Goal: Task Accomplishment & Management: Manage account settings

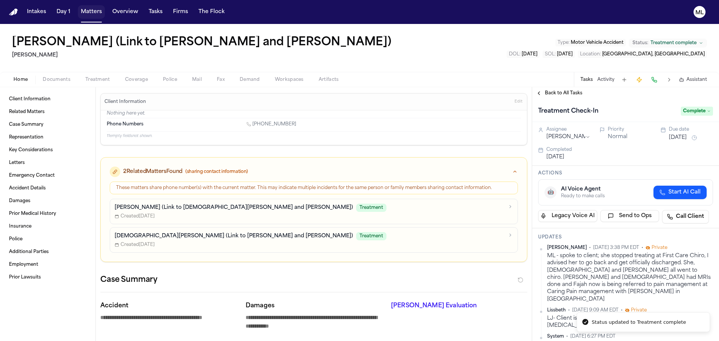
click at [90, 10] on button "Matters" at bounding box center [91, 11] width 27 height 13
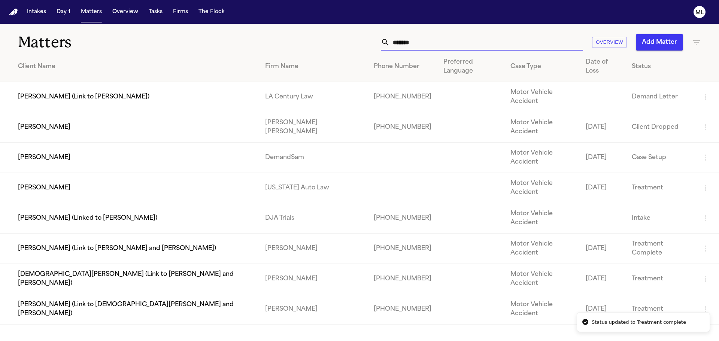
drag, startPoint x: 438, startPoint y: 43, endPoint x: 320, endPoint y: 42, distance: 118.0
click at [320, 42] on div "******* Overview Add Matter" at bounding box center [459, 42] width 484 height 16
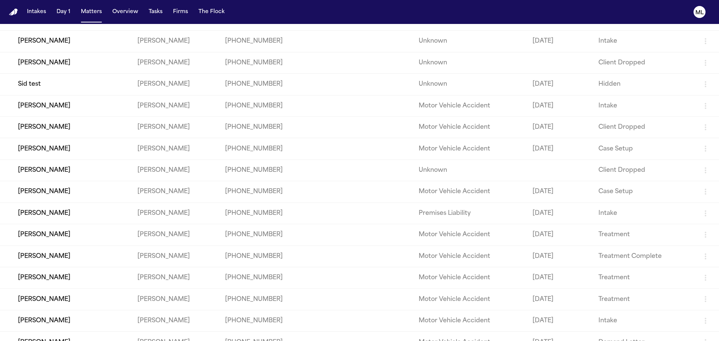
scroll to position [162, 0]
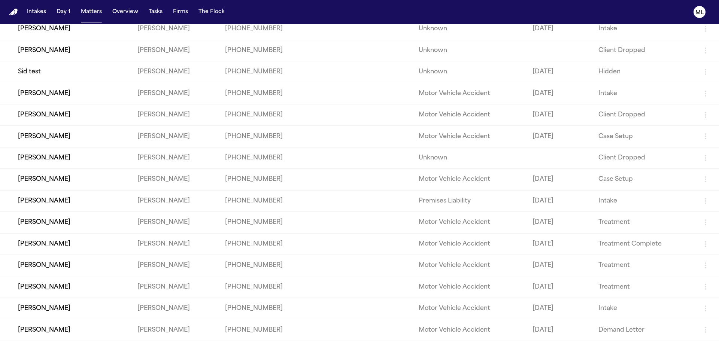
type input "*******"
click at [96, 223] on td "[PERSON_NAME]" at bounding box center [65, 222] width 131 height 21
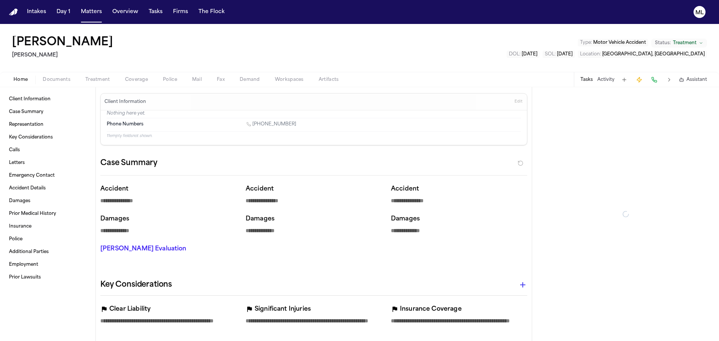
type textarea "*"
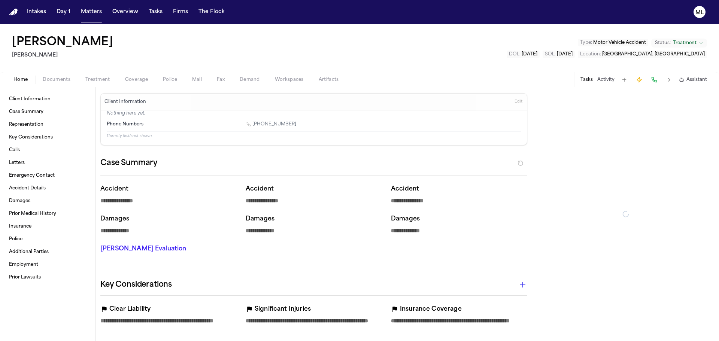
type textarea "*"
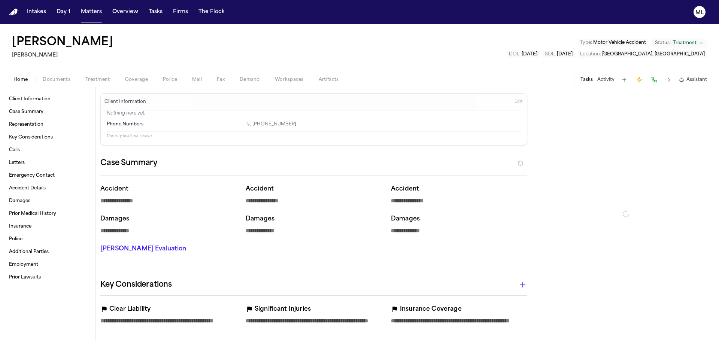
type textarea "*"
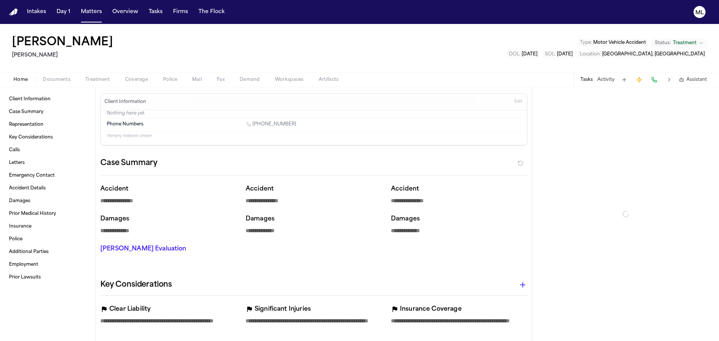
type textarea "*"
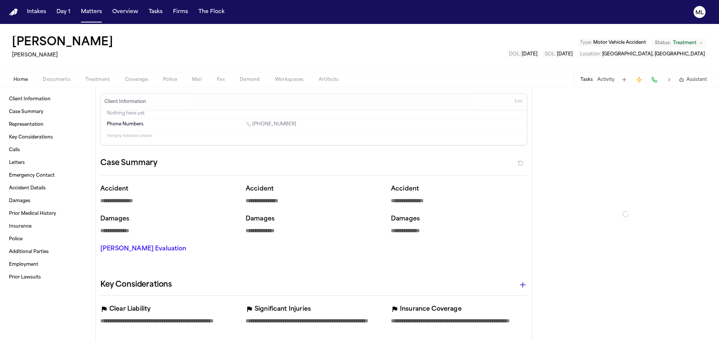
type textarea "*"
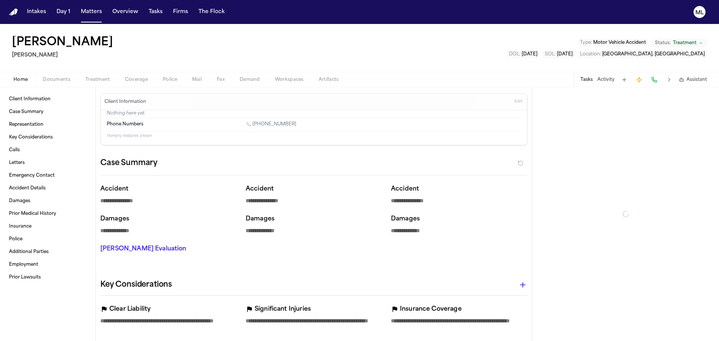
type textarea "*"
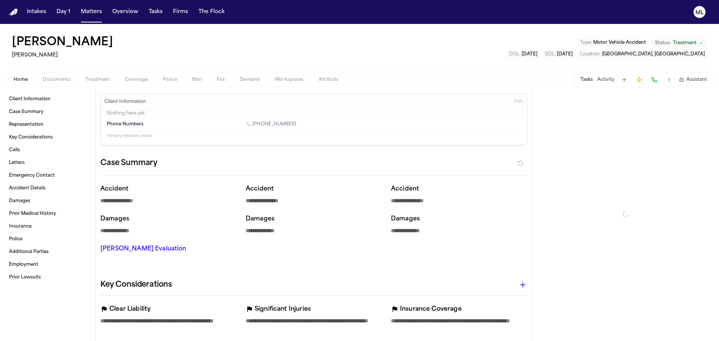
type textarea "*"
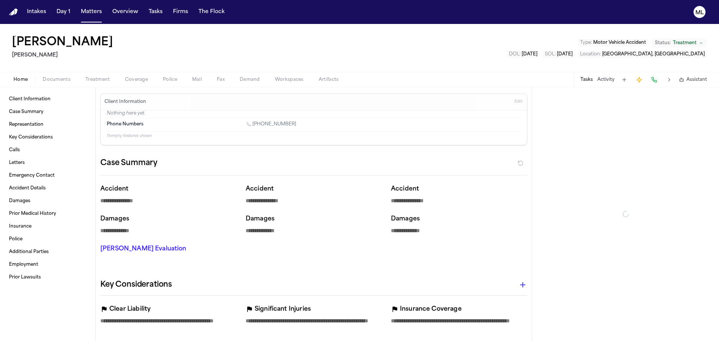
type textarea "*"
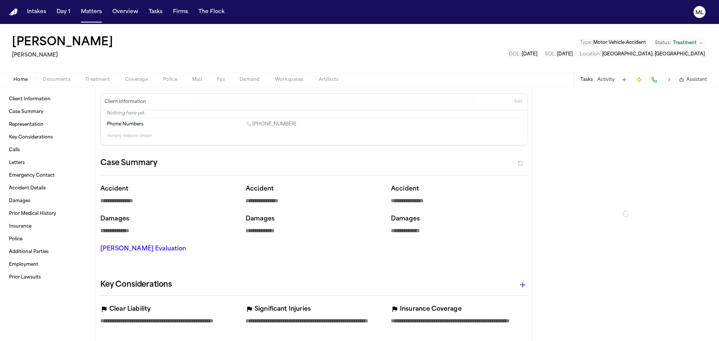
type textarea "*"
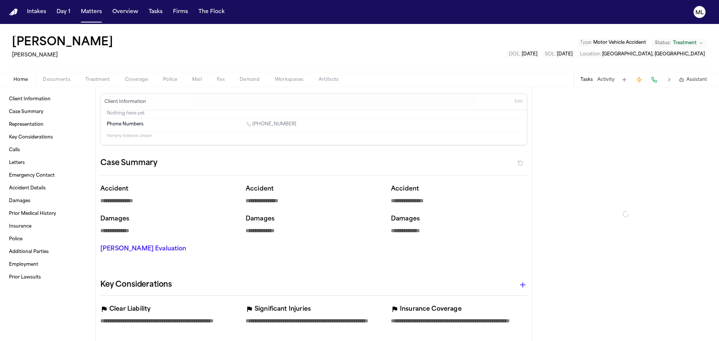
type textarea "*"
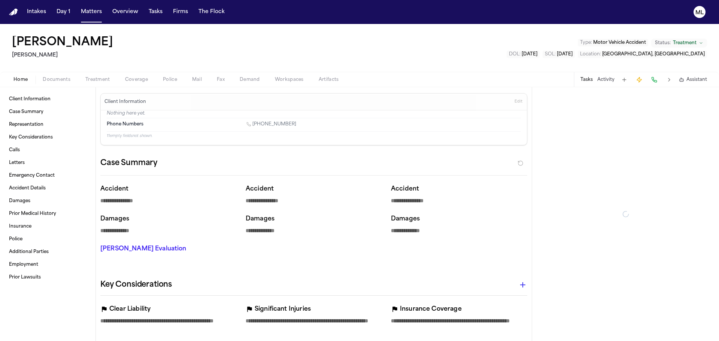
type textarea "*"
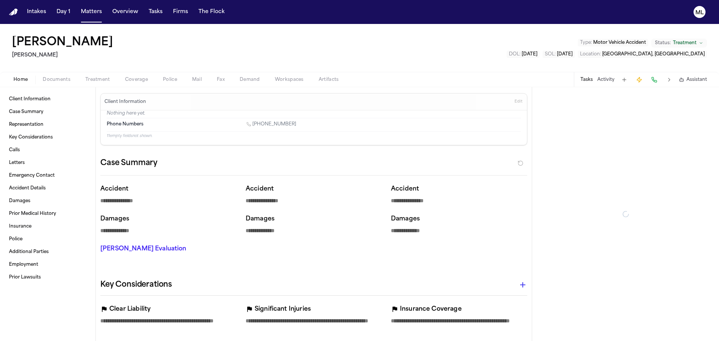
type textarea "*"
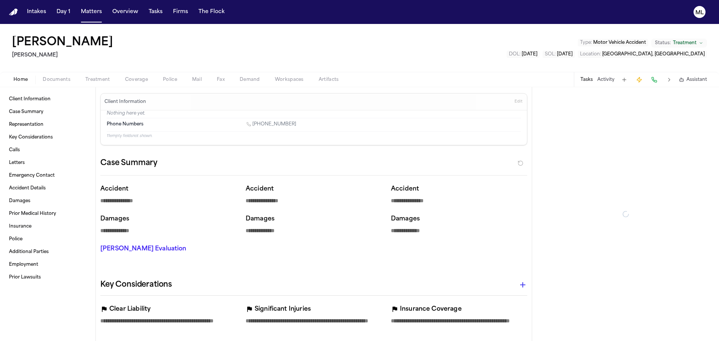
type textarea "*"
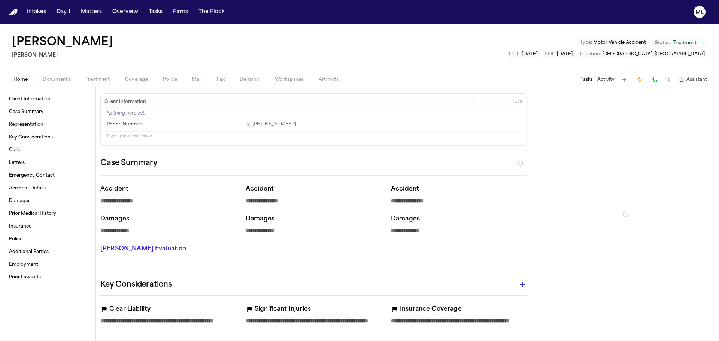
type textarea "*"
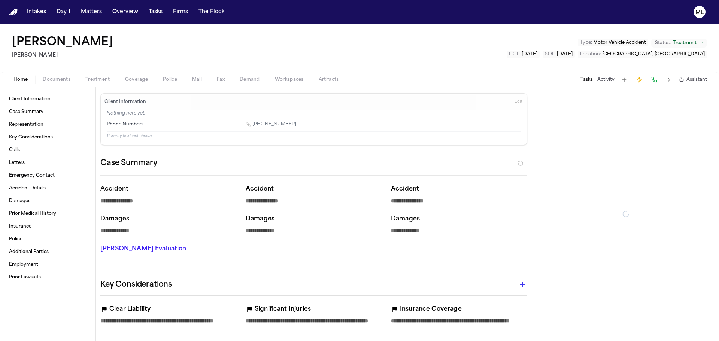
type textarea "*"
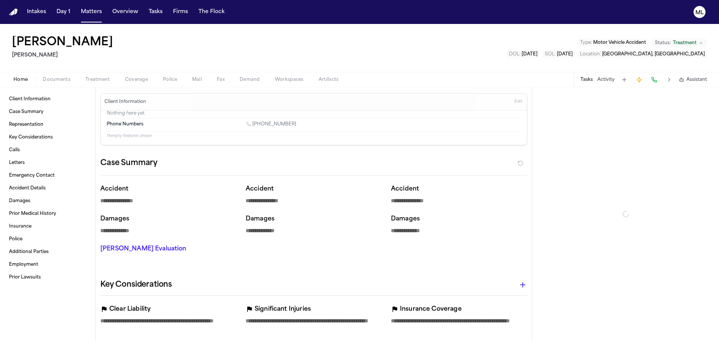
type textarea "*"
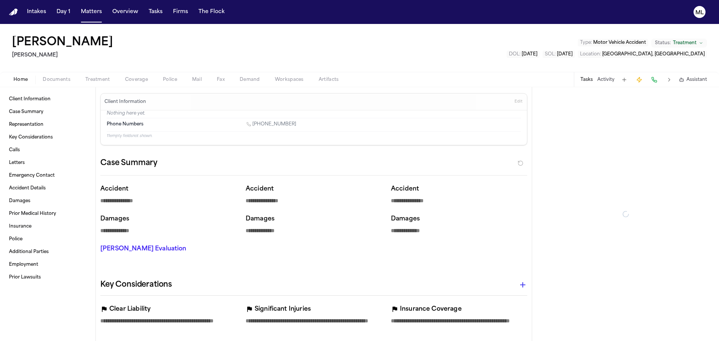
type textarea "*"
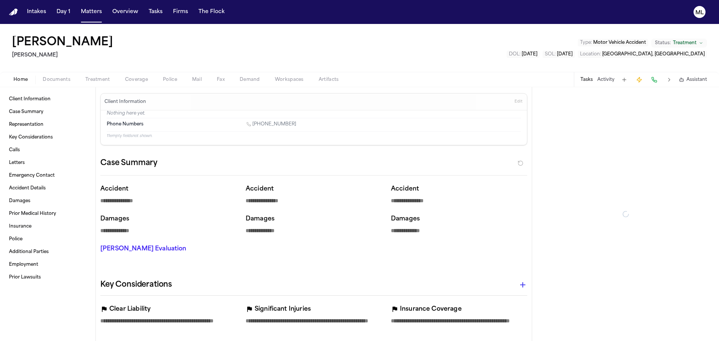
type textarea "*"
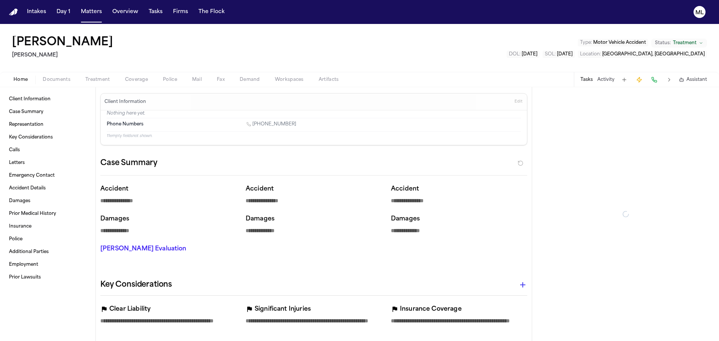
type textarea "*"
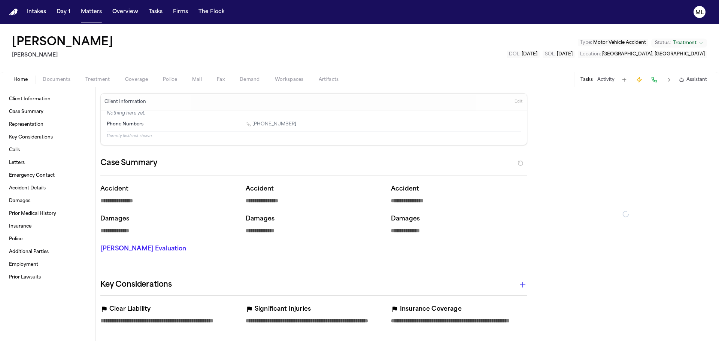
type textarea "*"
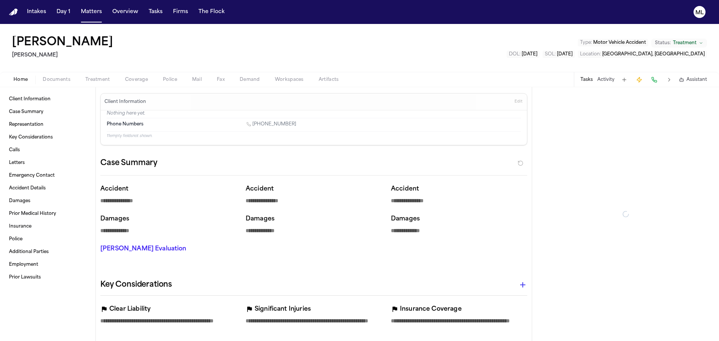
type textarea "*"
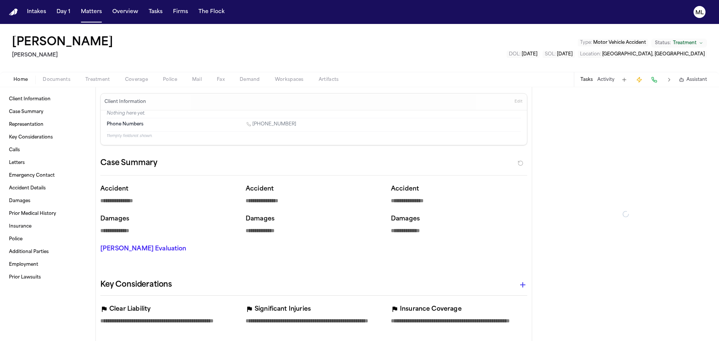
type textarea "*"
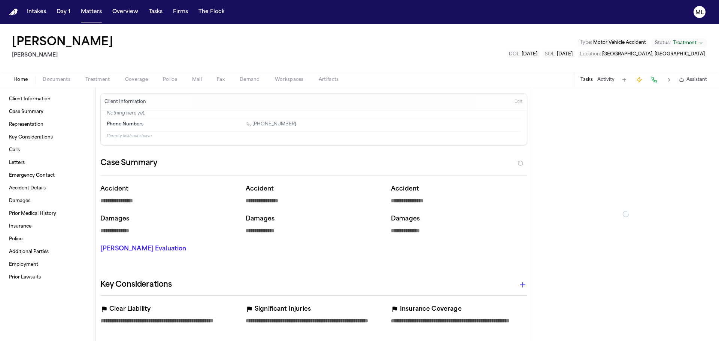
type textarea "*"
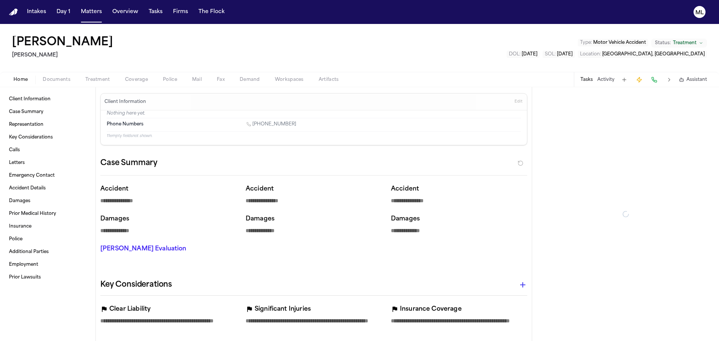
type textarea "*"
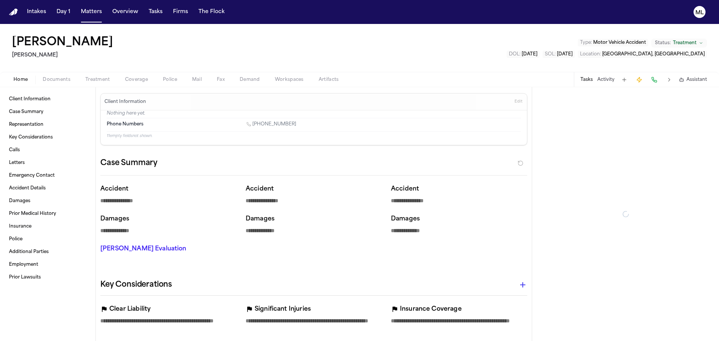
type textarea "*"
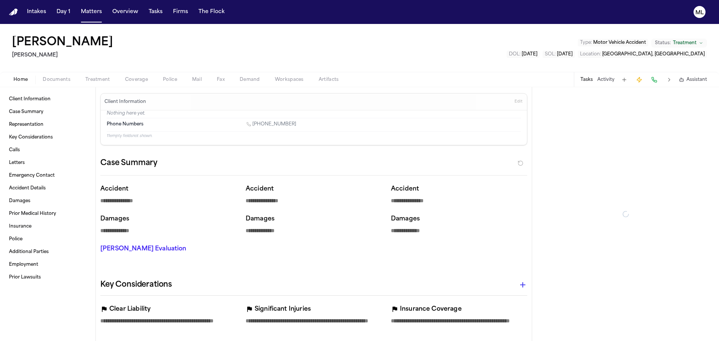
type textarea "*"
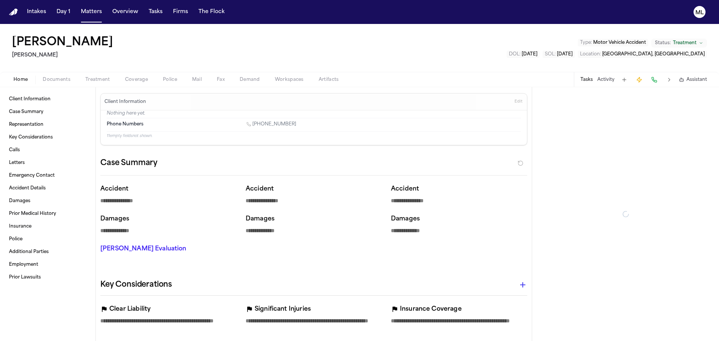
type textarea "*"
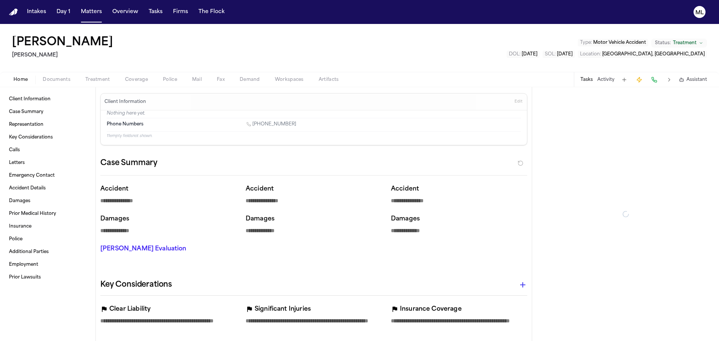
type textarea "*"
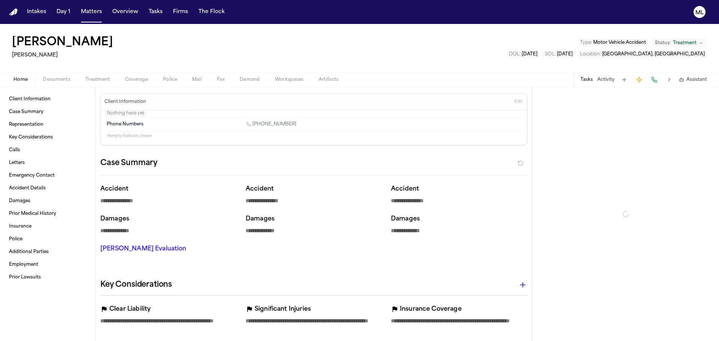
type textarea "*"
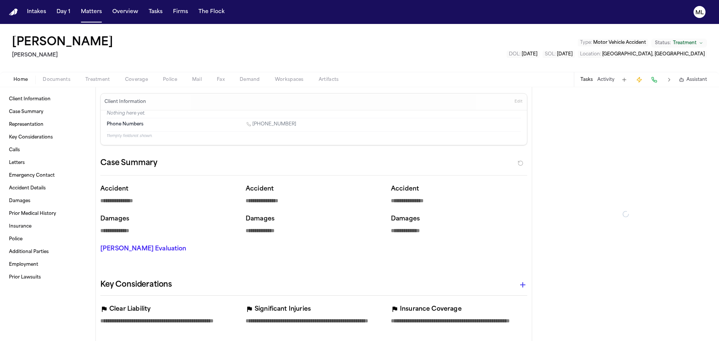
type textarea "*"
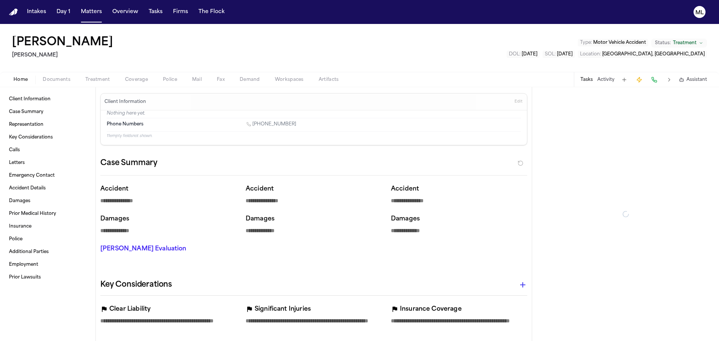
type textarea "*"
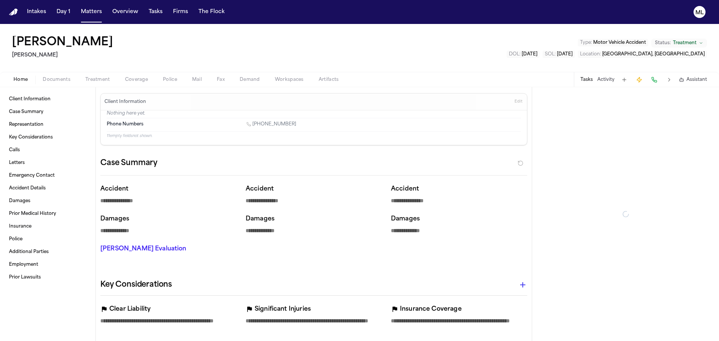
type textarea "*"
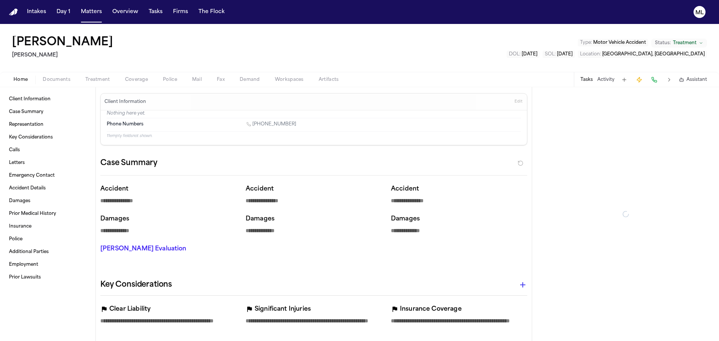
type textarea "*"
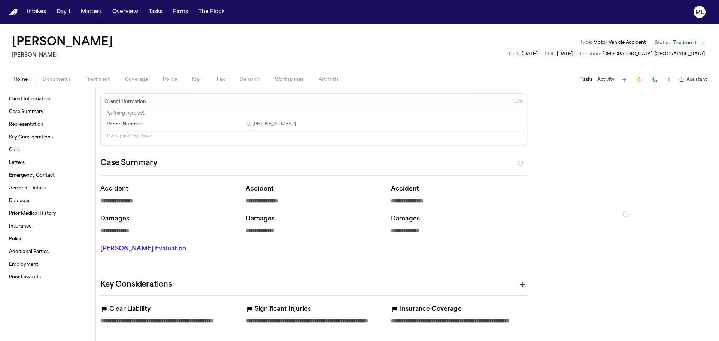
type textarea "*"
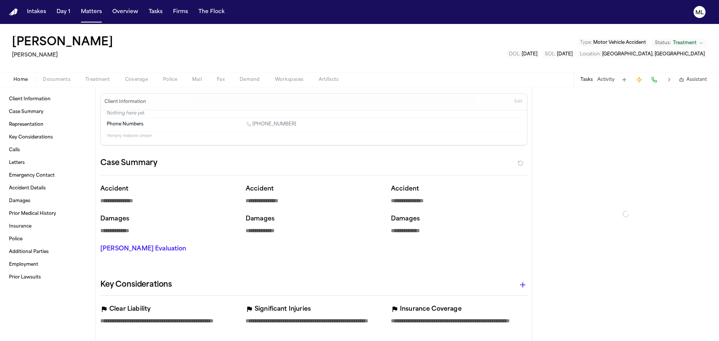
type textarea "*"
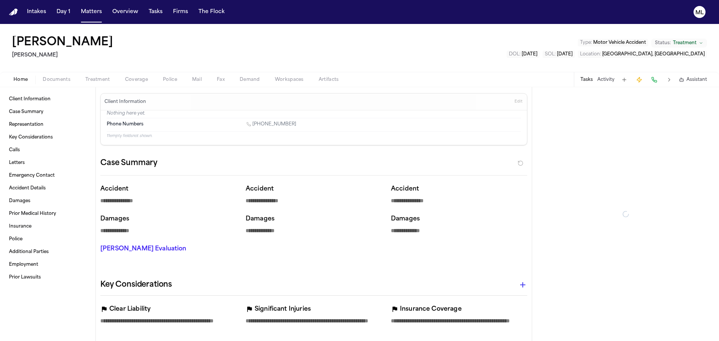
type textarea "*"
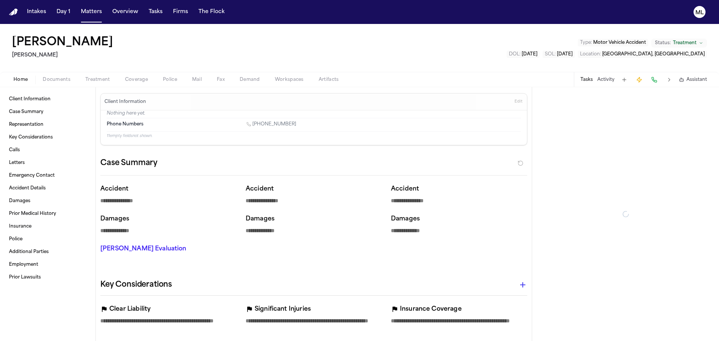
type textarea "*"
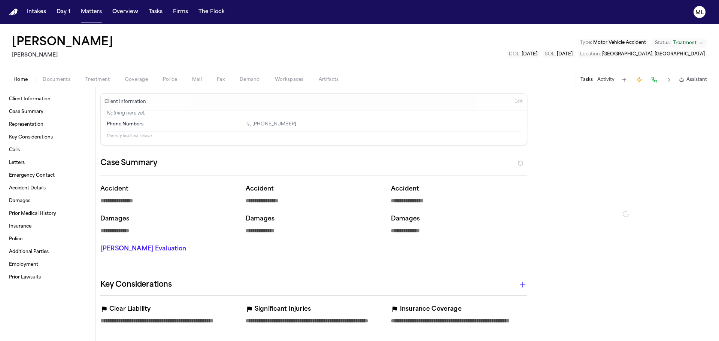
type textarea "*"
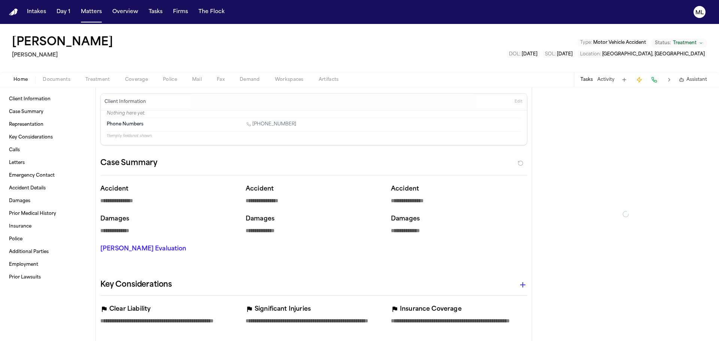
type textarea "*"
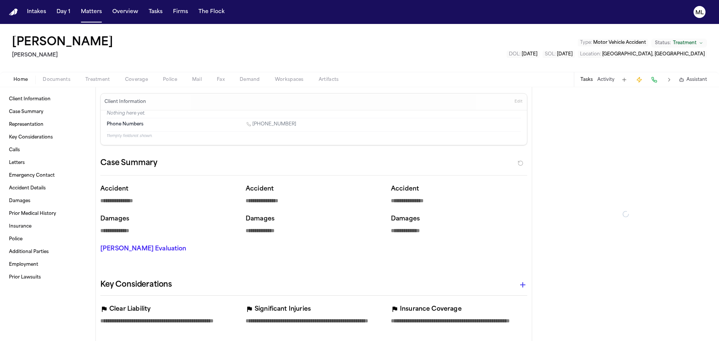
type textarea "*"
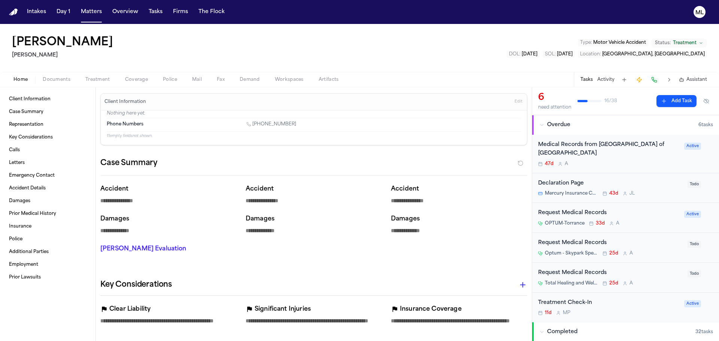
click at [61, 80] on span "Documents" at bounding box center [57, 80] width 28 height 6
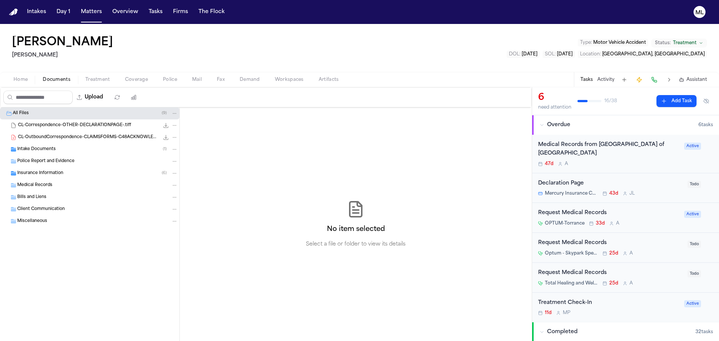
click at [36, 145] on div "Intake Documents ( 1 )" at bounding box center [89, 149] width 179 height 12
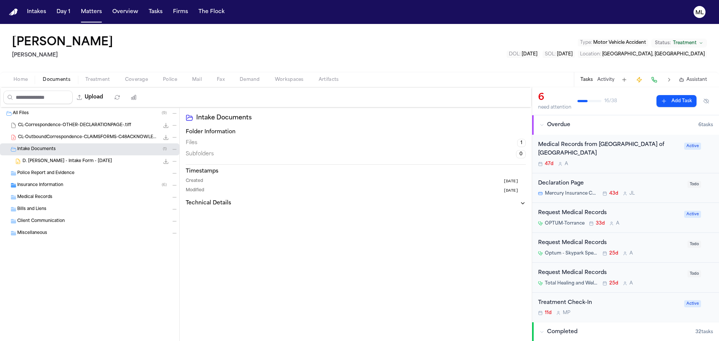
click at [78, 162] on span "D. Gil Medina - Intake Form - 6.26.25" at bounding box center [67, 161] width 90 height 6
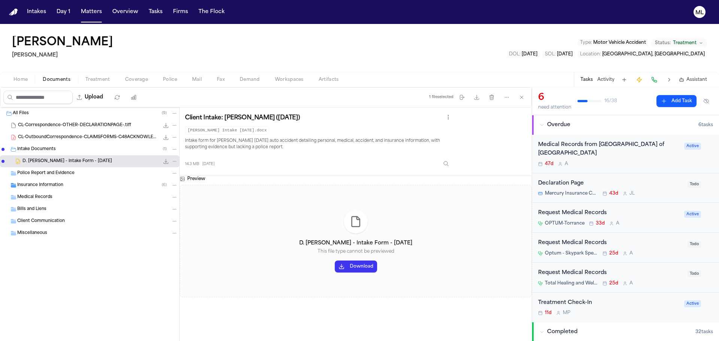
click at [354, 265] on button "Download" at bounding box center [356, 267] width 42 height 12
click at [610, 309] on div "Treatment Check-In 11d M P" at bounding box center [609, 308] width 142 height 18
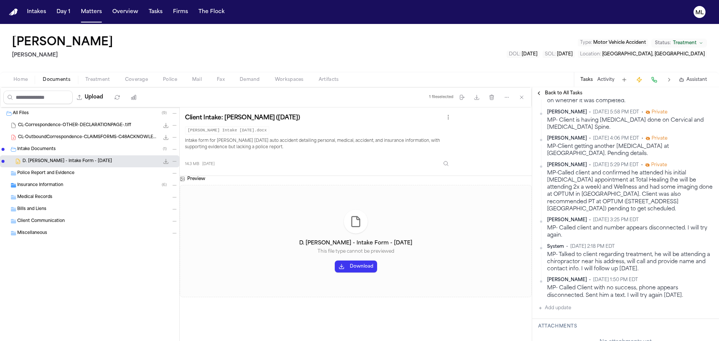
scroll to position [150, 0]
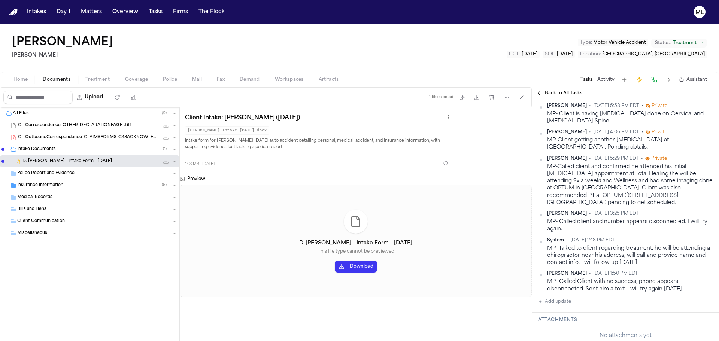
click at [561, 297] on button "Add update" at bounding box center [554, 301] width 33 height 9
click at [565, 300] on textarea "Add your update" at bounding box center [630, 307] width 160 height 15
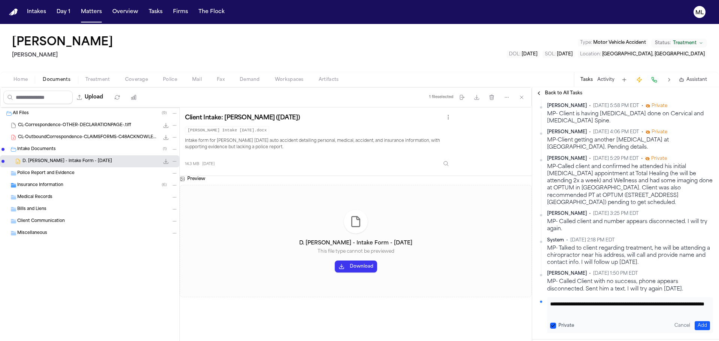
click at [700, 321] on button "Add" at bounding box center [702, 325] width 15 height 9
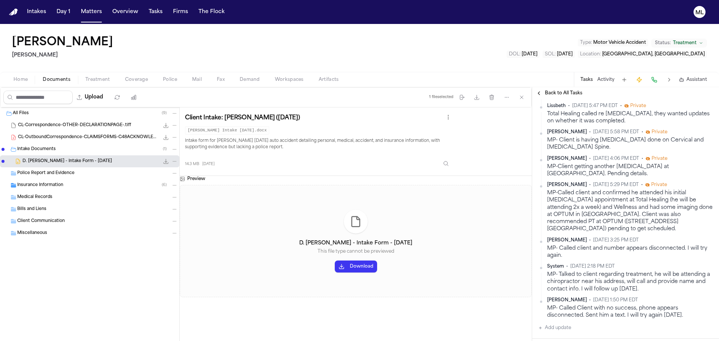
scroll to position [176, 0]
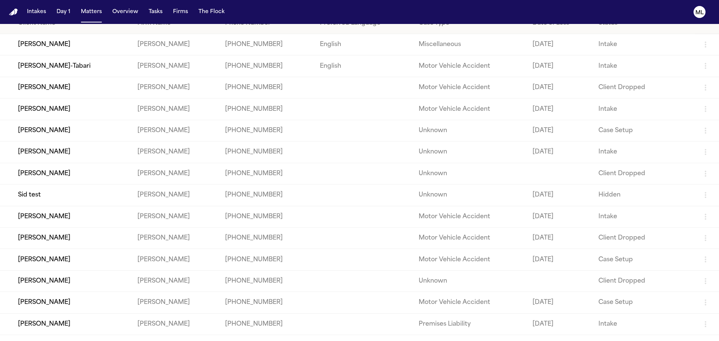
scroll to position [75, 0]
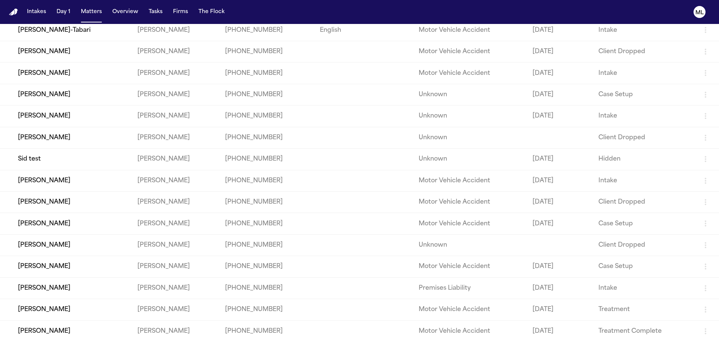
click at [98, 267] on td "[PERSON_NAME]" at bounding box center [65, 266] width 131 height 21
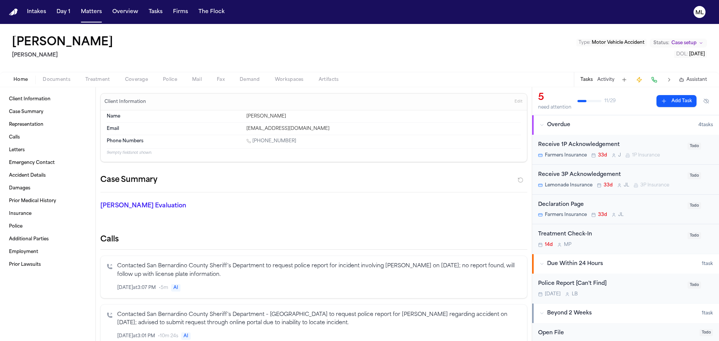
click at [651, 246] on div "14d M P" at bounding box center [610, 245] width 145 height 6
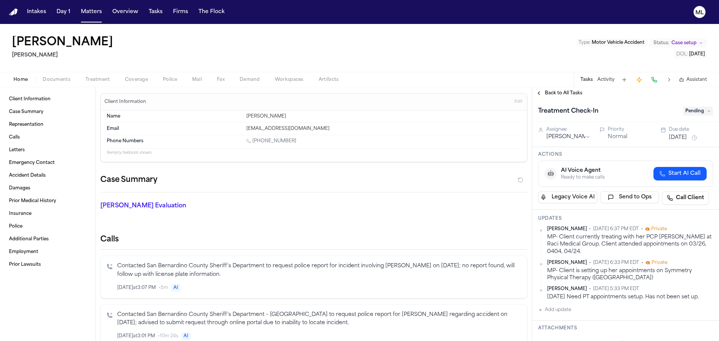
click at [567, 307] on button "Add update" at bounding box center [554, 310] width 33 height 9
click at [568, 308] on div "Private Cancel Add" at bounding box center [630, 324] width 166 height 36
click at [570, 309] on textarea "Add your update" at bounding box center [630, 316] width 160 height 15
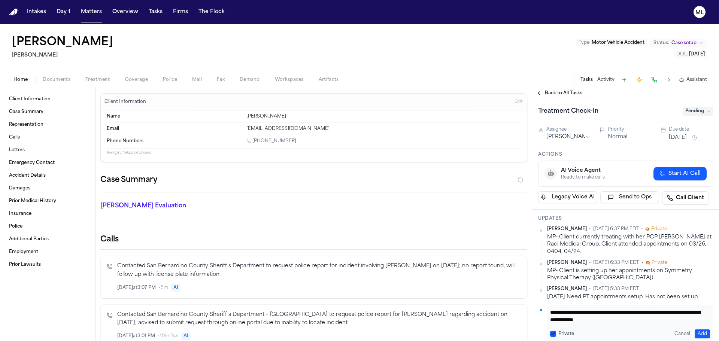
drag, startPoint x: 627, startPoint y: 319, endPoint x: 549, endPoint y: 319, distance: 78.3
click at [549, 319] on div "**********" at bounding box center [630, 324] width 166 height 36
click at [656, 317] on textarea "**********" at bounding box center [627, 316] width 154 height 15
click at [699, 335] on button "Add" at bounding box center [702, 334] width 15 height 9
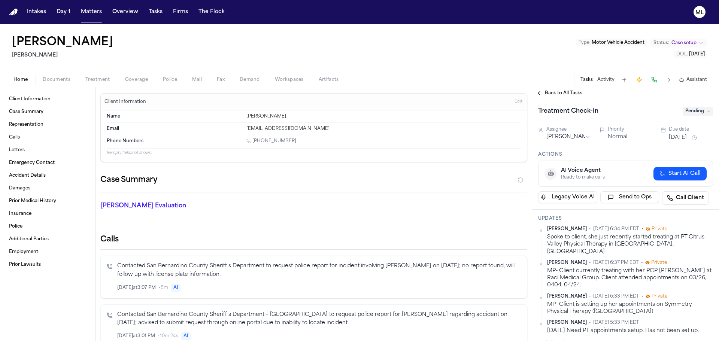
click at [689, 133] on div "Due date Aug 19, 2025" at bounding box center [691, 135] width 44 height 16
click at [687, 135] on button "[DATE]" at bounding box center [678, 137] width 18 height 7
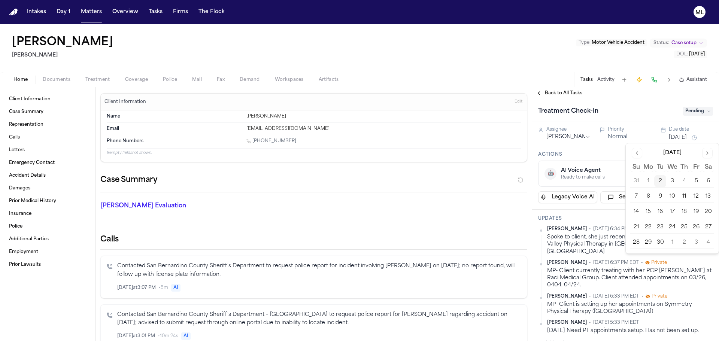
click at [661, 194] on button "9" at bounding box center [660, 197] width 12 height 12
click at [658, 210] on button "16" at bounding box center [660, 212] width 12 height 12
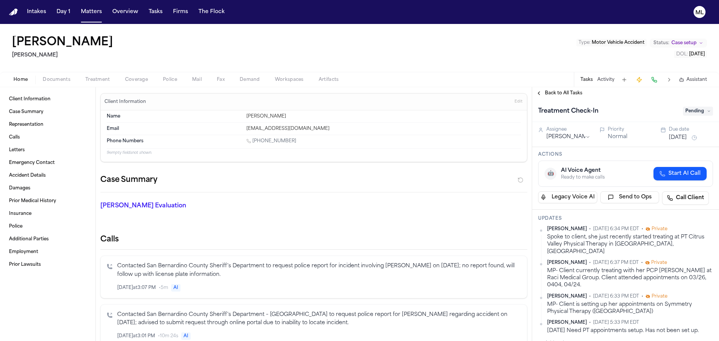
click at [461, 53] on div "LUCERO HUERTA Gammill Type : Motor Vehicle Accident Status: Case setup DOL : 20…" at bounding box center [359, 48] width 719 height 48
click at [554, 90] on div "Back to All Tasks" at bounding box center [625, 93] width 187 height 12
click at [554, 93] on span "Back to All Tasks" at bounding box center [563, 93] width 37 height 6
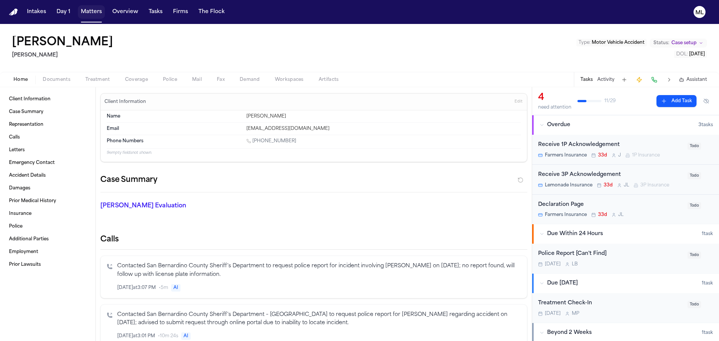
drag, startPoint x: 91, startPoint y: 13, endPoint x: 96, endPoint y: 12, distance: 5.8
click at [91, 13] on button "Matters" at bounding box center [91, 11] width 27 height 13
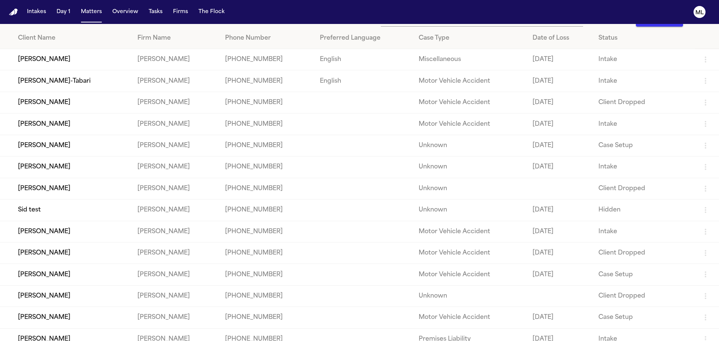
scroll to position [37, 0]
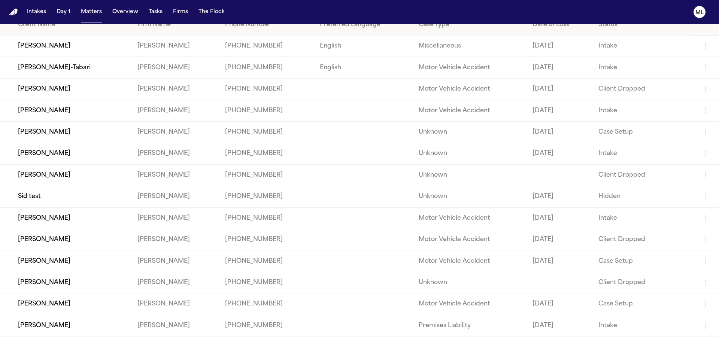
click at [67, 282] on td "[PERSON_NAME]" at bounding box center [65, 282] width 131 height 21
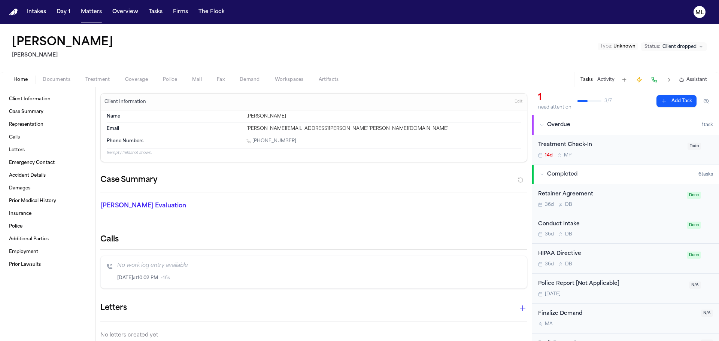
click at [627, 157] on div "14d M P" at bounding box center [610, 155] width 145 height 6
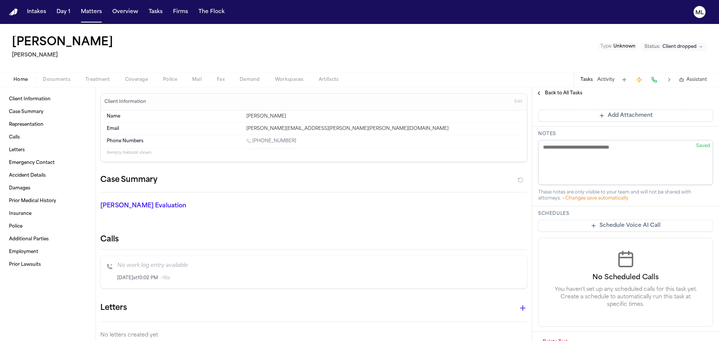
scroll to position [215, 0]
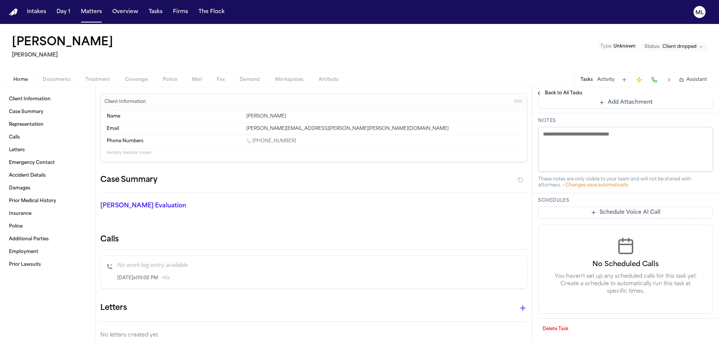
click at [65, 77] on span "Documents" at bounding box center [57, 80] width 28 height 6
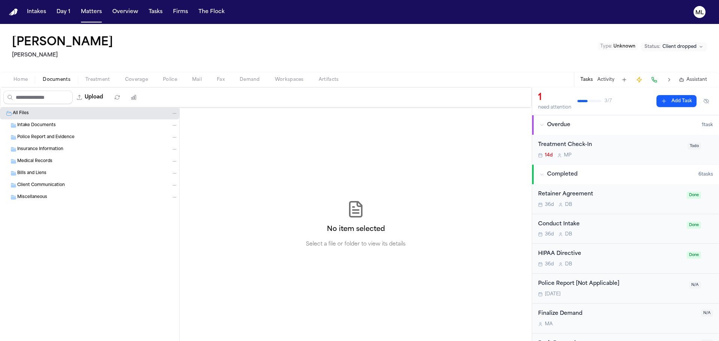
click at [52, 146] on span "Insurance Information" at bounding box center [40, 149] width 46 height 6
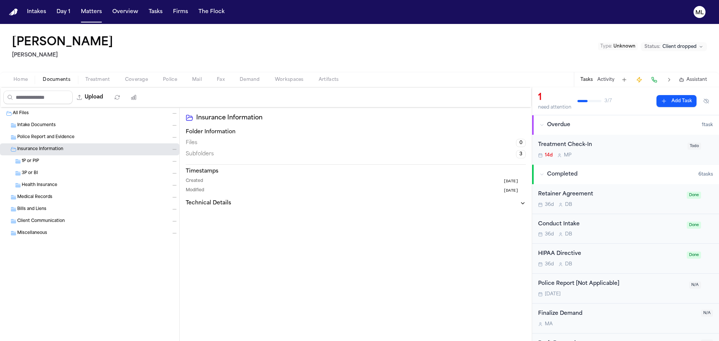
click at [99, 78] on span "Treatment" at bounding box center [97, 80] width 25 height 6
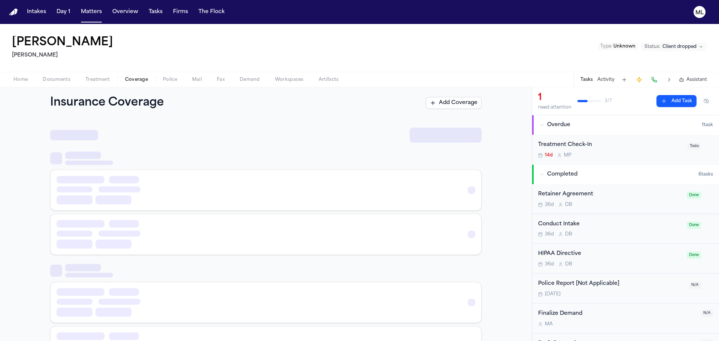
click at [138, 77] on span "Coverage" at bounding box center [136, 80] width 23 height 6
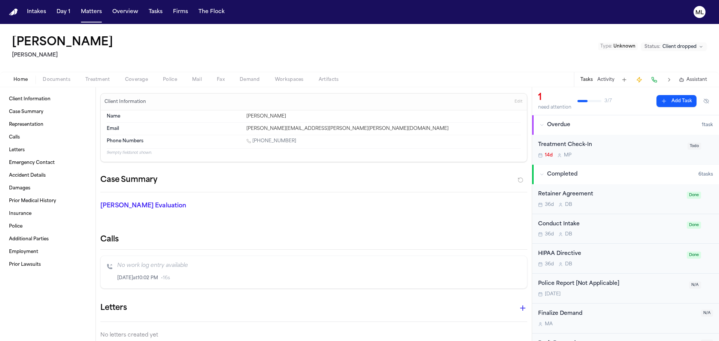
click at [20, 80] on span "Home" at bounding box center [20, 80] width 14 height 6
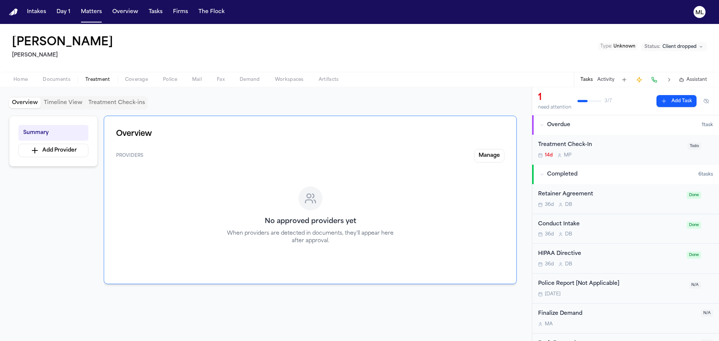
click at [90, 79] on span "Treatment" at bounding box center [97, 80] width 25 height 6
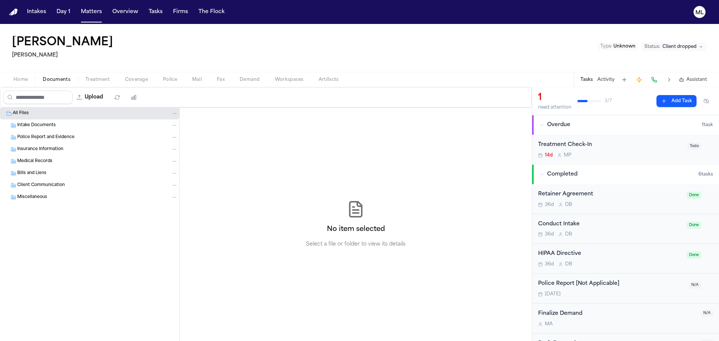
click at [58, 76] on button "Documents" at bounding box center [56, 79] width 43 height 9
click at [18, 79] on span "Home" at bounding box center [20, 80] width 14 height 6
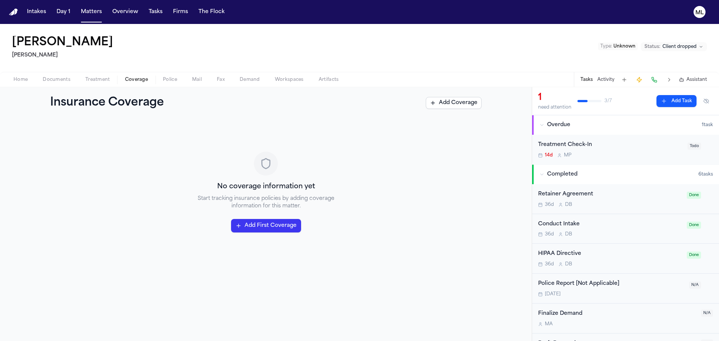
click at [129, 81] on span "Coverage" at bounding box center [136, 80] width 23 height 6
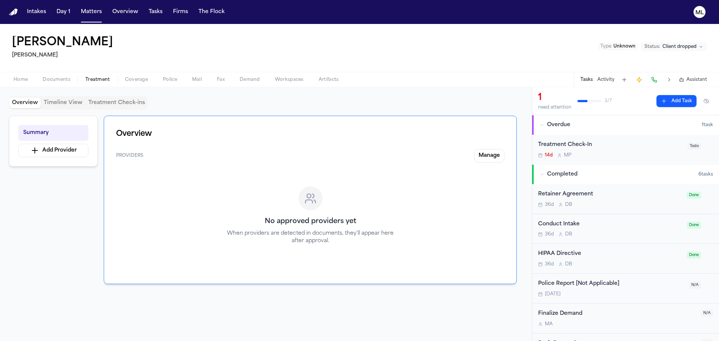
click at [98, 79] on span "Treatment" at bounding box center [97, 80] width 25 height 6
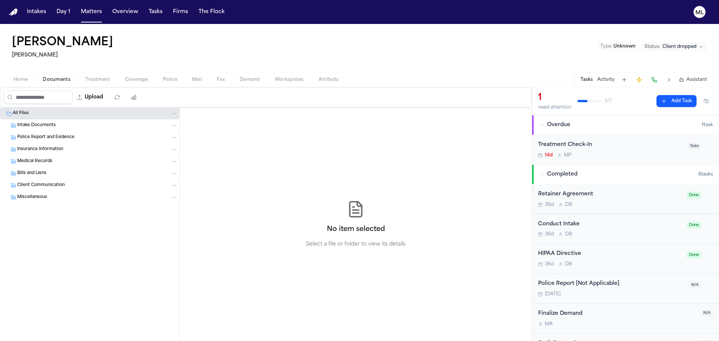
click at [60, 77] on span "Documents" at bounding box center [57, 80] width 28 height 6
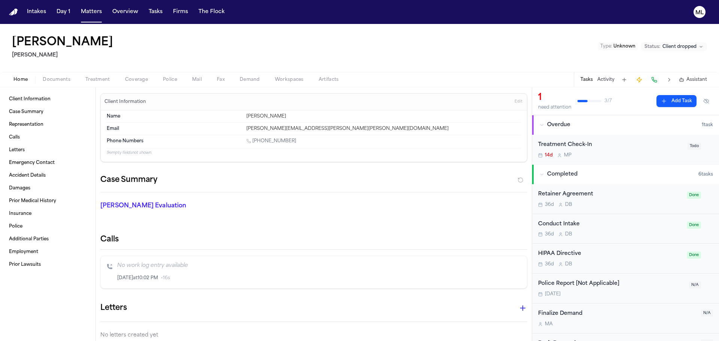
click at [22, 78] on span "Home" at bounding box center [20, 80] width 14 height 6
click at [89, 15] on button "Matters" at bounding box center [91, 11] width 27 height 13
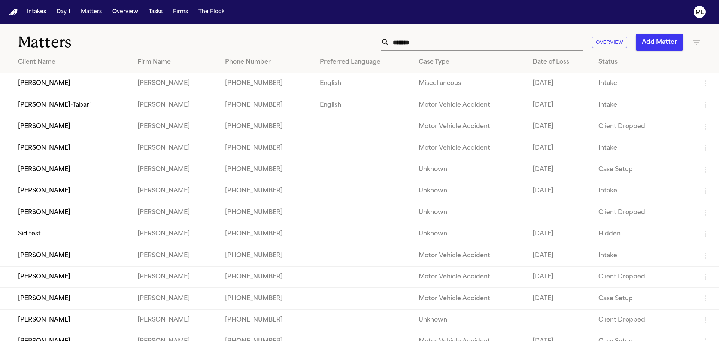
scroll to position [37, 0]
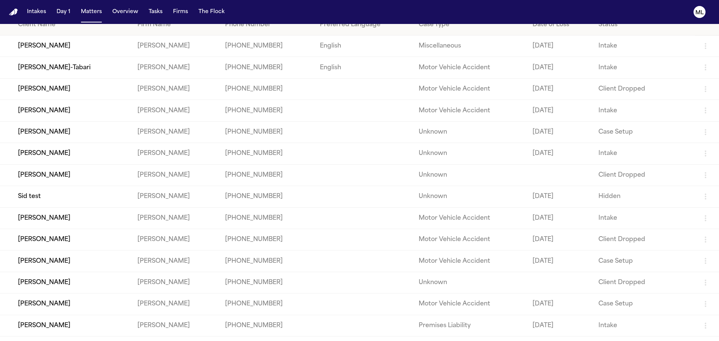
click at [81, 303] on td "[PERSON_NAME]" at bounding box center [65, 304] width 131 height 21
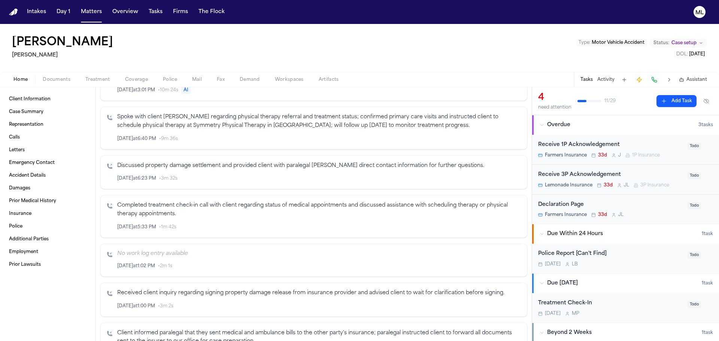
scroll to position [225, 0]
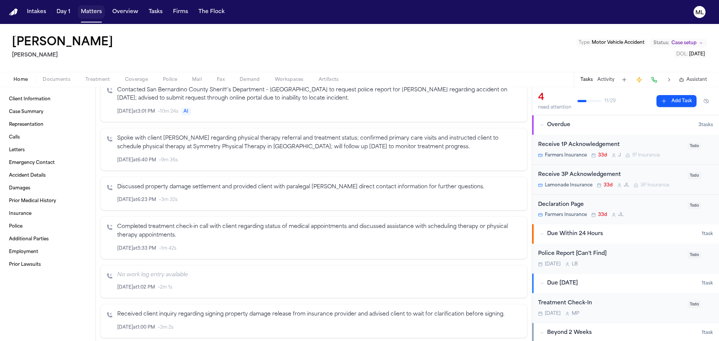
click at [85, 18] on button "Matters" at bounding box center [91, 11] width 27 height 13
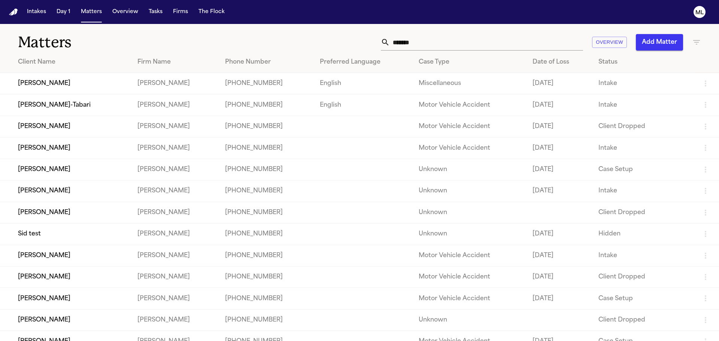
scroll to position [37, 0]
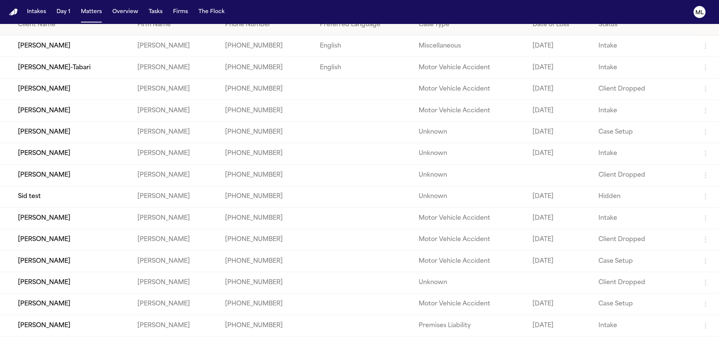
click at [76, 283] on td "[PERSON_NAME]" at bounding box center [65, 282] width 131 height 21
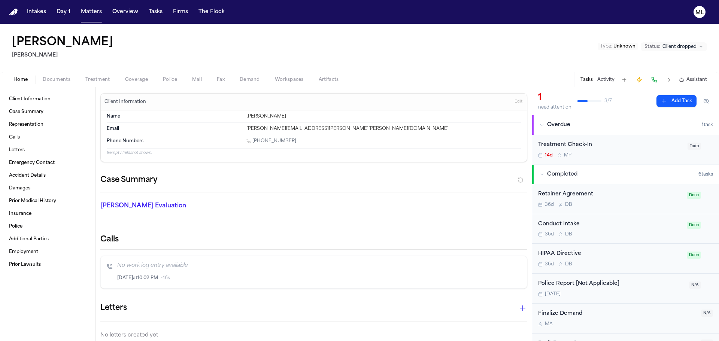
click at [55, 78] on span "Documents" at bounding box center [57, 80] width 28 height 6
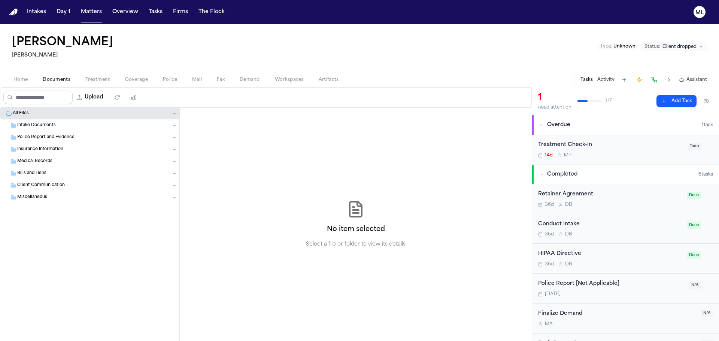
click at [29, 123] on span "Intake Documents" at bounding box center [36, 125] width 39 height 6
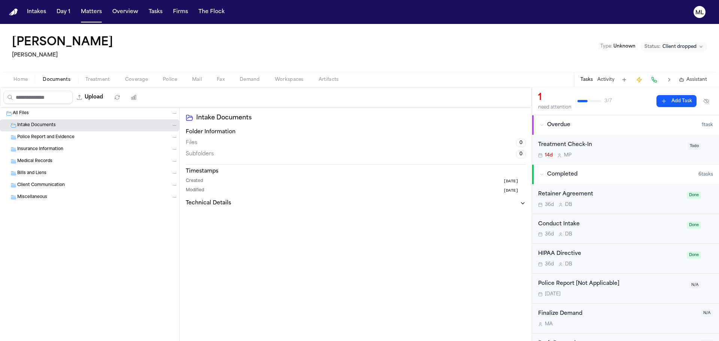
click at [22, 85] on div "Home Documents Treatment Coverage Police Mail Fax Demand Workspaces Artifacts T…" at bounding box center [359, 79] width 719 height 15
drag, startPoint x: 104, startPoint y: 43, endPoint x: 9, endPoint y: 42, distance: 95.5
click at [9, 42] on div "Luna Osegueda Gammill Type : Unknown Status: Client dropped" at bounding box center [359, 48] width 719 height 48
copy h1 "[PERSON_NAME]"
click at [88, 14] on button "Matters" at bounding box center [91, 11] width 27 height 13
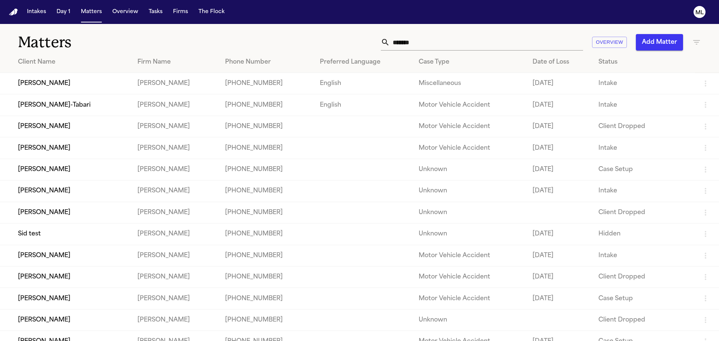
click at [49, 298] on td "[PERSON_NAME]" at bounding box center [65, 298] width 131 height 21
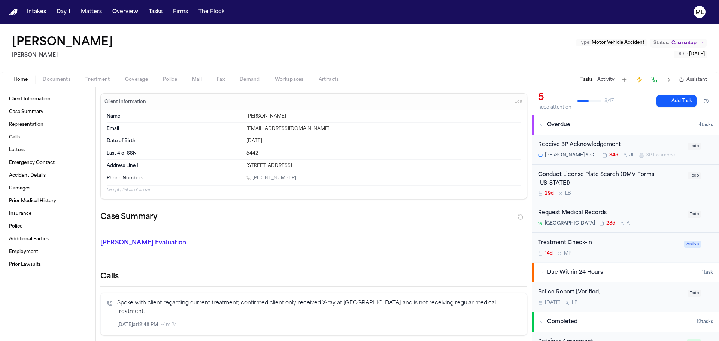
click at [61, 84] on div "Home Documents Treatment Coverage Police Mail Fax Demand Workspaces Artifacts T…" at bounding box center [359, 79] width 719 height 15
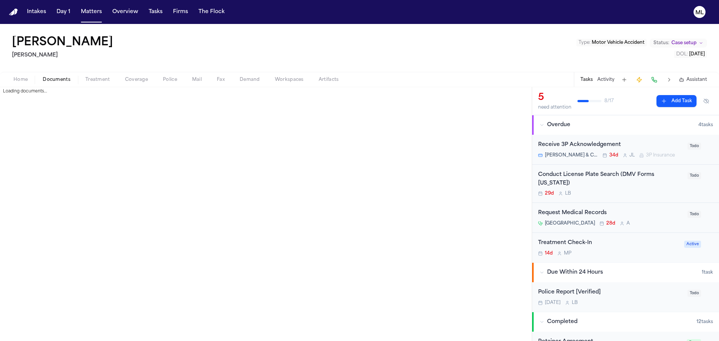
click at [65, 79] on span "Documents" at bounding box center [57, 80] width 28 height 6
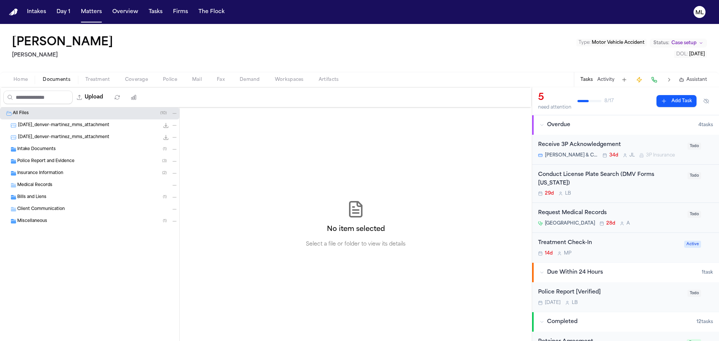
click at [51, 160] on span "Police Report and Evidence" at bounding box center [45, 161] width 57 height 6
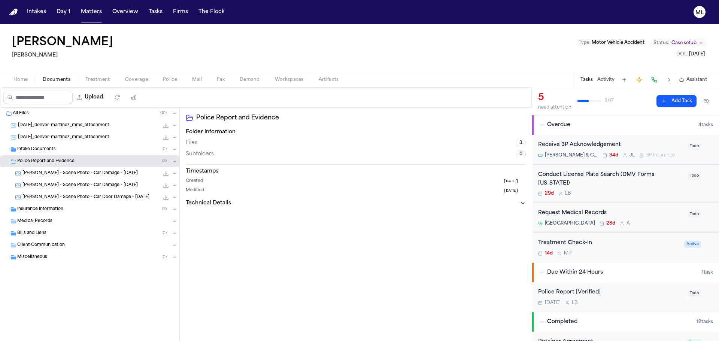
click at [52, 151] on span "Intake Documents" at bounding box center [36, 149] width 39 height 6
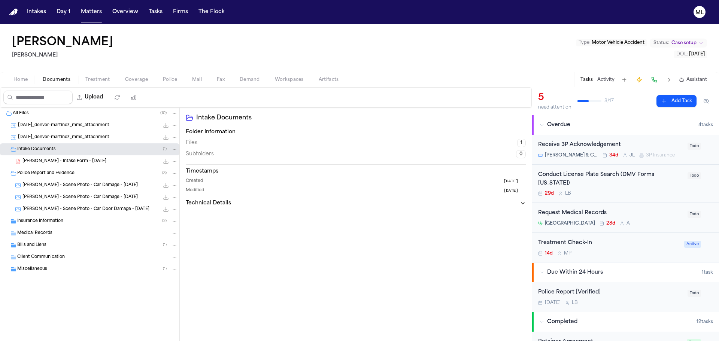
click at [51, 222] on span "Insurance Information" at bounding box center [40, 221] width 46 height 6
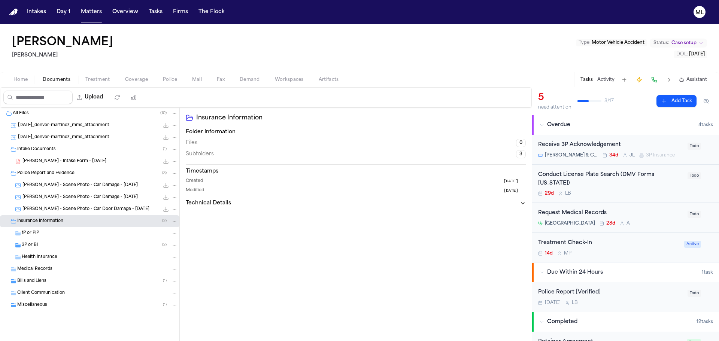
click at [65, 252] on div "Health Insurance" at bounding box center [89, 257] width 179 height 12
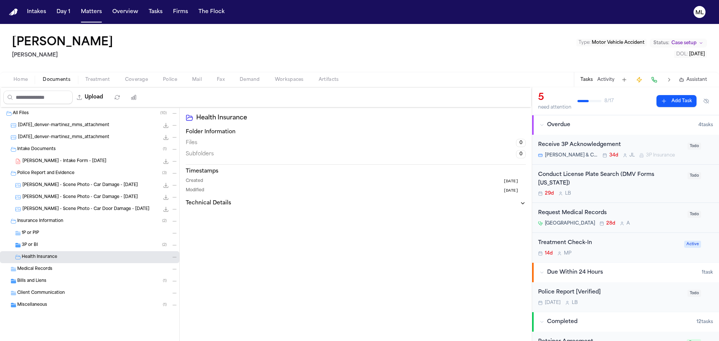
click at [66, 245] on div "3P or BI ( 2 )" at bounding box center [100, 245] width 156 height 7
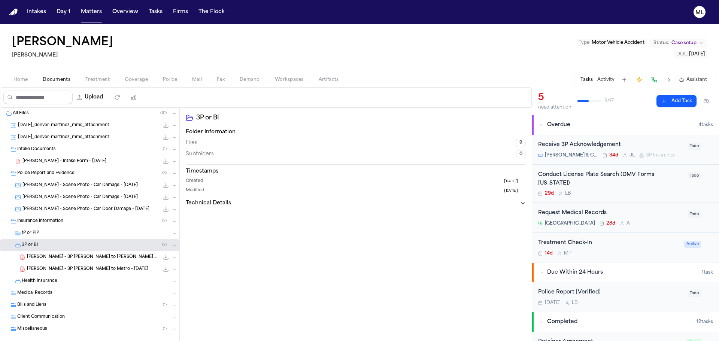
click at [21, 77] on span "Home" at bounding box center [20, 80] width 14 height 6
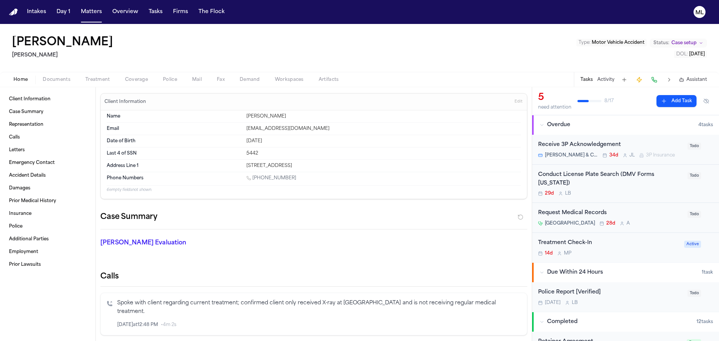
click at [621, 247] on div "Treatment Check-In" at bounding box center [609, 243] width 142 height 9
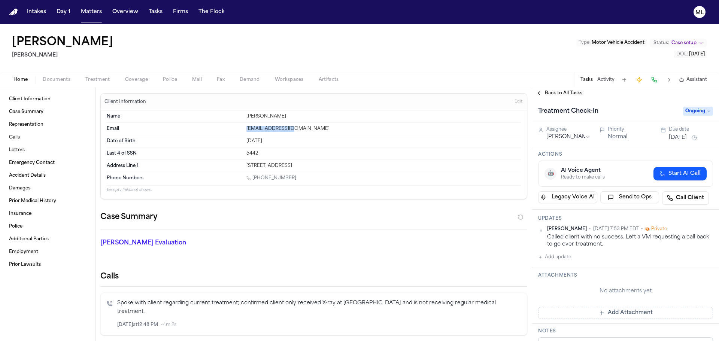
drag, startPoint x: 298, startPoint y: 128, endPoint x: 237, endPoint y: 128, distance: 61.1
click at [237, 128] on div "Email kerr405@gmail.com" at bounding box center [314, 129] width 414 height 12
copy div "kerr405@gmail.com"
click at [554, 93] on span "Back to All Tasks" at bounding box center [563, 93] width 37 height 6
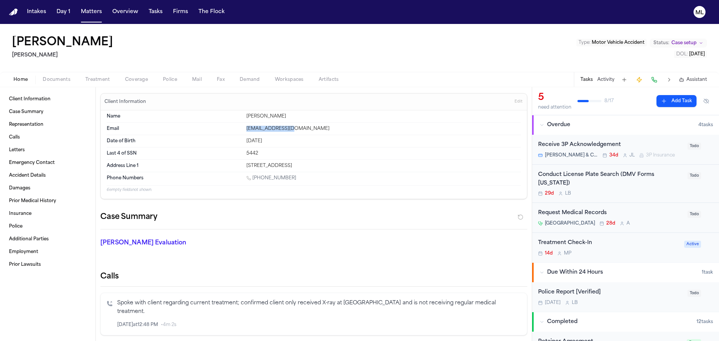
click at [61, 80] on span "Documents" at bounding box center [57, 80] width 28 height 6
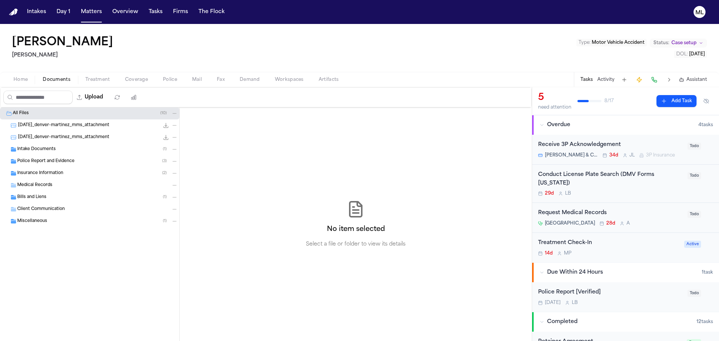
click at [51, 149] on span "Intake Documents" at bounding box center [36, 149] width 39 height 6
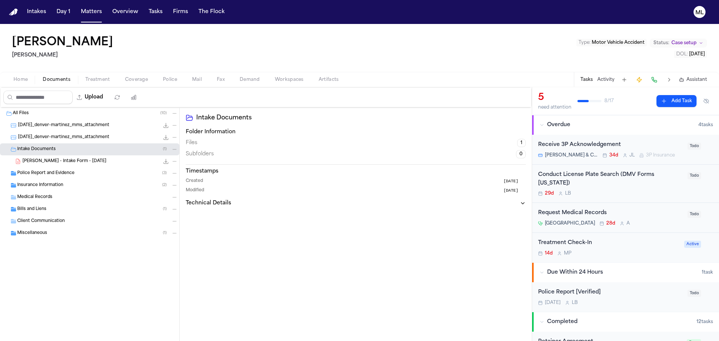
click at [65, 160] on span "D. Martinez - Intake Form - 7.29.25" at bounding box center [64, 161] width 84 height 6
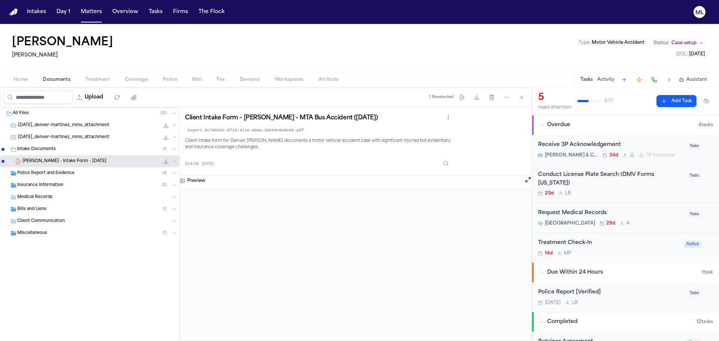
click at [681, 99] on button "Add Task" at bounding box center [677, 101] width 40 height 12
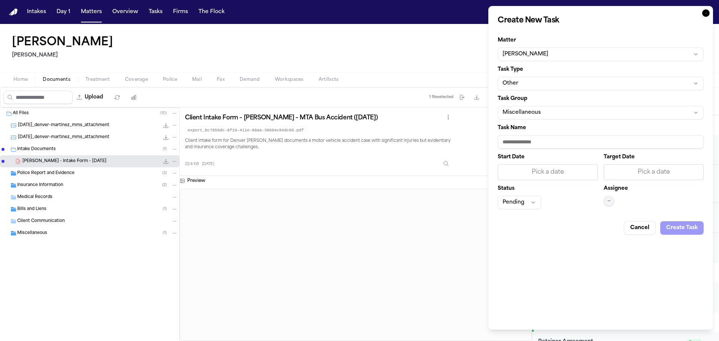
click at [533, 81] on button "Other" at bounding box center [601, 83] width 206 height 13
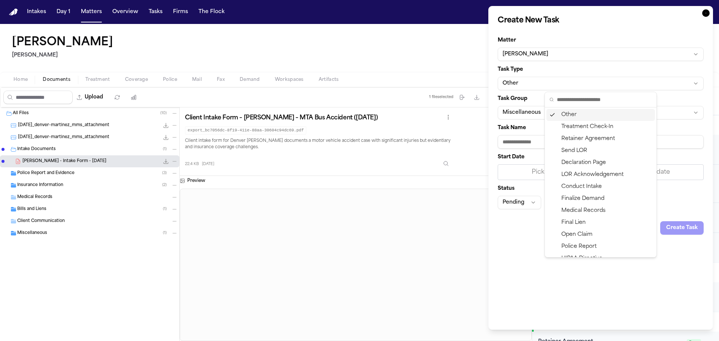
click at [555, 76] on body "Intakes Day 1 Matters Overview Tasks Firms The Flock ML Denver Martinez Gammill…" at bounding box center [359, 170] width 719 height 341
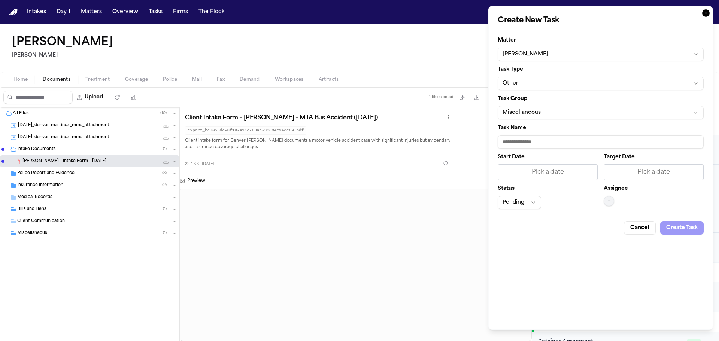
click at [643, 222] on button "Cancel" at bounding box center [640, 227] width 32 height 13
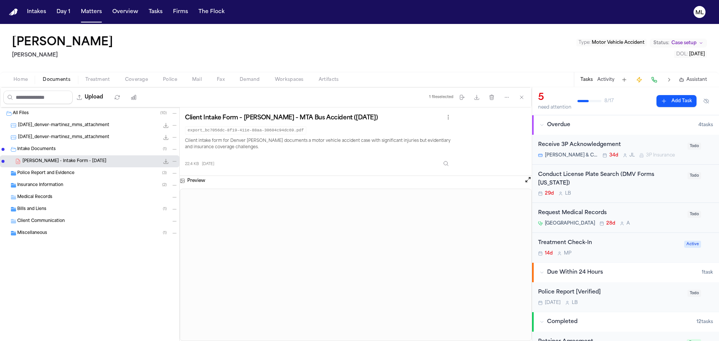
click at [611, 246] on div "Treatment Check-In" at bounding box center [609, 243] width 142 height 9
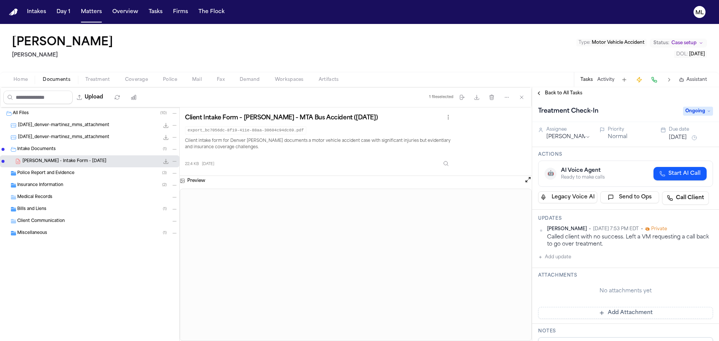
click at [565, 256] on button "Add update" at bounding box center [554, 257] width 33 height 9
click at [565, 256] on textarea "Add your update" at bounding box center [630, 263] width 160 height 15
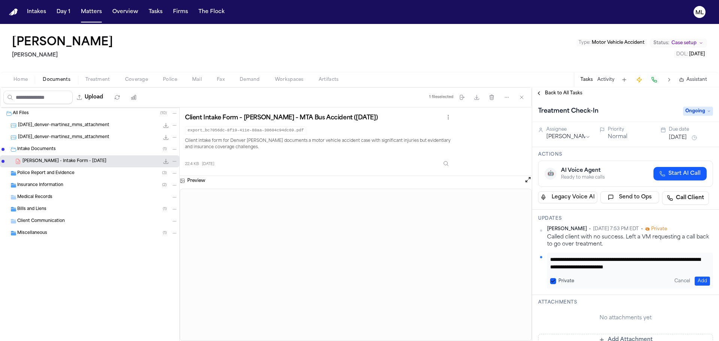
click at [695, 282] on button "Add" at bounding box center [702, 281] width 15 height 9
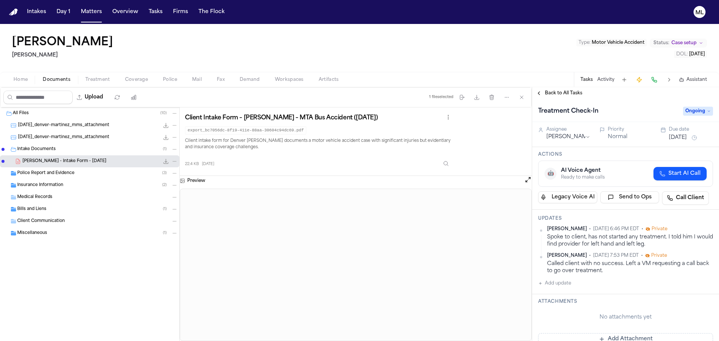
click at [53, 185] on span "Insurance Information" at bounding box center [40, 185] width 46 height 6
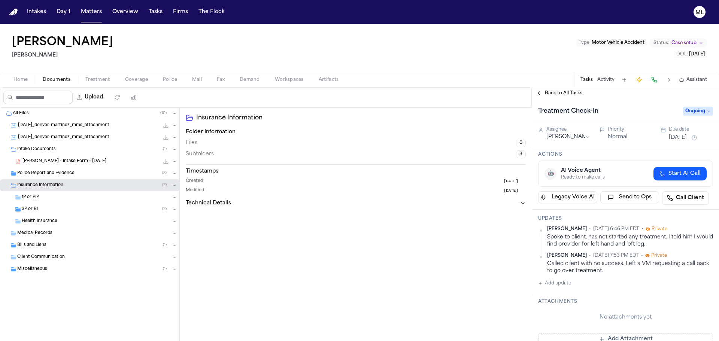
click at [51, 159] on span "D. Martinez - Intake Form - 7.29.25" at bounding box center [64, 161] width 84 height 6
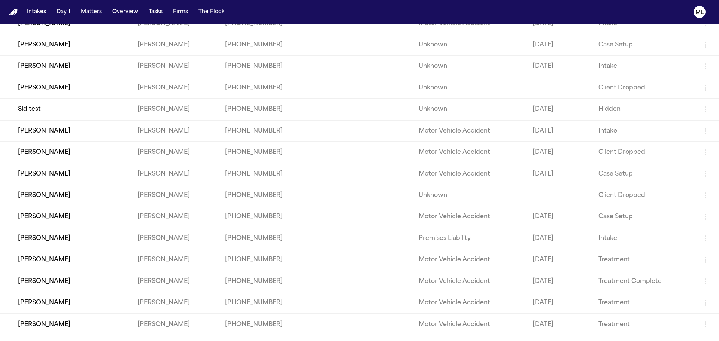
scroll to position [87, 0]
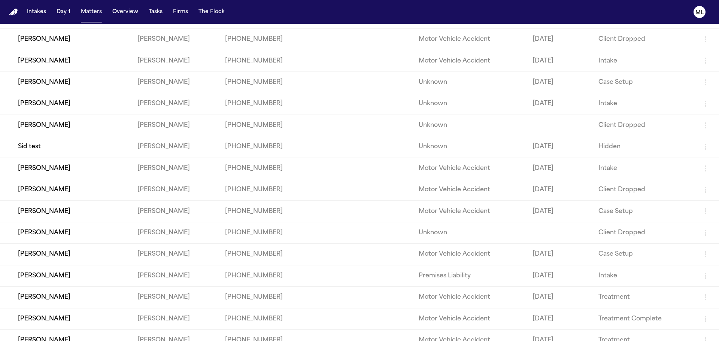
click at [78, 213] on td "[PERSON_NAME]" at bounding box center [65, 211] width 131 height 21
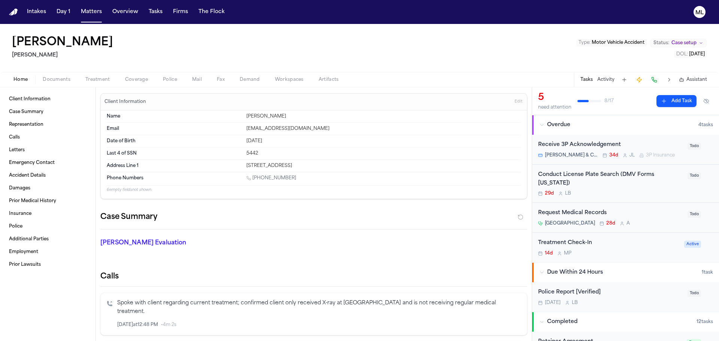
click at [619, 239] on div "Treatment Check-In" at bounding box center [609, 243] width 142 height 9
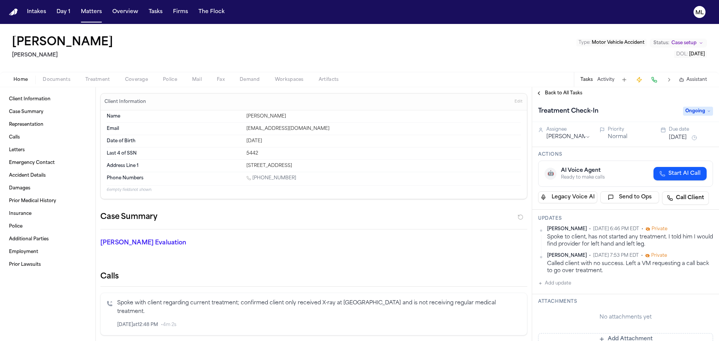
click at [625, 242] on div "Spoke to client, has not started any treatment. I told him I would find provide…" at bounding box center [630, 241] width 166 height 15
click at [706, 229] on html "Intakes Day 1 Matters Overview Tasks Firms The Flock ML Denver Martinez Gammill…" at bounding box center [359, 170] width 719 height 341
click at [670, 240] on div "Edit" at bounding box center [683, 241] width 44 height 10
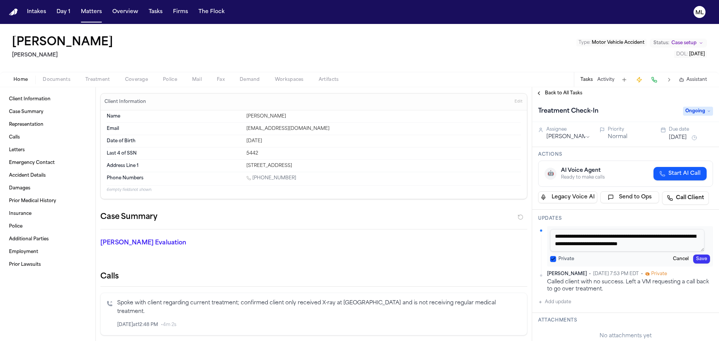
click at [693, 240] on textarea "**********" at bounding box center [627, 240] width 154 height 22
click at [699, 258] on button "Save" at bounding box center [701, 259] width 17 height 9
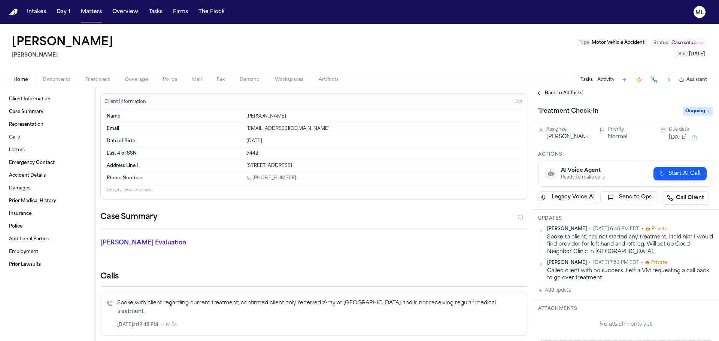
click at [567, 136] on html "Intakes Day 1 Matters Overview Tasks Firms The Flock ML Denver Martinez Gammill…" at bounding box center [359, 170] width 719 height 341
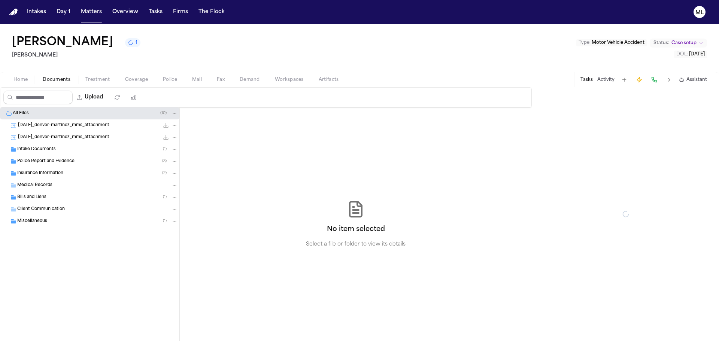
click at [61, 82] on span "Documents" at bounding box center [57, 80] width 28 height 6
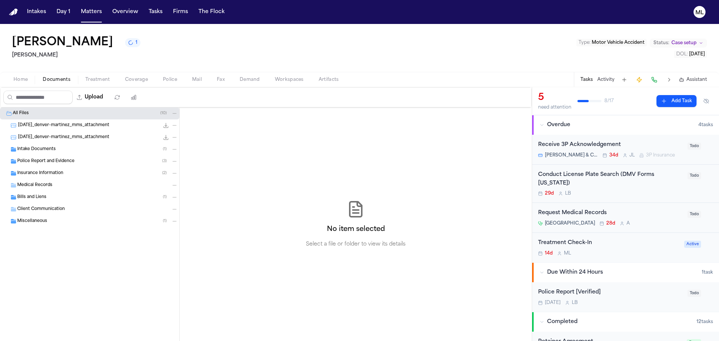
click at [54, 152] on span "Intake Documents" at bounding box center [36, 149] width 39 height 6
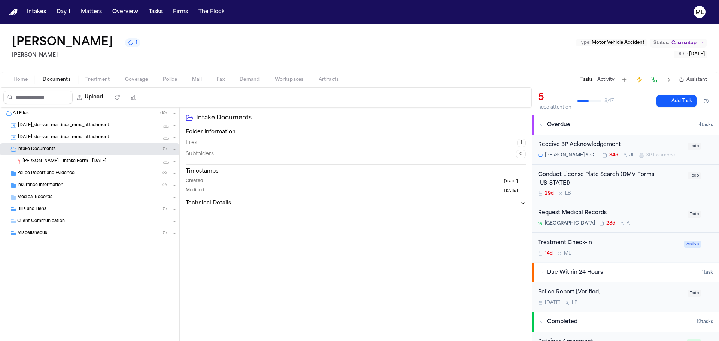
click at [59, 165] on div "D. Martinez - Intake Form - 7.29.25 22.4 KB • PDF" at bounding box center [89, 161] width 179 height 12
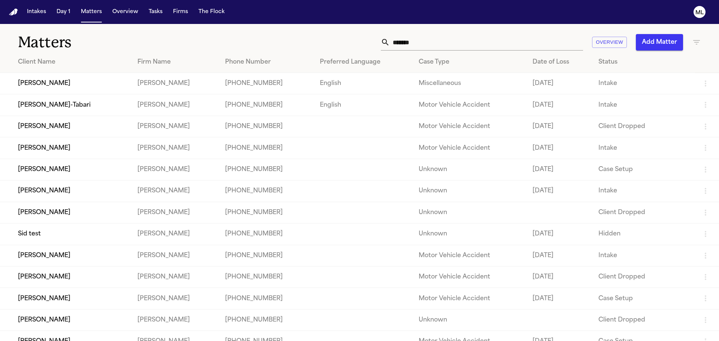
click at [74, 212] on td "[PERSON_NAME]" at bounding box center [65, 212] width 131 height 21
click at [85, 188] on td "[PERSON_NAME]" at bounding box center [65, 191] width 131 height 21
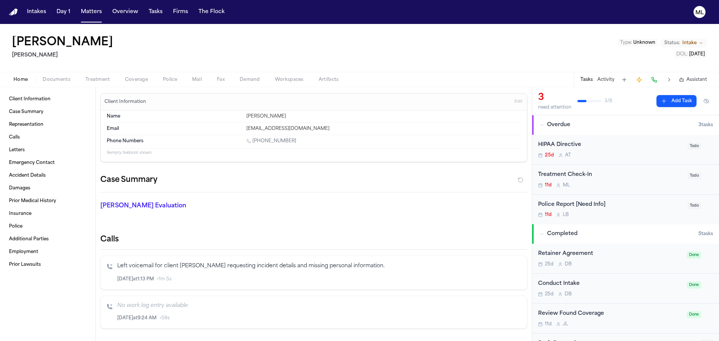
click at [62, 80] on span "Documents" at bounding box center [57, 80] width 28 height 6
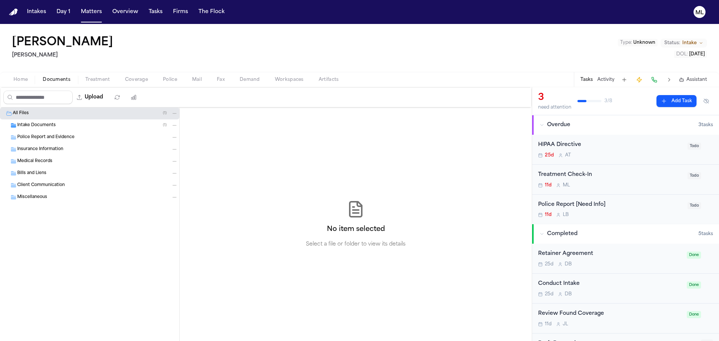
click at [37, 127] on span "Intake Documents" at bounding box center [36, 125] width 39 height 6
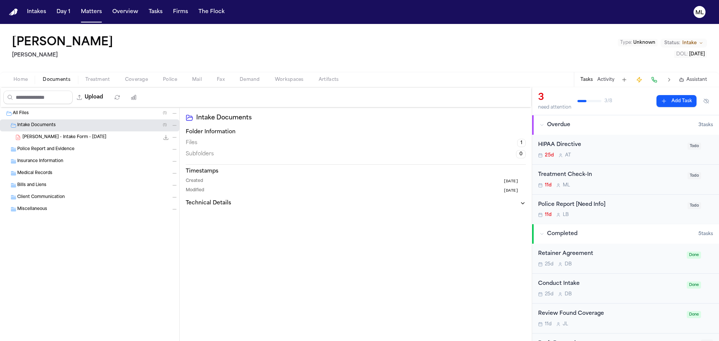
click at [58, 134] on span "A. Hunter - Intake Form - 8.8.25" at bounding box center [64, 137] width 84 height 6
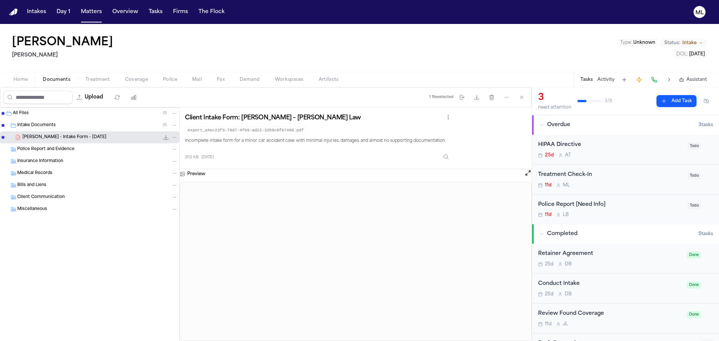
click at [617, 263] on div "25d D B" at bounding box center [610, 264] width 144 height 6
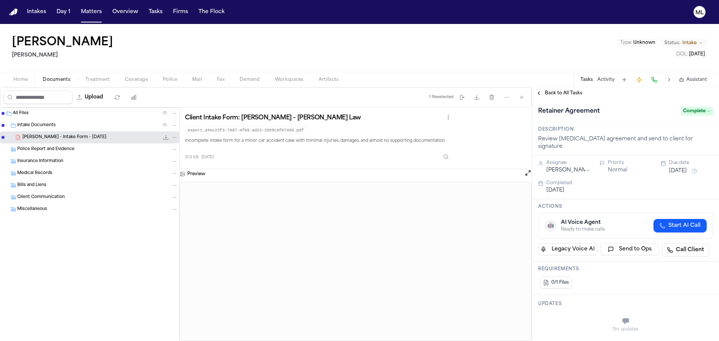
click at [559, 90] on div "Back to All Tasks" at bounding box center [625, 93] width 187 height 12
click at [550, 91] on span "Back to All Tasks" at bounding box center [563, 93] width 37 height 6
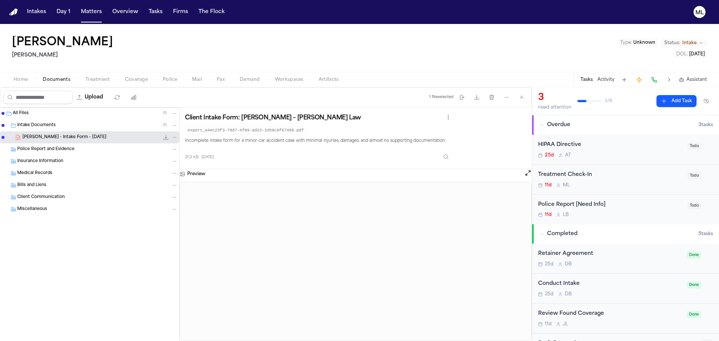
click at [25, 77] on span "Home" at bounding box center [20, 80] width 14 height 6
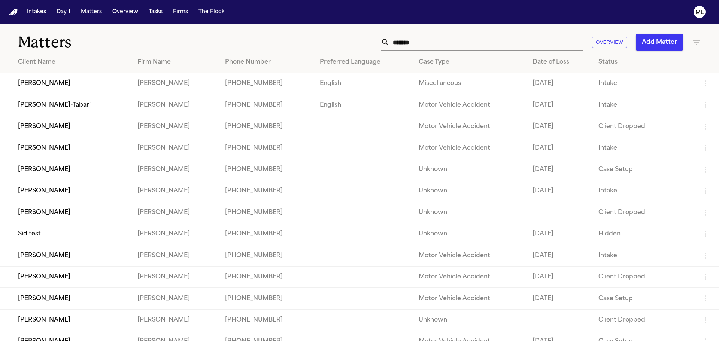
click at [79, 148] on td "[PERSON_NAME]" at bounding box center [65, 147] width 131 height 21
click at [83, 86] on td "[PERSON_NAME]" at bounding box center [65, 83] width 131 height 21
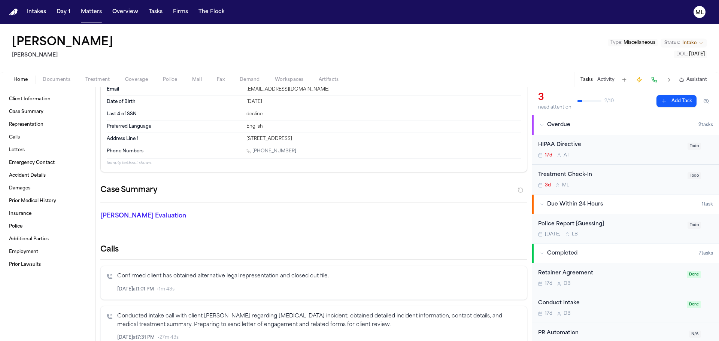
scroll to position [112, 0]
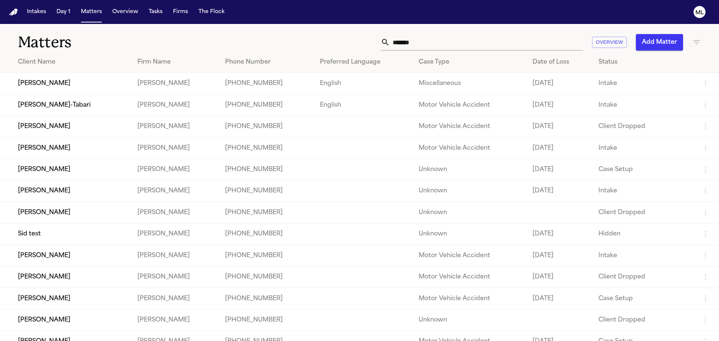
scroll to position [37, 0]
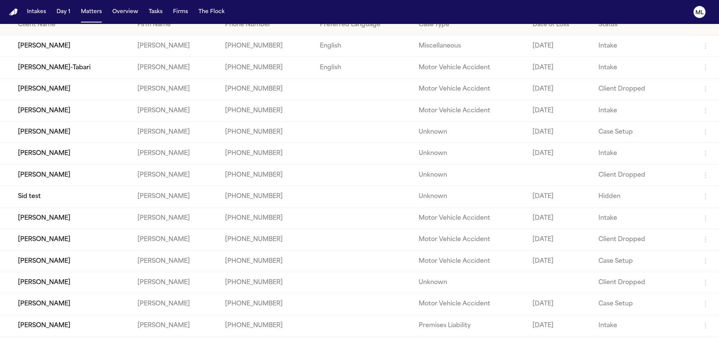
click at [88, 113] on td "[PERSON_NAME]" at bounding box center [65, 110] width 131 height 21
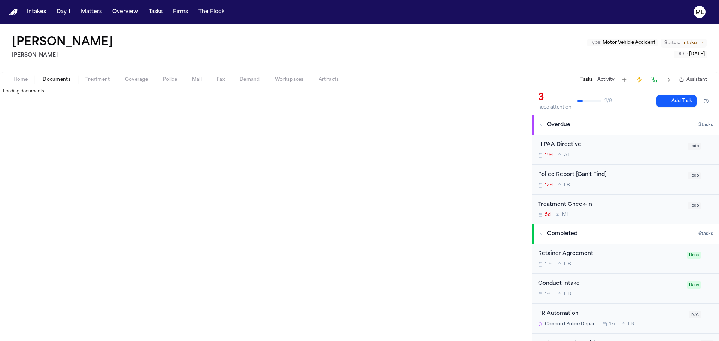
click at [49, 79] on span "Documents" at bounding box center [57, 80] width 28 height 6
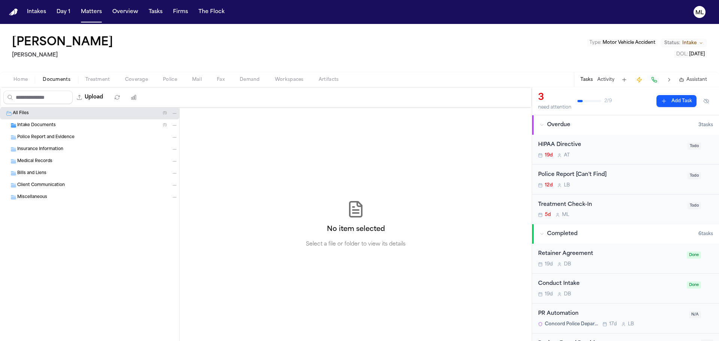
click at [58, 125] on div "Intake Documents ( 1 )" at bounding box center [97, 125] width 161 height 7
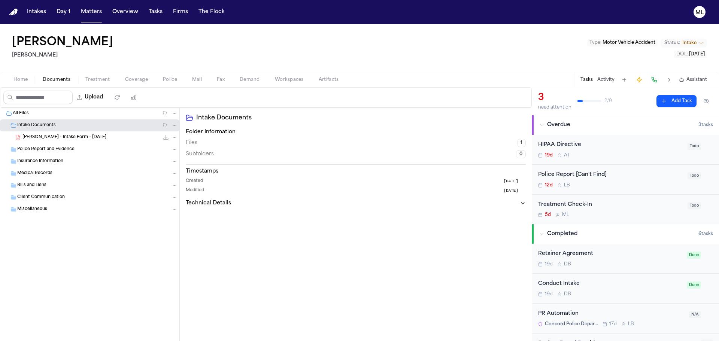
click at [58, 136] on span "A. Arriaga - Intake Form - 8.14.25" at bounding box center [64, 137] width 84 height 6
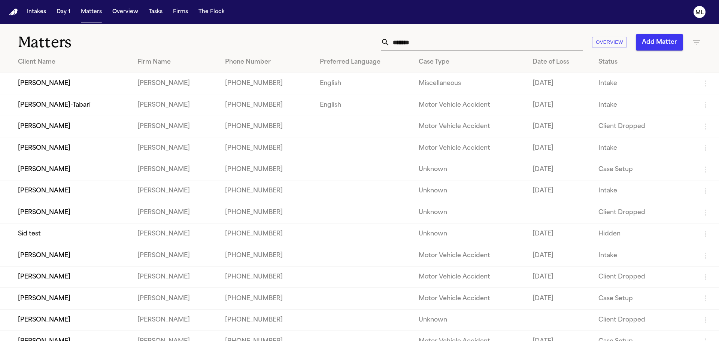
click at [91, 192] on td "[PERSON_NAME]" at bounding box center [65, 191] width 131 height 21
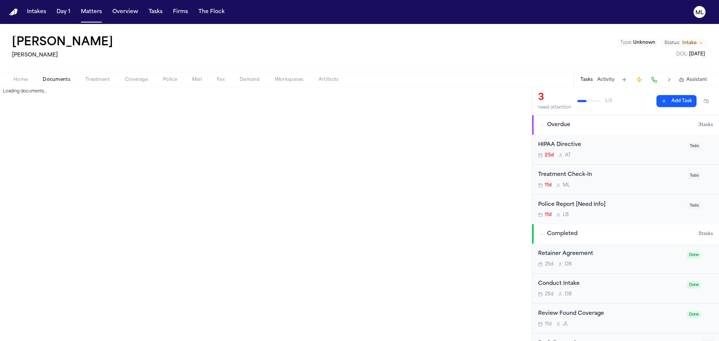
click at [58, 82] on button "Documents" at bounding box center [56, 79] width 43 height 9
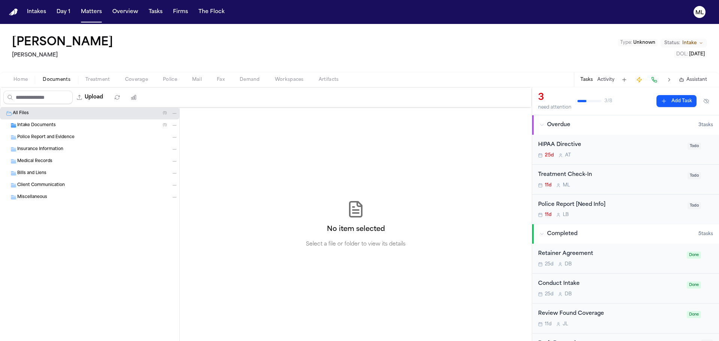
click at [53, 125] on span "Intake Documents" at bounding box center [36, 125] width 39 height 6
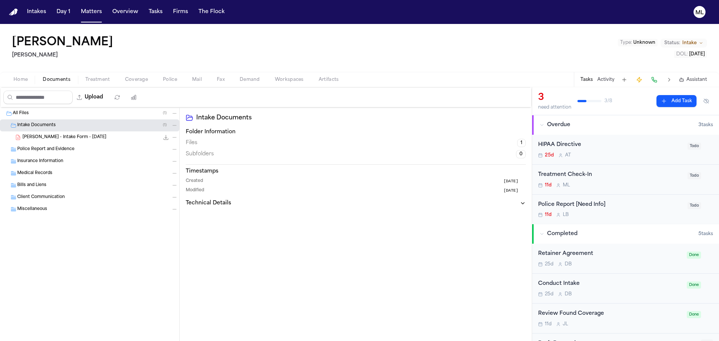
click at [52, 131] on div "A. Hunter - Intake Form - 8.8.25 21.0 KB • PDF" at bounding box center [89, 137] width 179 height 12
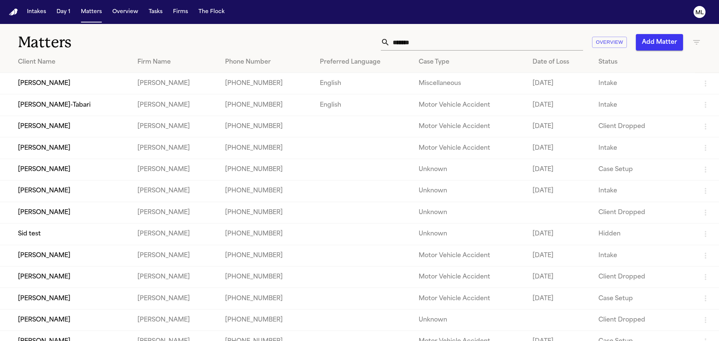
click at [106, 145] on td "[PERSON_NAME]" at bounding box center [65, 147] width 131 height 21
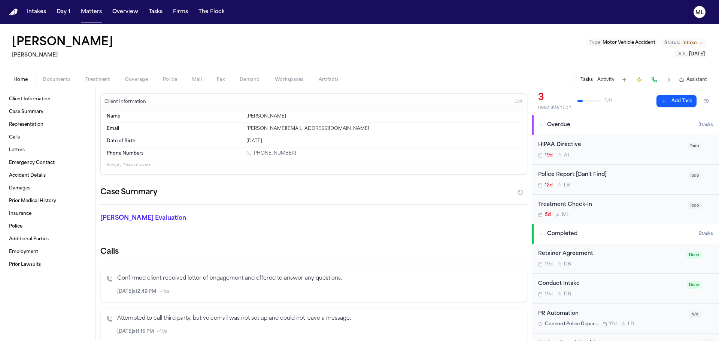
click at [60, 77] on span "Documents" at bounding box center [57, 80] width 28 height 6
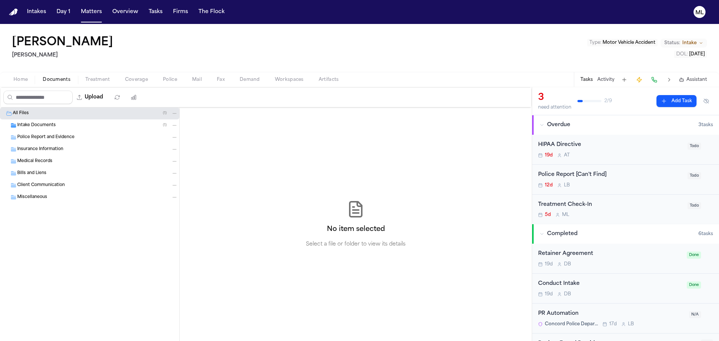
click at [60, 123] on div "Intake Documents ( 1 )" at bounding box center [97, 125] width 161 height 7
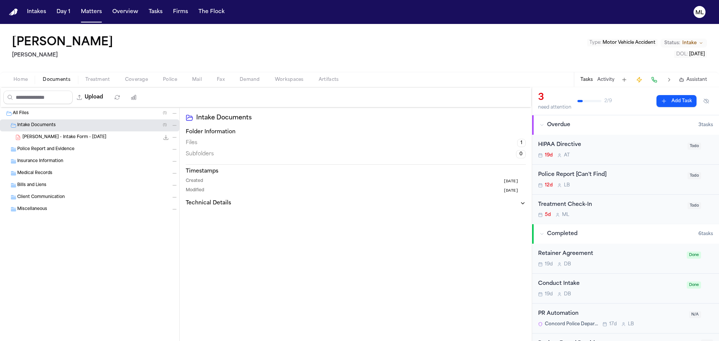
click at [23, 84] on span "button" at bounding box center [20, 84] width 23 height 1
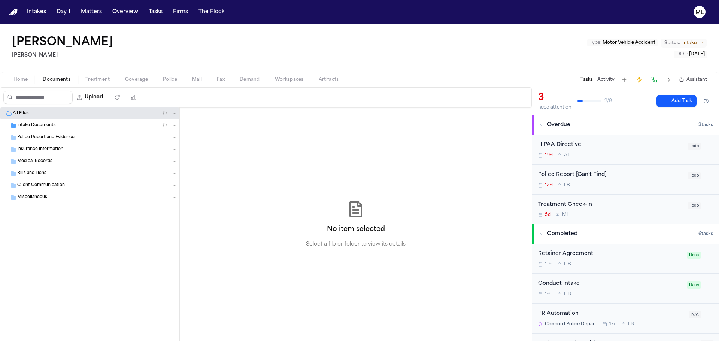
click at [54, 81] on span "Documents" at bounding box center [57, 80] width 28 height 6
click at [43, 126] on span "Intake Documents" at bounding box center [36, 125] width 39 height 6
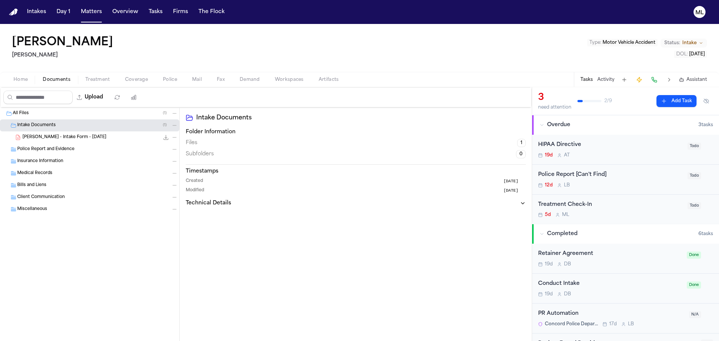
click at [43, 139] on span "A. Arriaga - Intake Form - 8.14.25" at bounding box center [64, 137] width 84 height 6
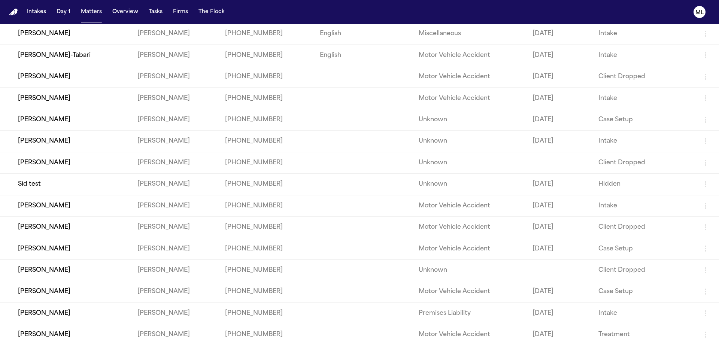
scroll to position [12, 0]
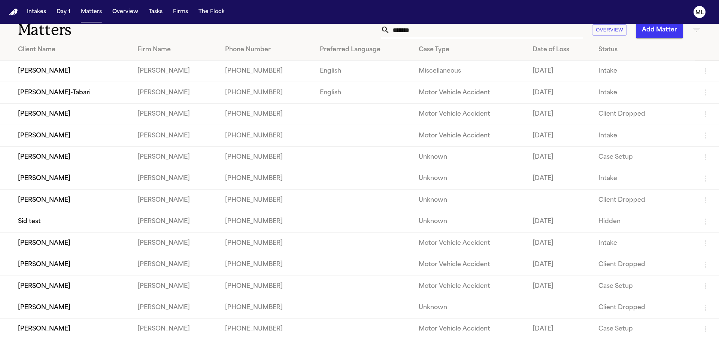
click at [57, 70] on td "[PERSON_NAME]" at bounding box center [65, 71] width 131 height 21
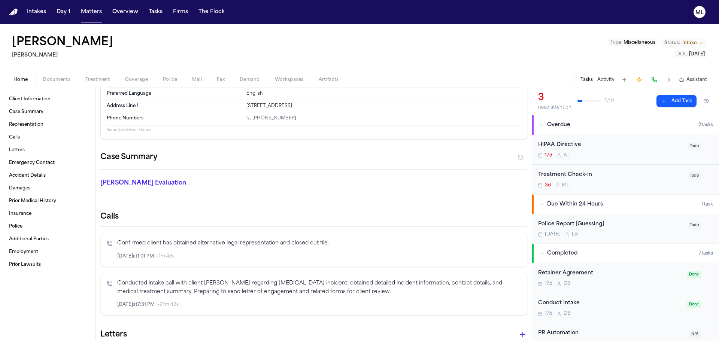
scroll to position [75, 0]
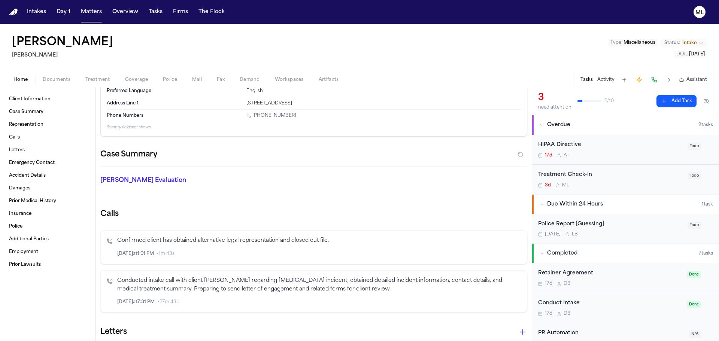
click at [696, 42] on span "Intake" at bounding box center [689, 43] width 14 height 6
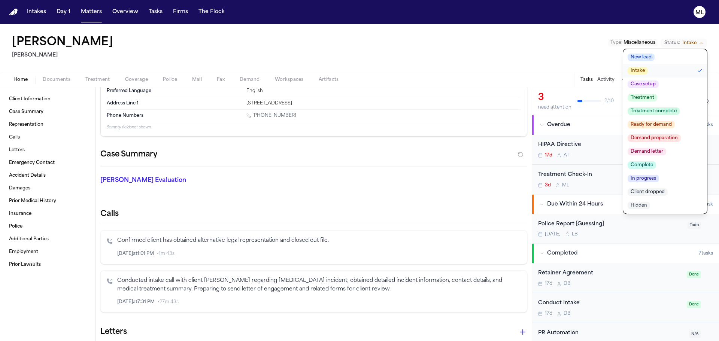
click at [642, 190] on span "Client dropped" at bounding box center [648, 191] width 40 height 7
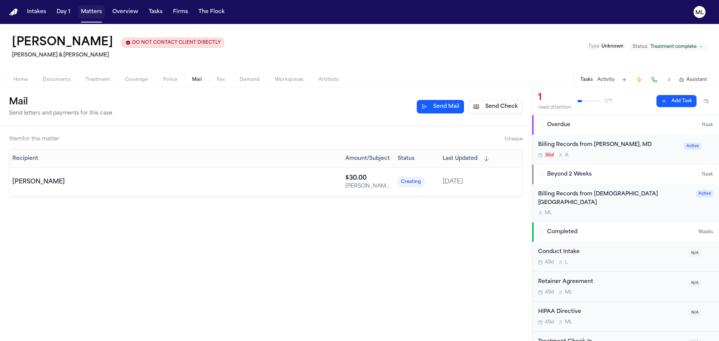
click at [98, 8] on button "Matters" at bounding box center [91, 11] width 27 height 13
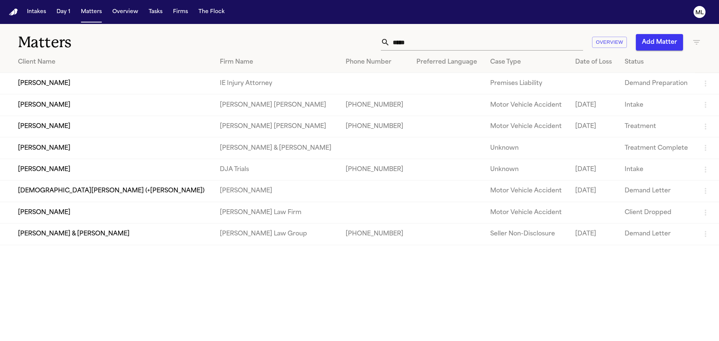
drag, startPoint x: 449, startPoint y: 44, endPoint x: 351, endPoint y: 40, distance: 98.2
click at [351, 40] on div "***** Overview Add Matter" at bounding box center [459, 42] width 484 height 16
type input "*****"
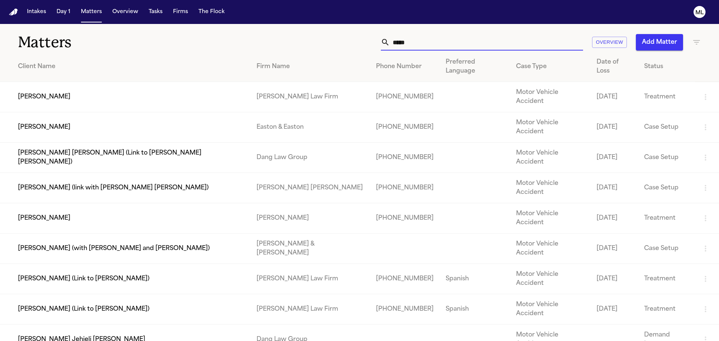
drag, startPoint x: 448, startPoint y: 40, endPoint x: 363, endPoint y: 40, distance: 85.0
click at [353, 48] on div "***** Overview Add Matter" at bounding box center [459, 42] width 484 height 16
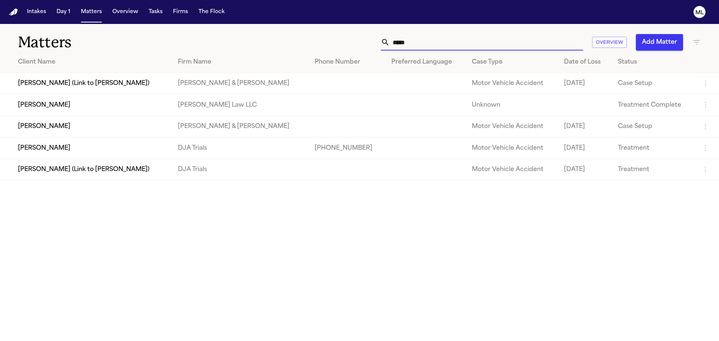
type input "*****"
click at [61, 147] on td "[PERSON_NAME]" at bounding box center [86, 147] width 172 height 21
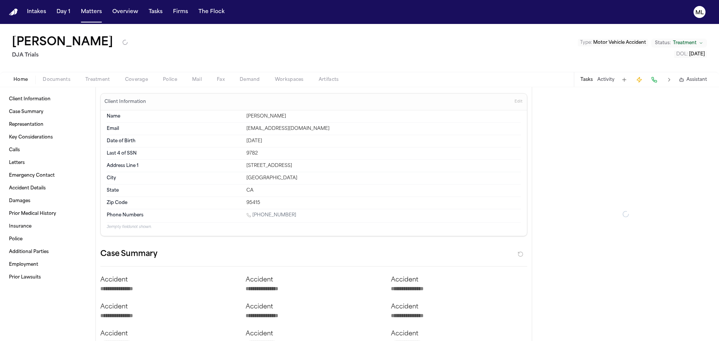
type textarea "*"
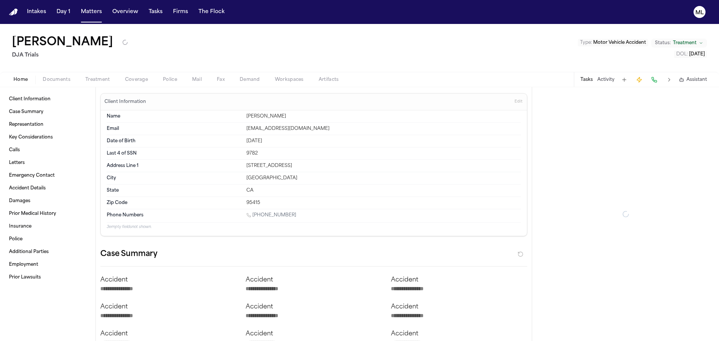
type textarea "*"
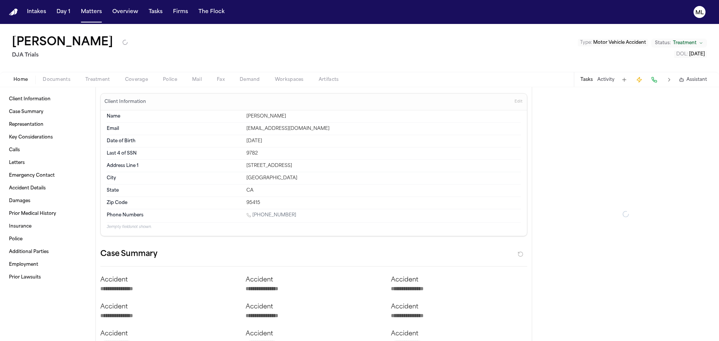
type textarea "*"
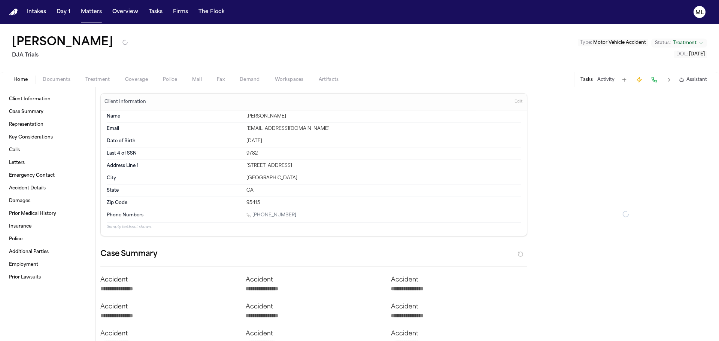
type textarea "*"
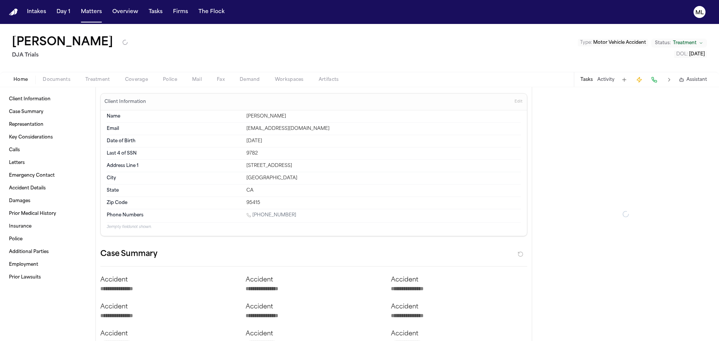
type textarea "*"
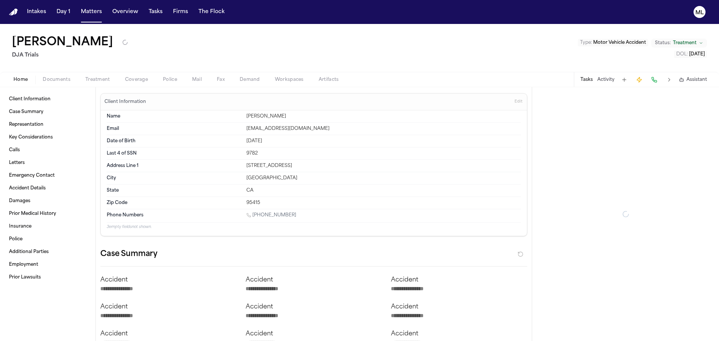
type textarea "*"
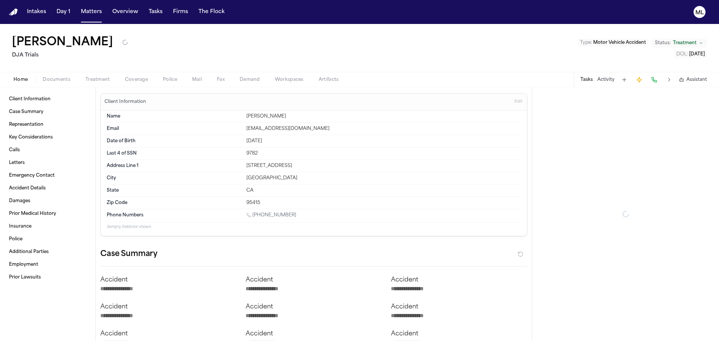
type textarea "*"
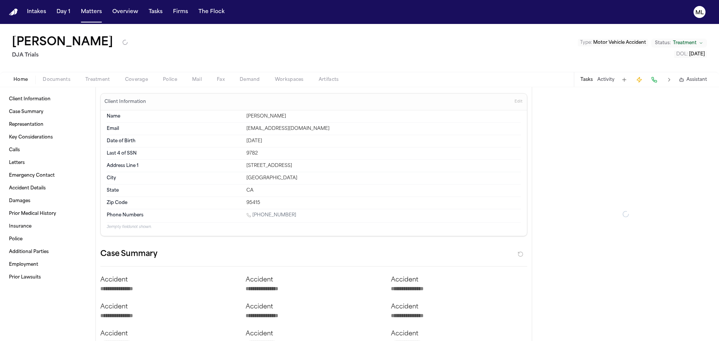
type textarea "*"
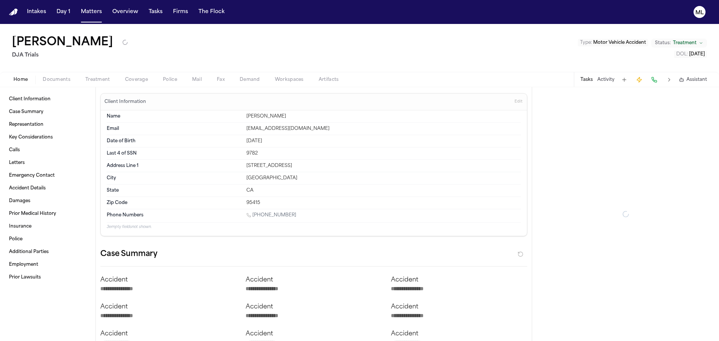
type textarea "*"
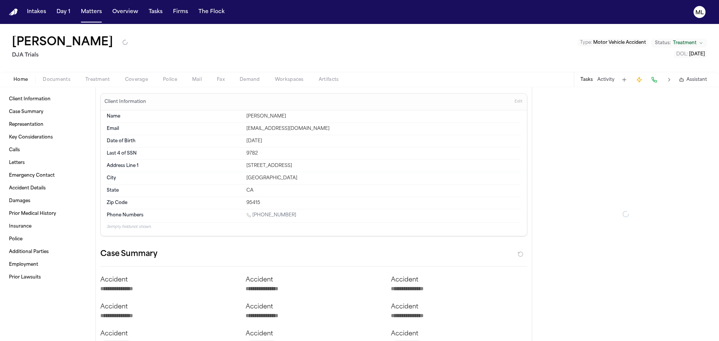
type textarea "*"
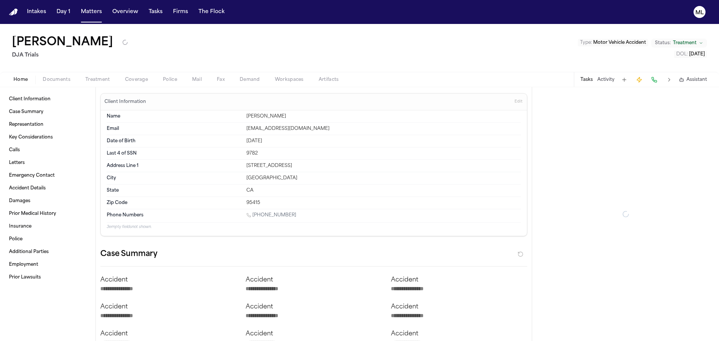
type textarea "*"
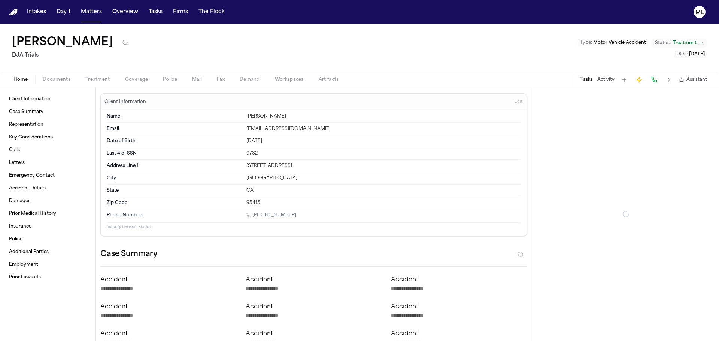
type textarea "*"
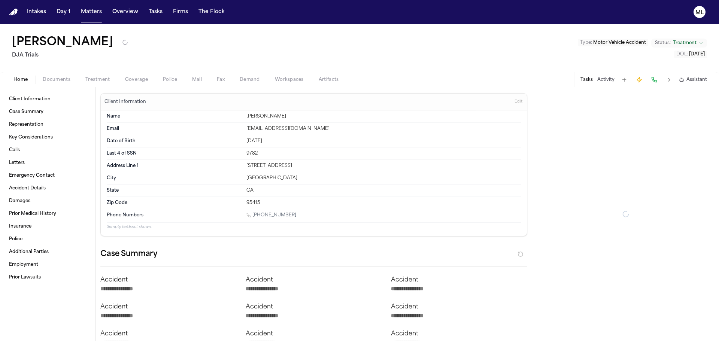
type textarea "*"
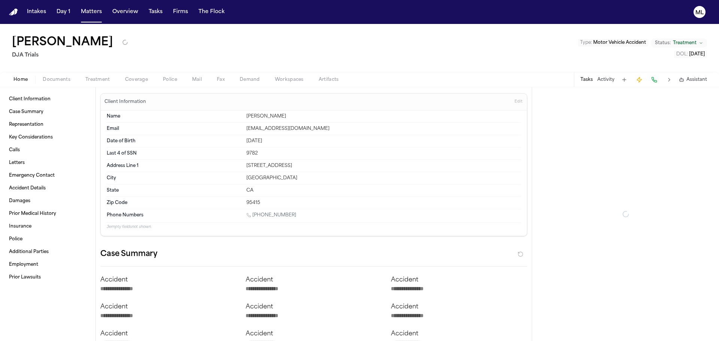
type textarea "*"
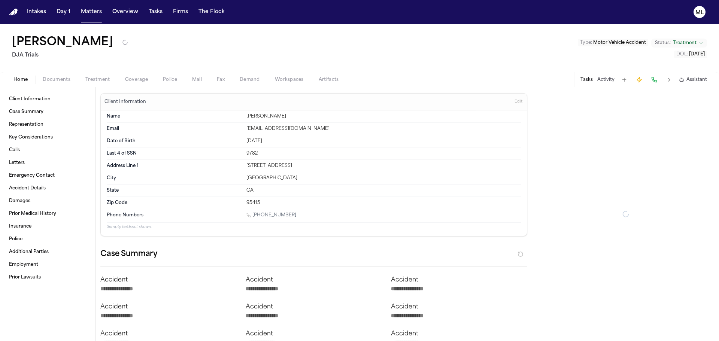
type textarea "*"
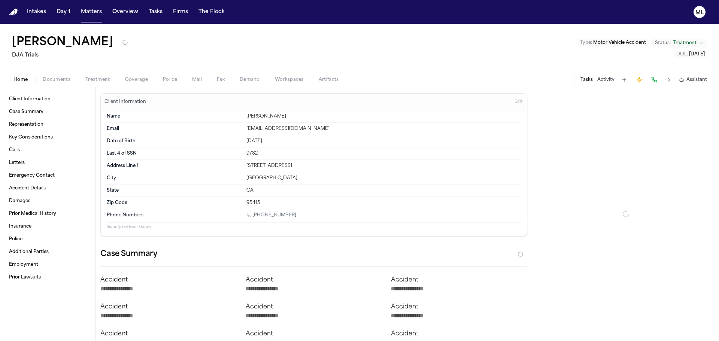
type textarea "*"
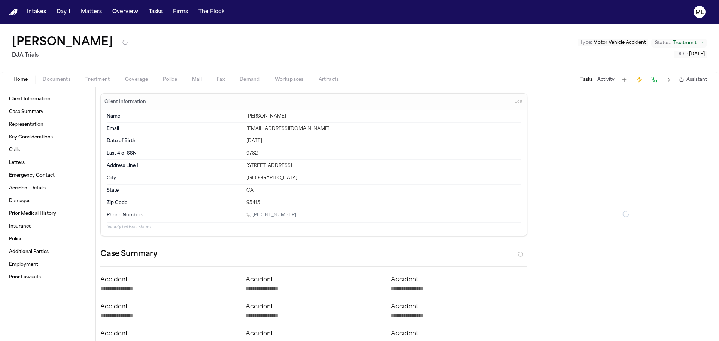
type textarea "*"
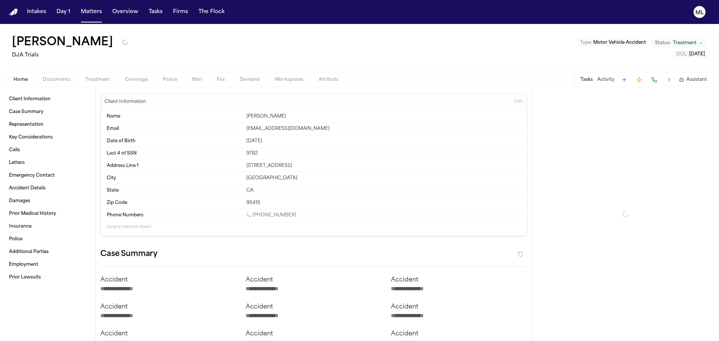
type textarea "*"
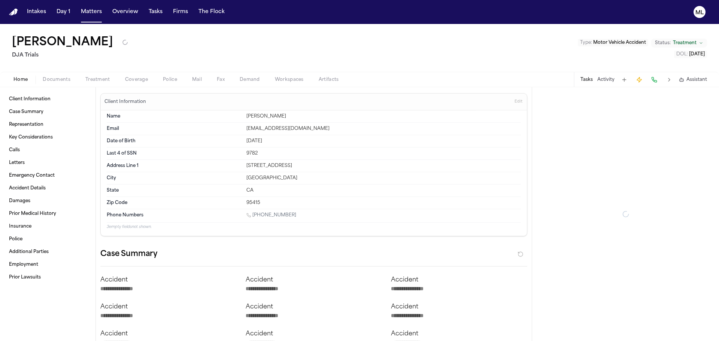
type textarea "*"
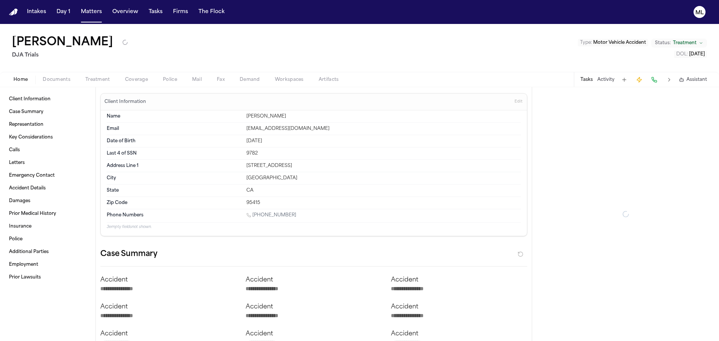
type textarea "*"
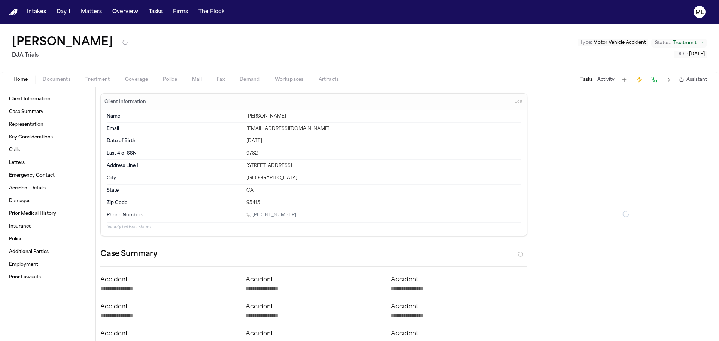
type textarea "*"
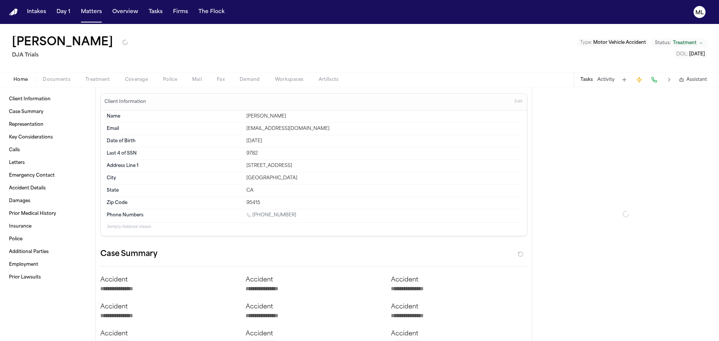
type textarea "*"
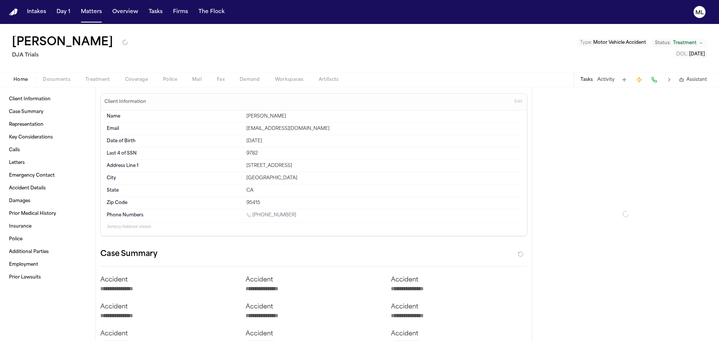
type textarea "*"
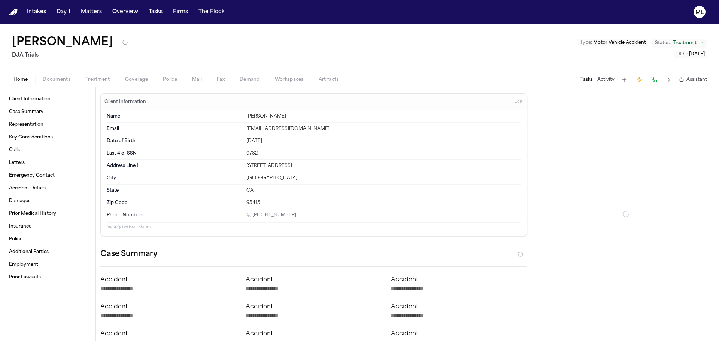
type textarea "*"
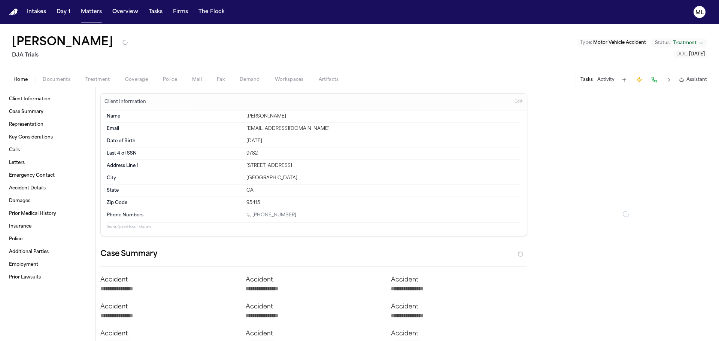
type textarea "*"
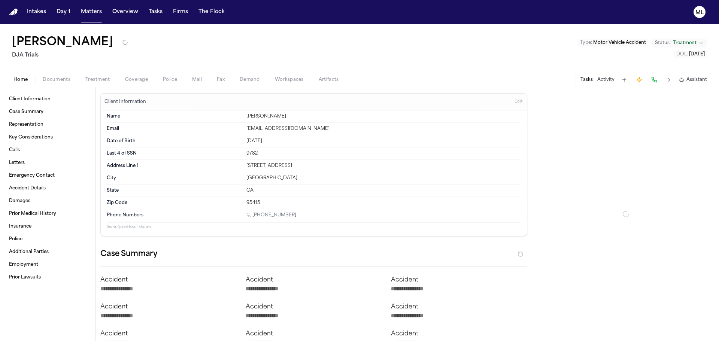
type textarea "*"
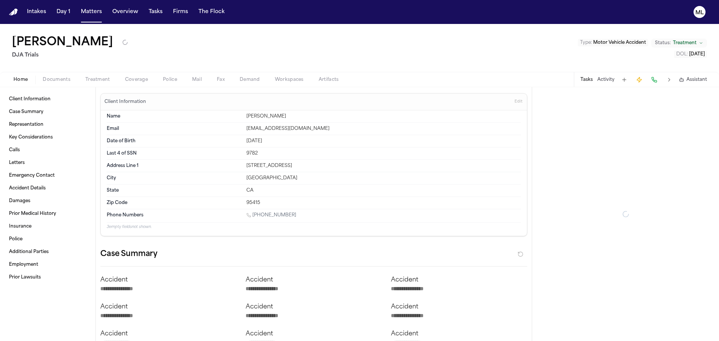
type textarea "*"
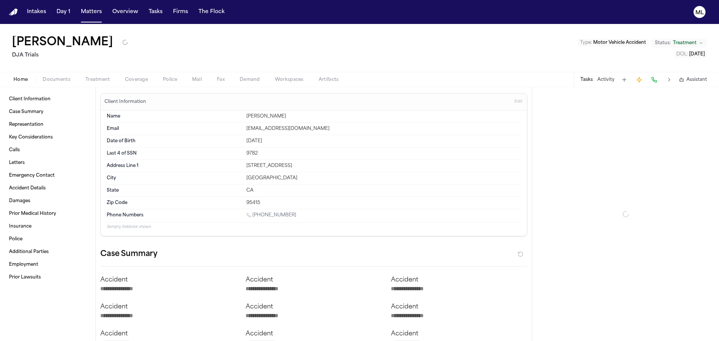
type textarea "*"
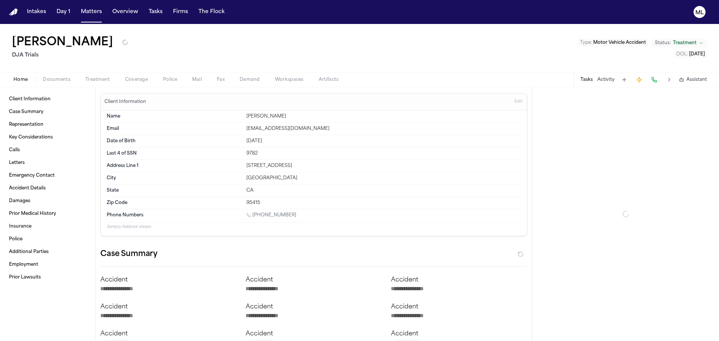
type textarea "*"
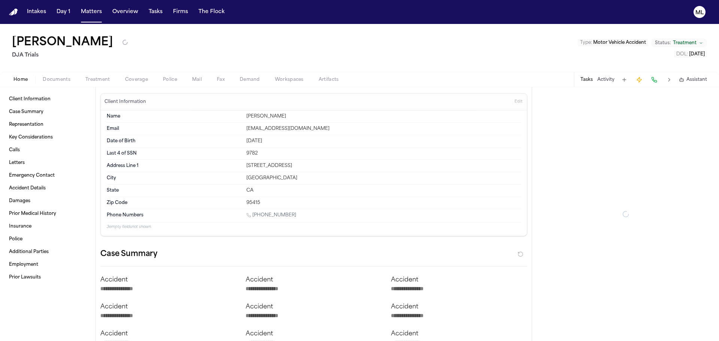
type textarea "*"
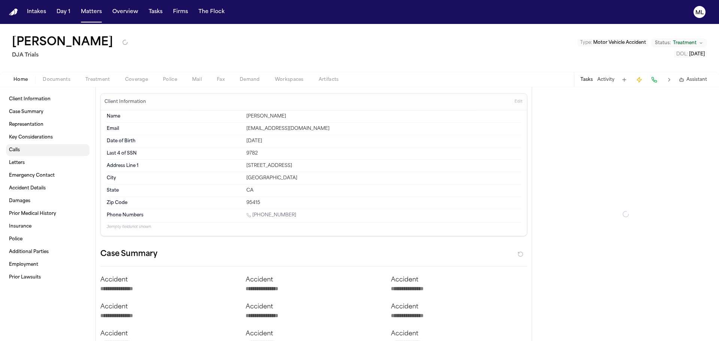
type textarea "*"
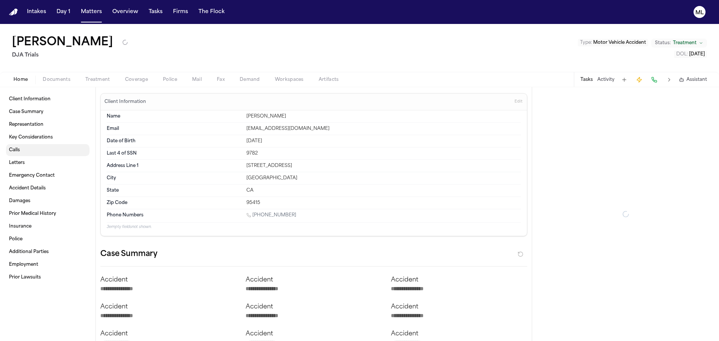
type textarea "*"
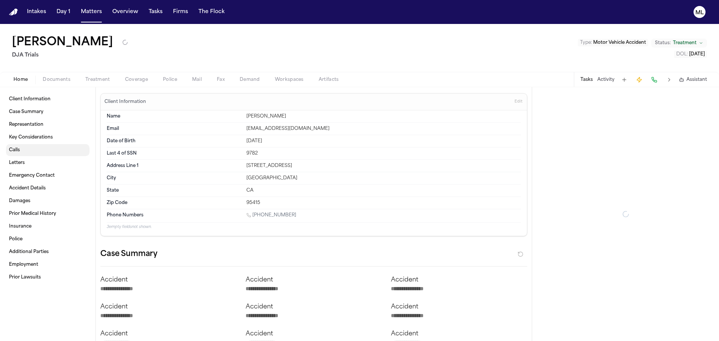
type textarea "*"
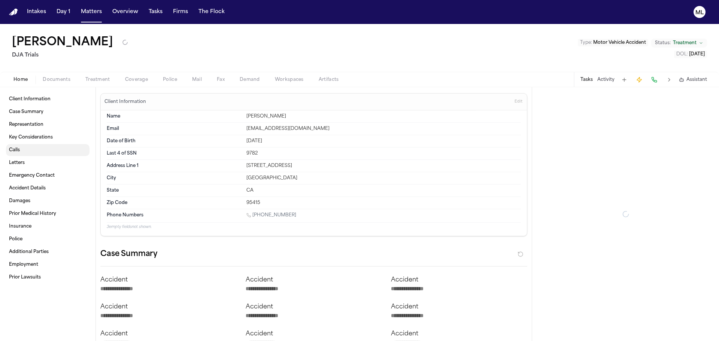
type textarea "*"
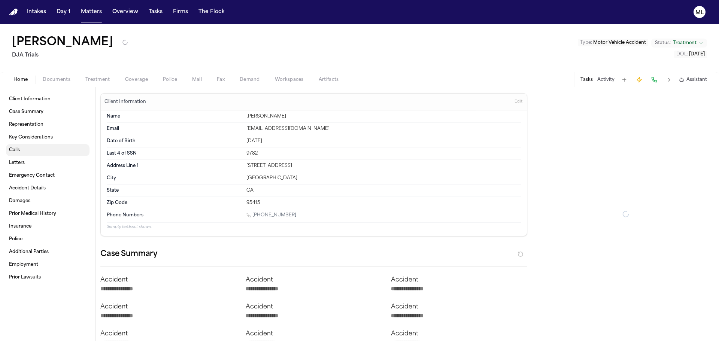
type textarea "*"
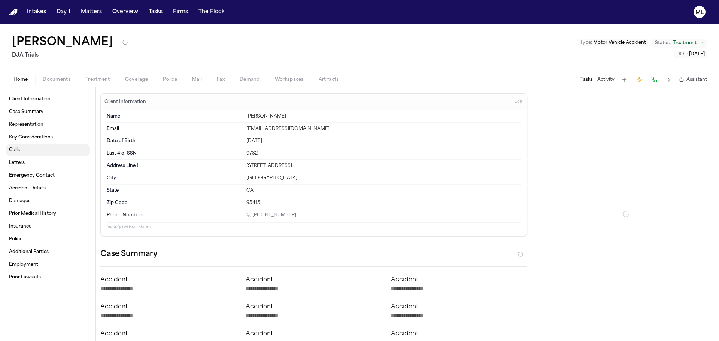
type textarea "*"
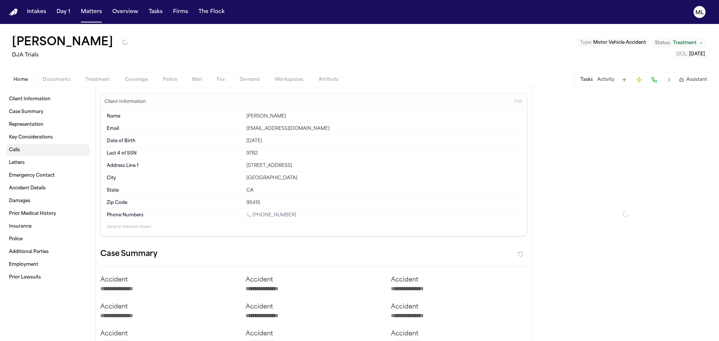
type textarea "*"
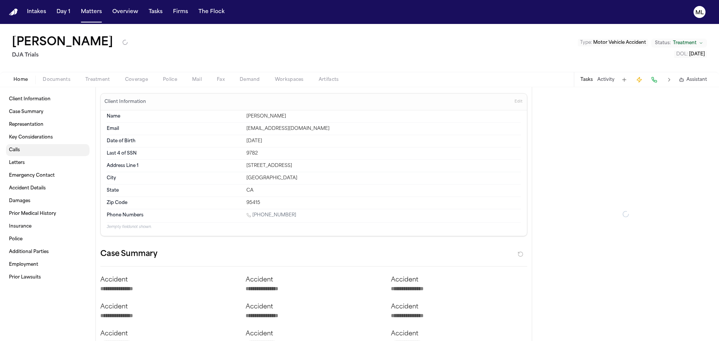
type textarea "*"
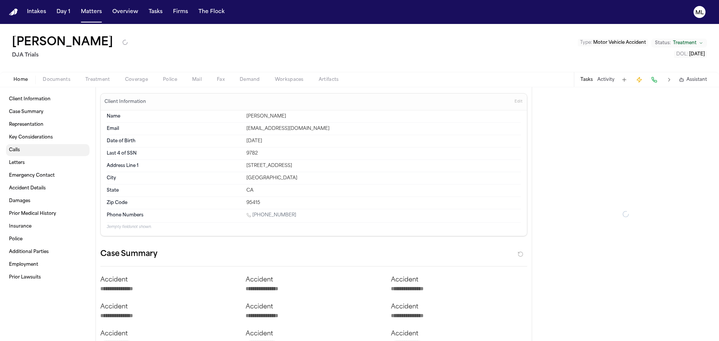
type textarea "*"
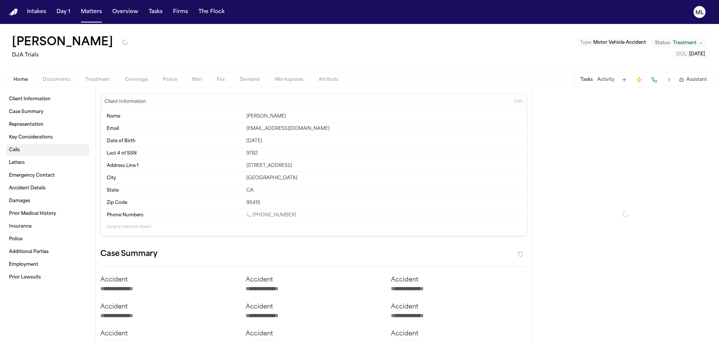
type textarea "*"
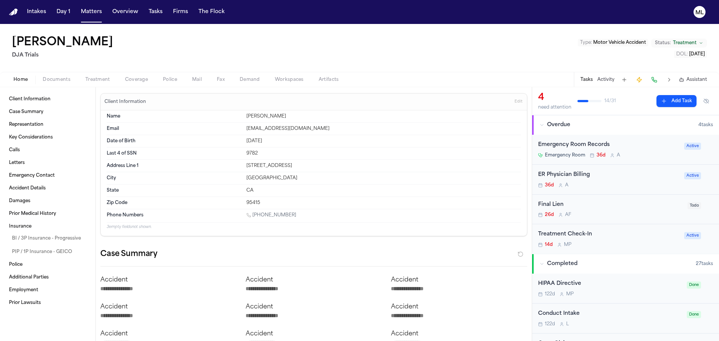
click at [61, 81] on span "Documents" at bounding box center [57, 80] width 28 height 6
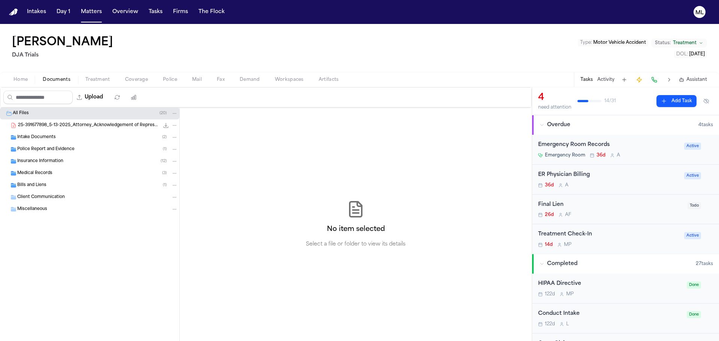
click at [49, 153] on div "Police Report and Evidence ( 1 )" at bounding box center [89, 149] width 179 height 12
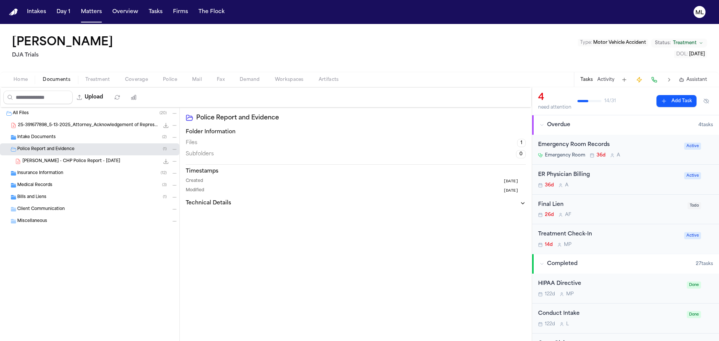
click at [166, 161] on icon "File: B. Cervantes - CHP Police Report - 4.24.25" at bounding box center [166, 161] width 5 height 5
click at [166, 163] on icon "File: B. Cervantes - CHP Police Report - 4.24.25" at bounding box center [166, 161] width 6 height 6
click at [38, 9] on button "Intakes" at bounding box center [36, 11] width 25 height 13
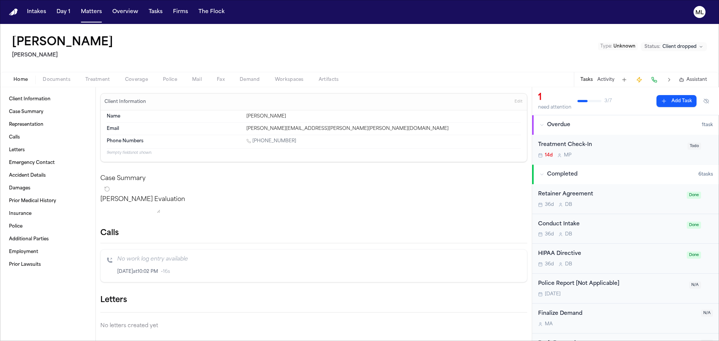
drag, startPoint x: 51, startPoint y: 2, endPoint x: 183, endPoint y: 54, distance: 142.6
click at [185, 55] on div "Luna Osegueda Gammill Type : Unknown Status: Client dropped" at bounding box center [359, 48] width 719 height 48
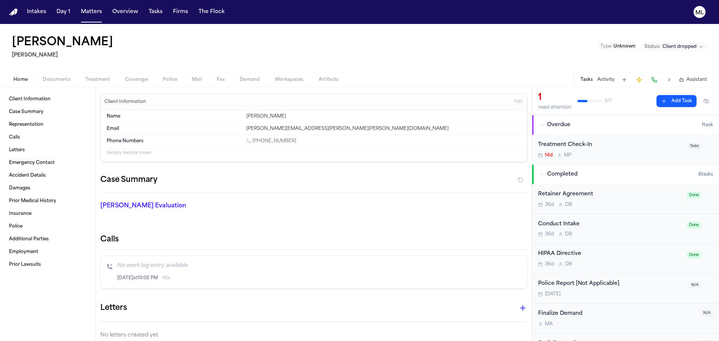
click at [640, 148] on div "Treatment Check-In" at bounding box center [610, 145] width 145 height 9
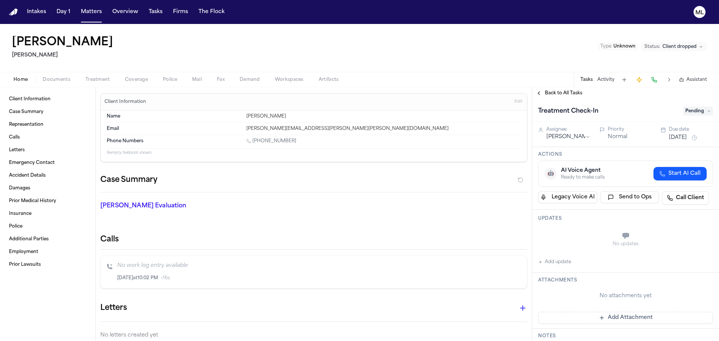
click at [688, 110] on span "Pending" at bounding box center [698, 111] width 30 height 9
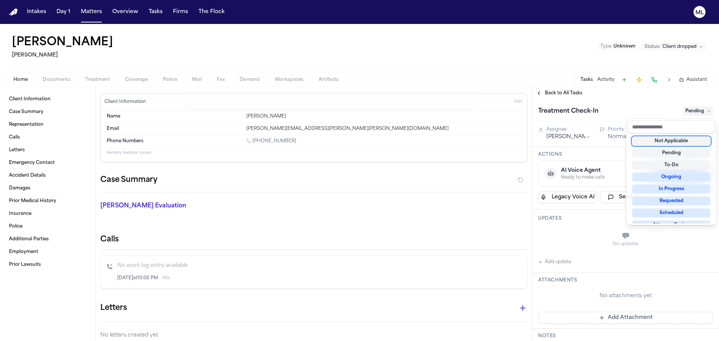
click at [675, 142] on div "Not Applicable" at bounding box center [671, 141] width 78 height 9
click at [564, 96] on div "Back to All Tasks Treatment Check-In Not Applicable Assignee [PERSON_NAME] Prio…" at bounding box center [625, 214] width 187 height 254
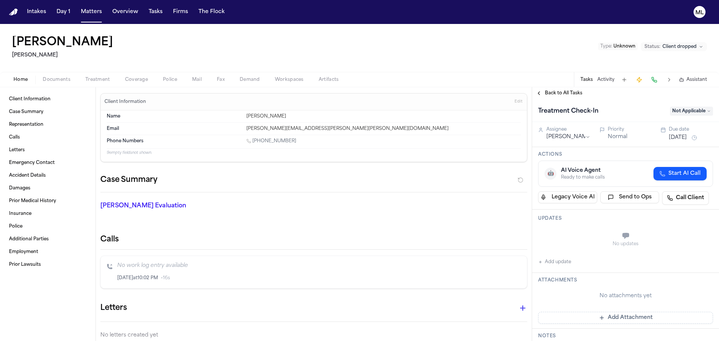
click at [564, 91] on span "Back to All Tasks" at bounding box center [563, 93] width 37 height 6
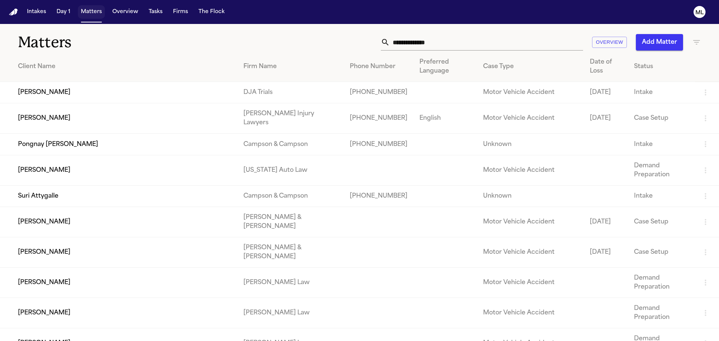
click at [91, 13] on button "Matters" at bounding box center [91, 11] width 27 height 13
click at [94, 12] on button "Matters" at bounding box center [91, 11] width 27 height 13
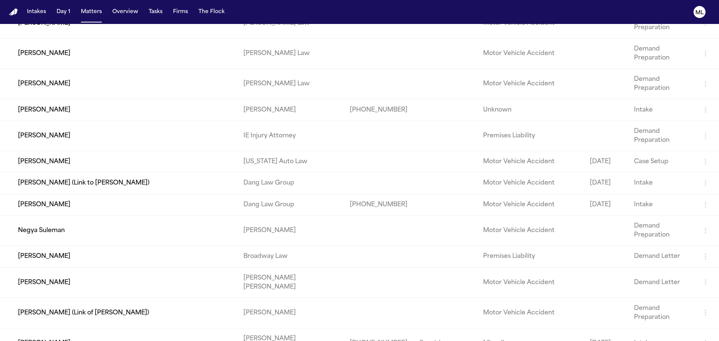
scroll to position [262, 0]
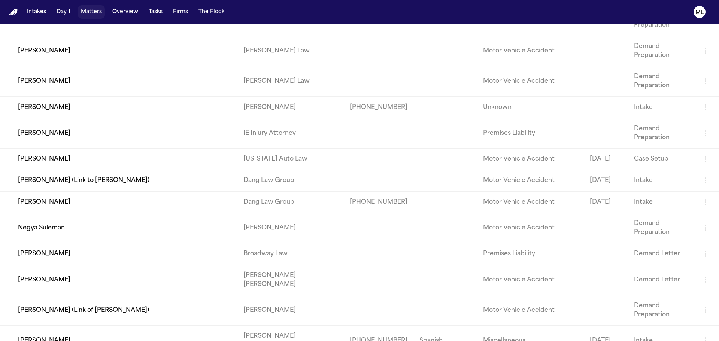
click at [85, 12] on button "Matters" at bounding box center [91, 11] width 27 height 13
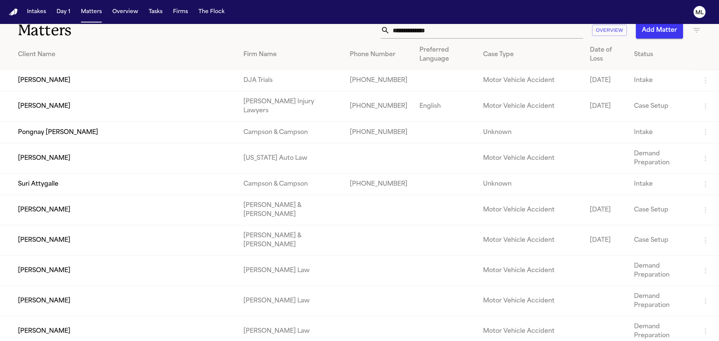
scroll to position [0, 0]
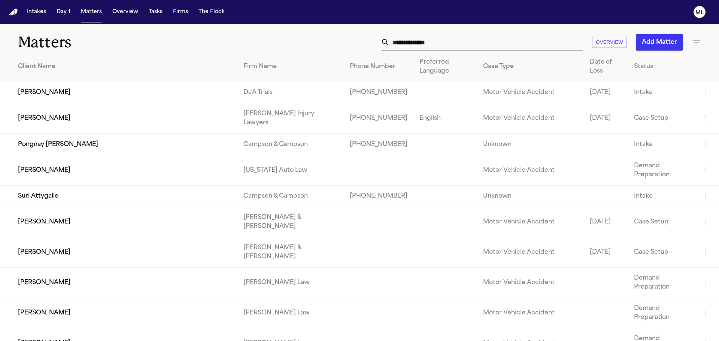
click at [424, 43] on input "text" at bounding box center [486, 42] width 193 height 16
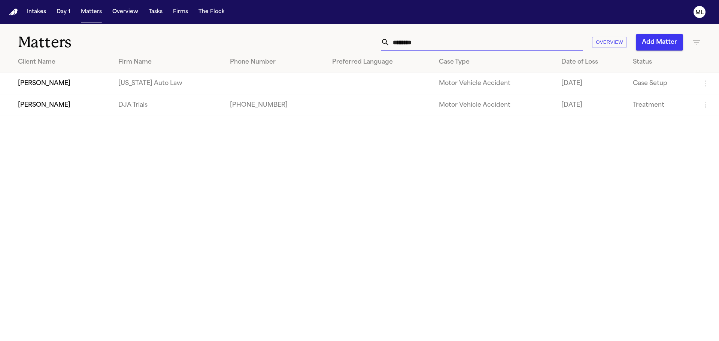
type input "********"
click at [39, 12] on button "Intakes" at bounding box center [36, 11] width 25 height 13
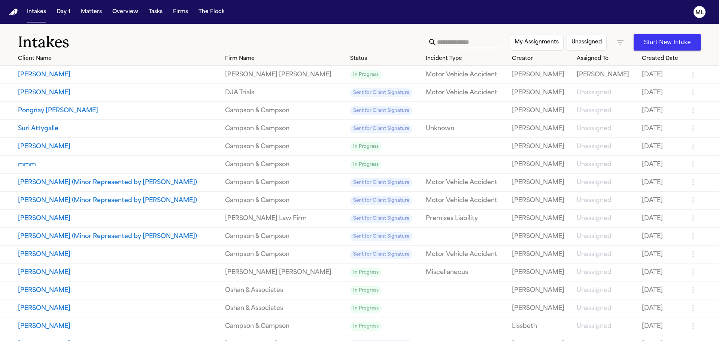
click at [616, 43] on icon "button" at bounding box center [620, 42] width 9 height 9
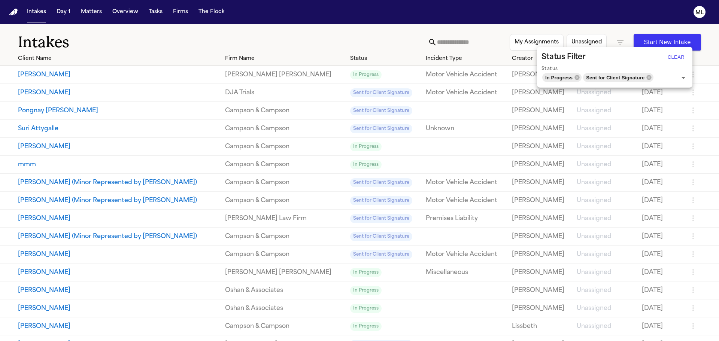
click at [676, 60] on button "Clear" at bounding box center [676, 57] width 24 height 12
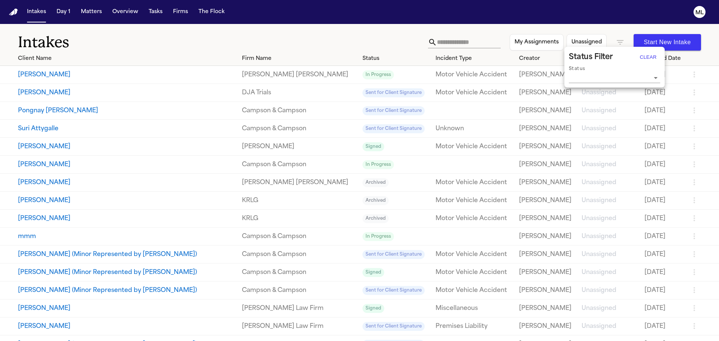
click at [446, 37] on div at bounding box center [359, 170] width 719 height 341
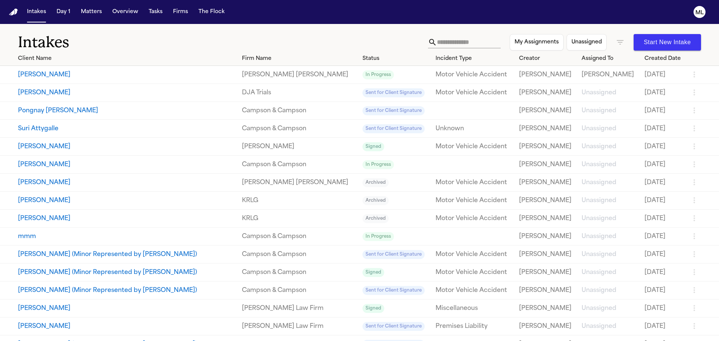
click at [446, 37] on input "text" at bounding box center [469, 42] width 64 height 12
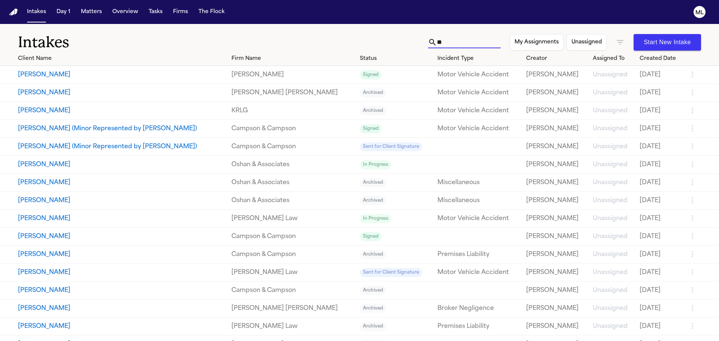
type input "*"
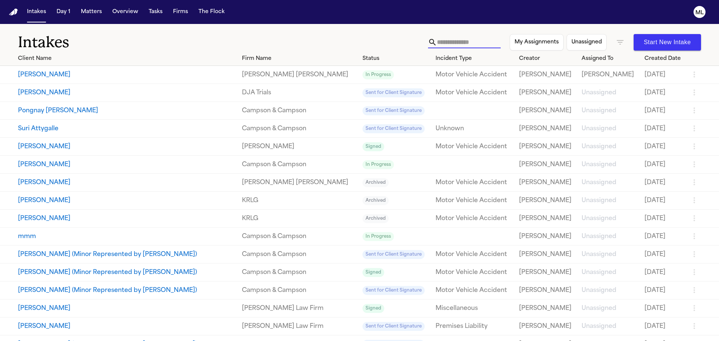
click at [617, 40] on icon "button" at bounding box center [620, 42] width 7 height 4
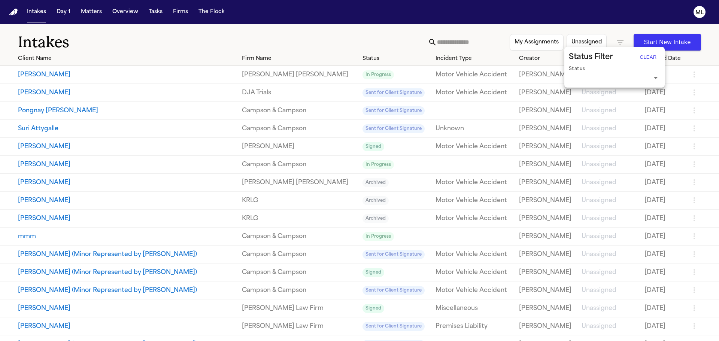
click at [604, 78] on input "Status" at bounding box center [609, 77] width 80 height 10
click at [610, 39] on div at bounding box center [359, 170] width 719 height 341
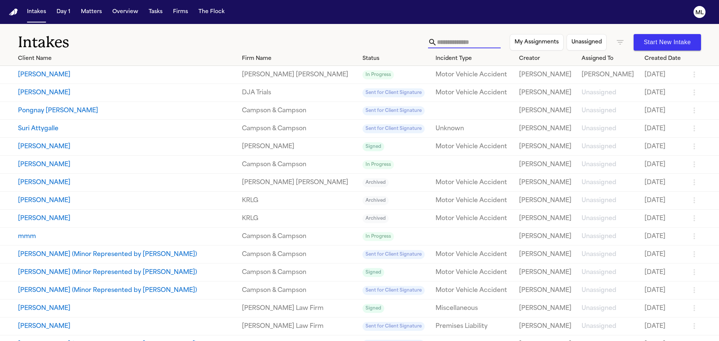
click at [467, 45] on input "text" at bounding box center [469, 42] width 64 height 12
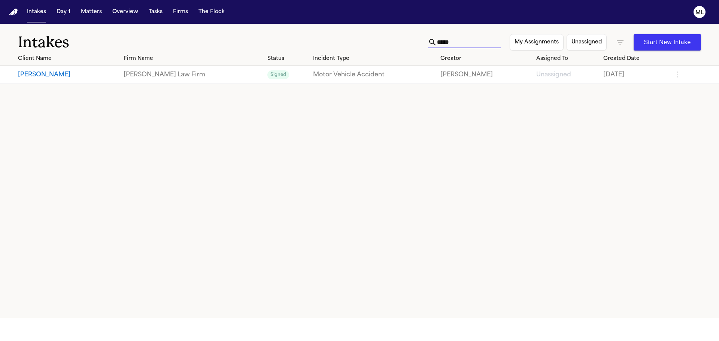
type input "*****"
click at [36, 70] on button "[PERSON_NAME]" at bounding box center [68, 74] width 100 height 9
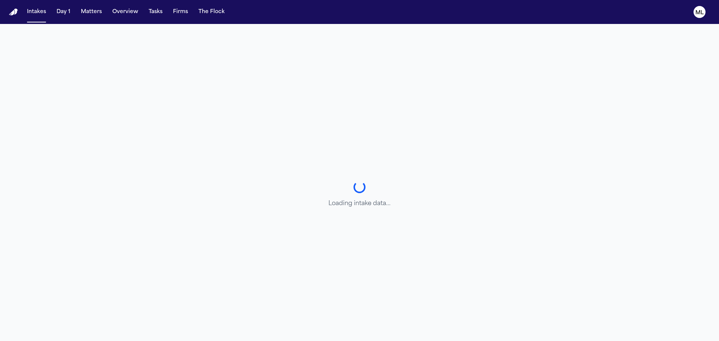
select select "******"
select select "**********"
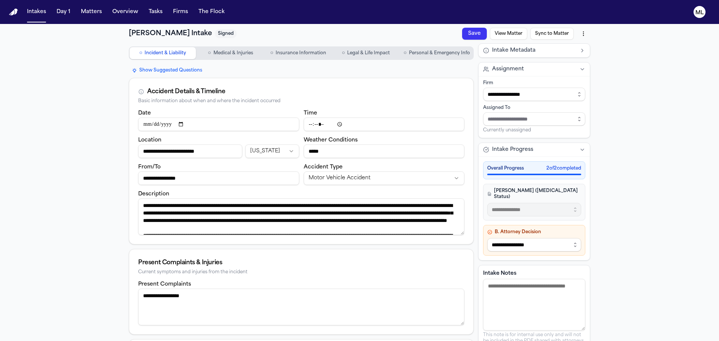
click at [508, 34] on button "View Matter" at bounding box center [508, 34] width 37 height 12
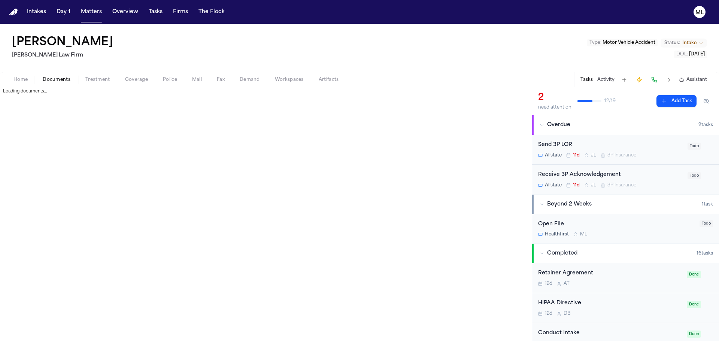
click at [55, 77] on span "Documents" at bounding box center [57, 80] width 28 height 6
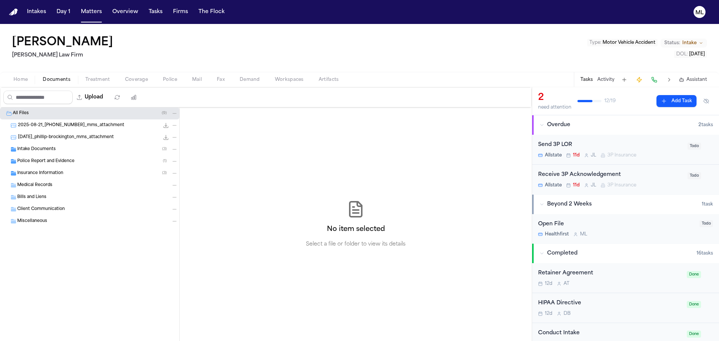
click at [57, 149] on div "Intake Documents ( 3 )" at bounding box center [97, 149] width 161 height 7
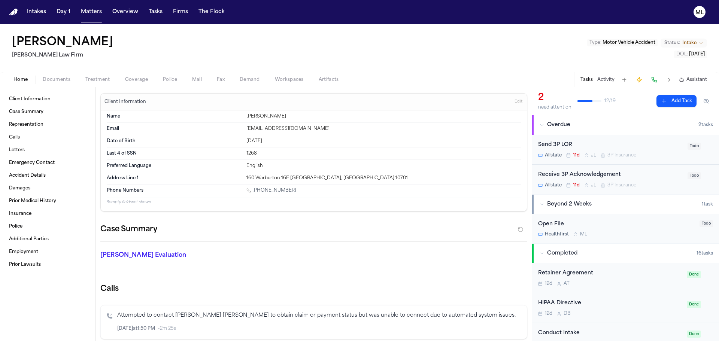
click at [10, 77] on button "Home" at bounding box center [20, 79] width 29 height 9
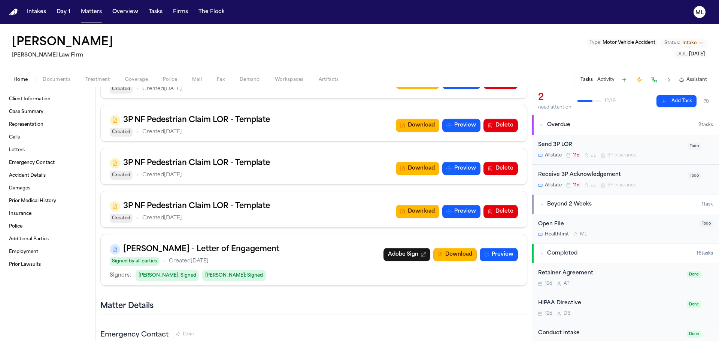
scroll to position [1049, 0]
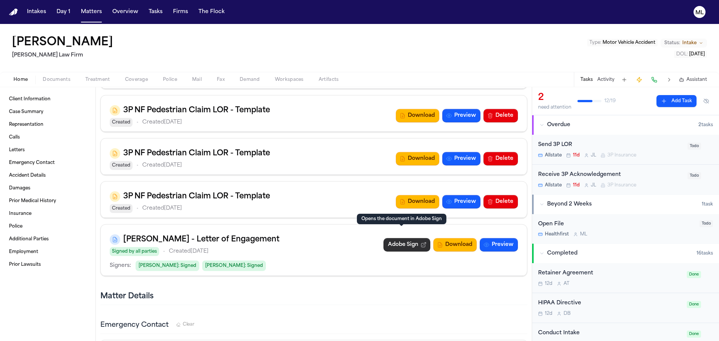
click at [396, 238] on link "Adobe Sign" at bounding box center [407, 244] width 47 height 13
click at [100, 12] on button "Matters" at bounding box center [91, 11] width 27 height 13
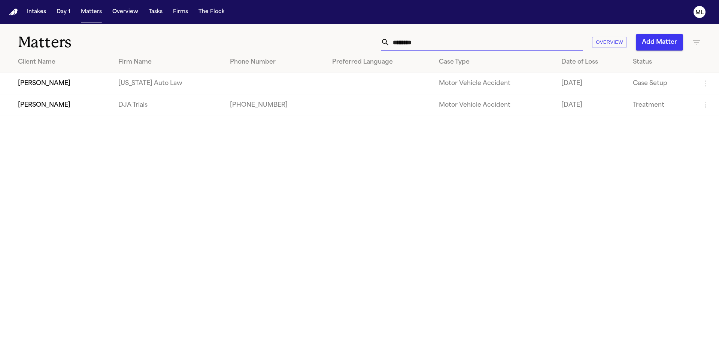
drag, startPoint x: 433, startPoint y: 44, endPoint x: 347, endPoint y: 28, distance: 87.5
click at [346, 30] on div "Matters ******** Overview Add Matter" at bounding box center [359, 38] width 719 height 28
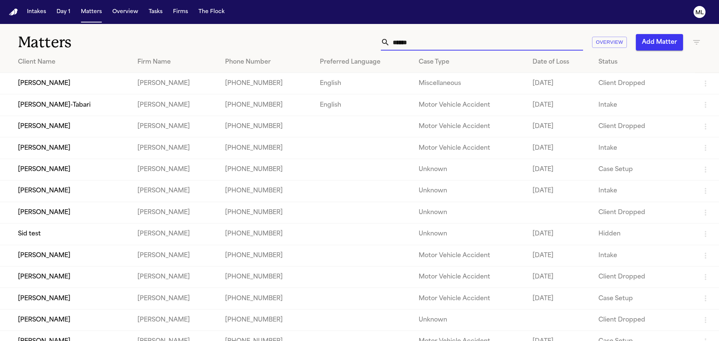
type input "******"
click at [96, 150] on td "[PERSON_NAME]" at bounding box center [65, 147] width 131 height 21
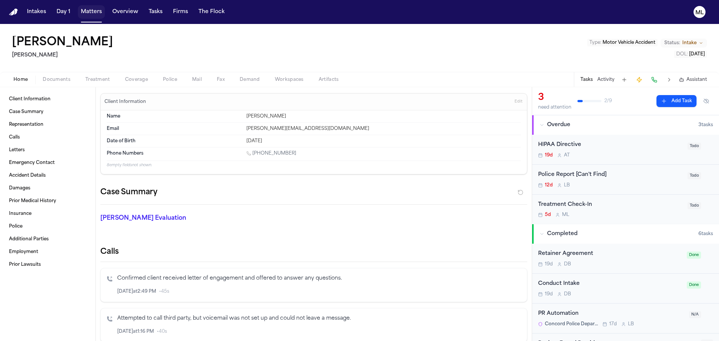
click at [78, 15] on button "Matters" at bounding box center [91, 11] width 27 height 13
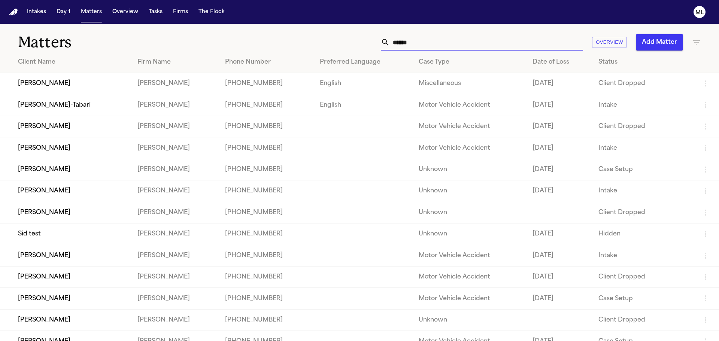
drag, startPoint x: 451, startPoint y: 42, endPoint x: 361, endPoint y: 42, distance: 89.5
click at [361, 42] on div "****** Overview Add Matter" at bounding box center [459, 42] width 484 height 16
click at [70, 190] on td "[PERSON_NAME]" at bounding box center [65, 191] width 131 height 21
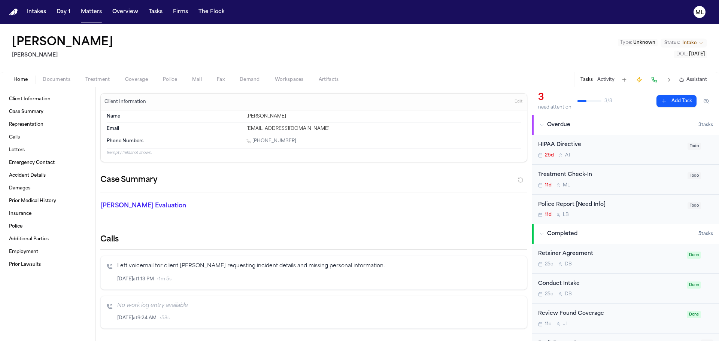
click at [174, 270] on p "Left voicemail for client [PERSON_NAME] requesting incident details and missing…" at bounding box center [319, 266] width 404 height 9
click at [175, 268] on p "Left voicemail for client [PERSON_NAME] requesting incident details and missing…" at bounding box center [319, 266] width 404 height 9
click at [487, 278] on icon "Inspect" at bounding box center [489, 279] width 5 height 5
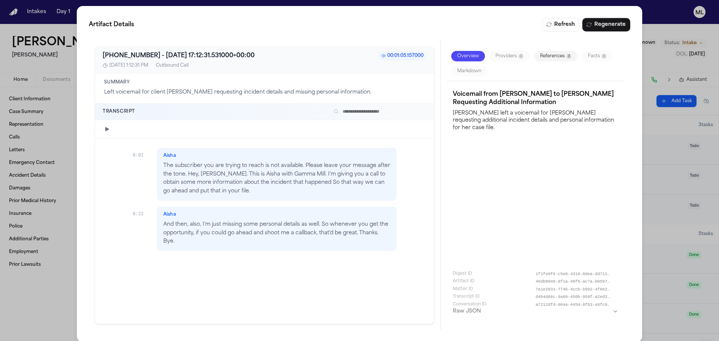
click at [43, 32] on div "Artifact Details Refresh Regenerate [PHONE_NUMBER] - [DATE] 17:12:31.531000+00:…" at bounding box center [359, 174] width 719 height 348
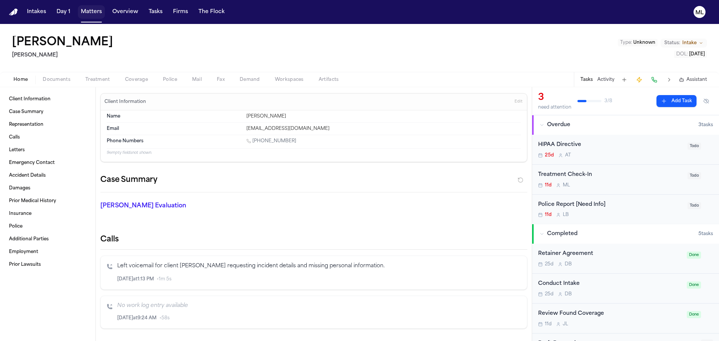
click at [91, 13] on button "Matters" at bounding box center [91, 11] width 27 height 13
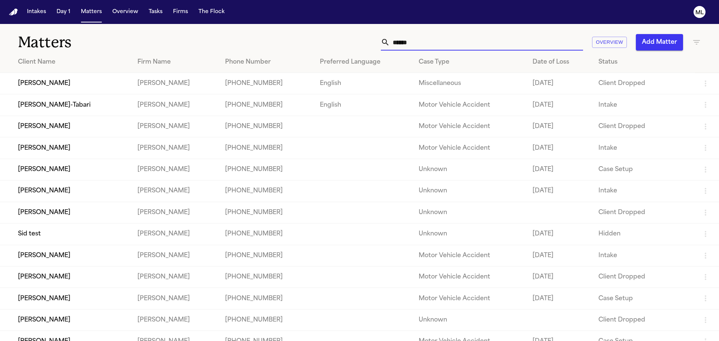
drag, startPoint x: 417, startPoint y: 47, endPoint x: 374, endPoint y: 44, distance: 43.5
click at [374, 44] on div "****** Overview Add Matter" at bounding box center [459, 42] width 484 height 16
click at [95, 107] on td "[PERSON_NAME]-Tabari" at bounding box center [65, 104] width 131 height 21
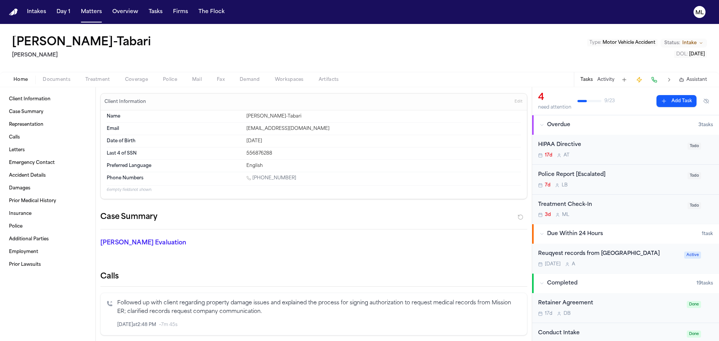
click at [619, 203] on div "Treatment Check-In" at bounding box center [610, 205] width 145 height 9
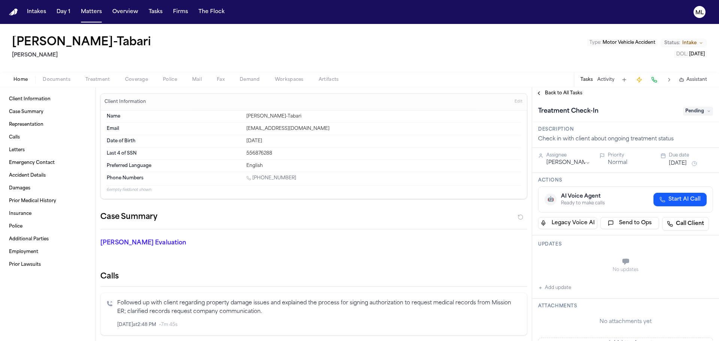
click at [57, 83] on button "Documents" at bounding box center [56, 79] width 43 height 9
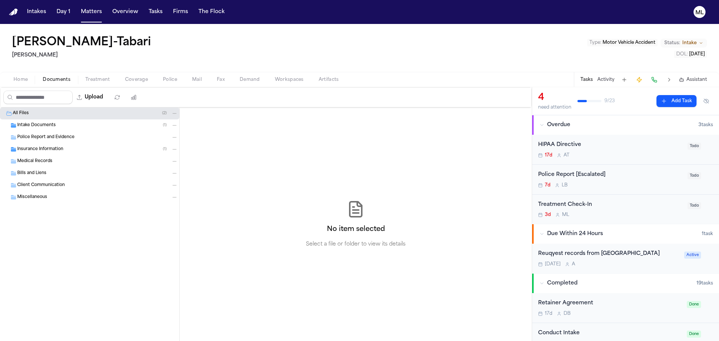
click at [46, 124] on span "Intake Documents" at bounding box center [36, 125] width 39 height 6
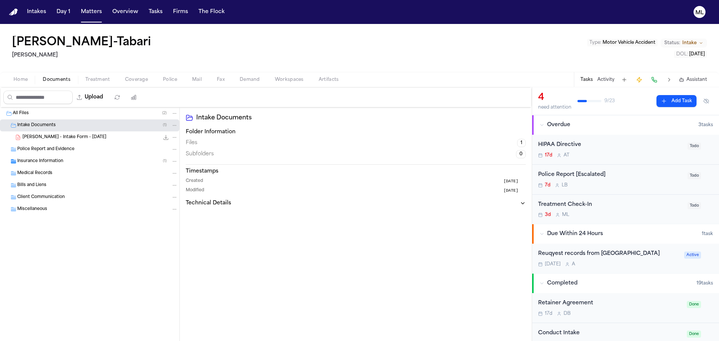
click at [57, 132] on div "[PERSON_NAME] - Intake Form - [DATE] 24.8 KB • PDF" at bounding box center [89, 137] width 179 height 12
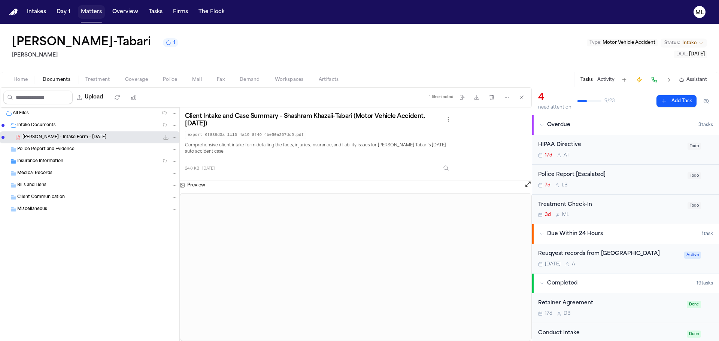
click at [89, 9] on button "Matters" at bounding box center [91, 11] width 27 height 13
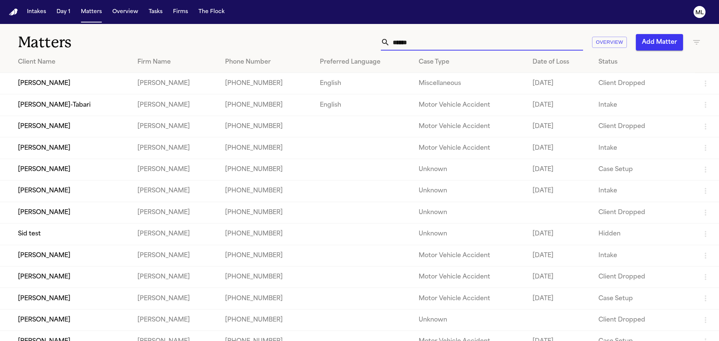
drag, startPoint x: 424, startPoint y: 45, endPoint x: 335, endPoint y: 43, distance: 89.5
click at [335, 43] on div "****** Overview Add Matter" at bounding box center [459, 42] width 484 height 16
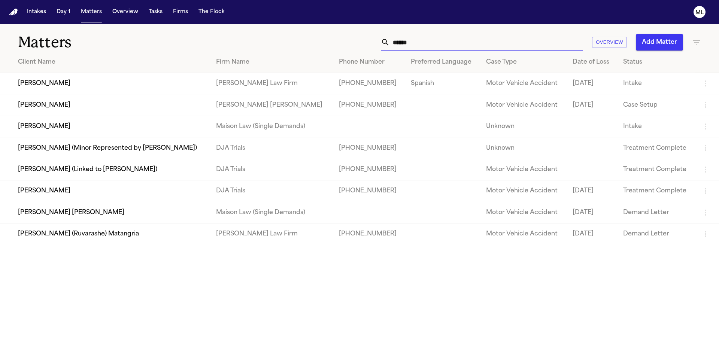
type input "******"
click at [120, 84] on td "[PERSON_NAME]" at bounding box center [105, 83] width 210 height 21
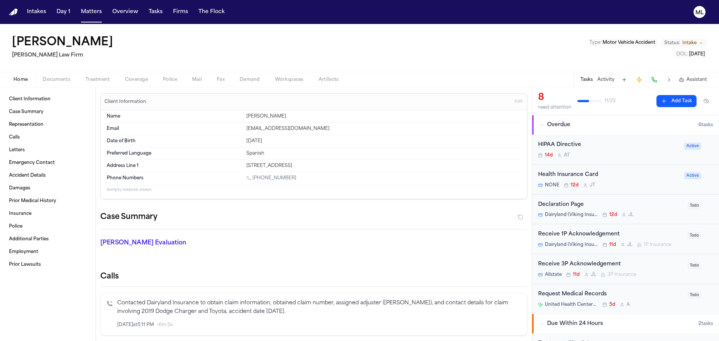
click at [72, 80] on button "Documents" at bounding box center [56, 79] width 43 height 9
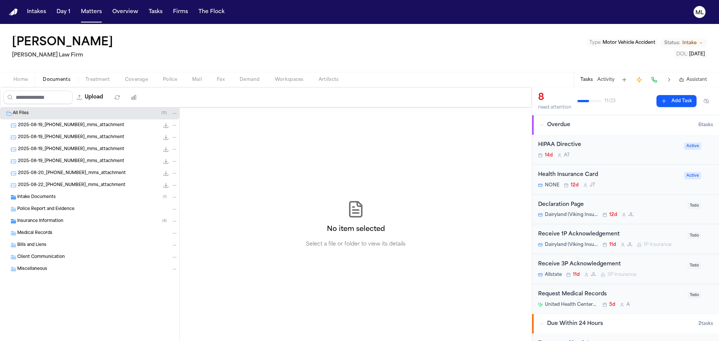
click at [64, 197] on div "Intake Documents ( 1 )" at bounding box center [97, 197] width 161 height 7
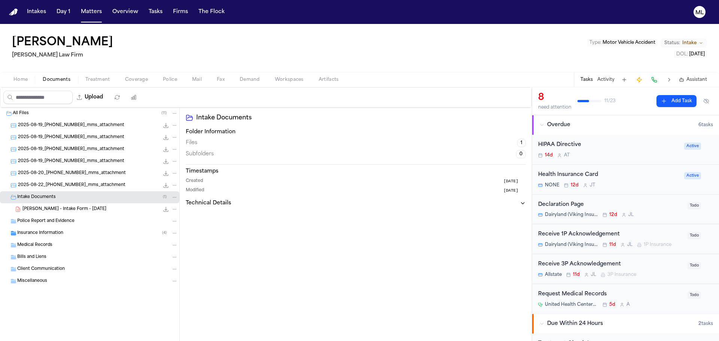
click at [55, 230] on span "Insurance Information" at bounding box center [40, 233] width 46 height 6
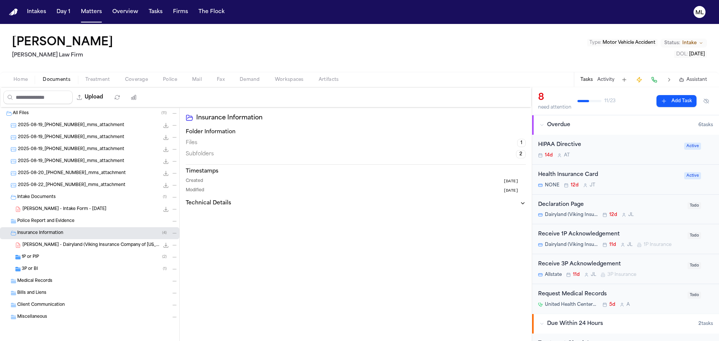
click at [68, 256] on div "1P or PIP ( 2 )" at bounding box center [100, 257] width 156 height 7
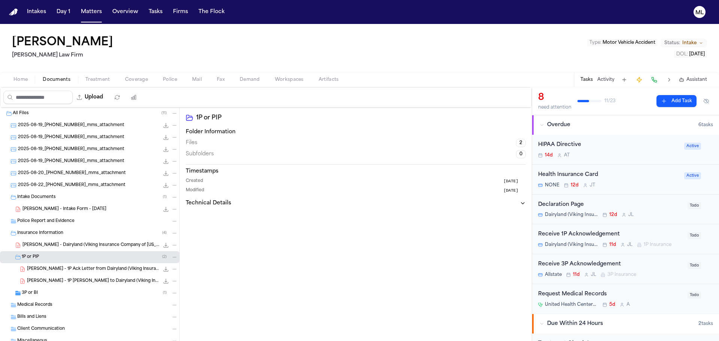
click at [52, 291] on div "3P or BI ( 1 )" at bounding box center [100, 293] width 156 height 7
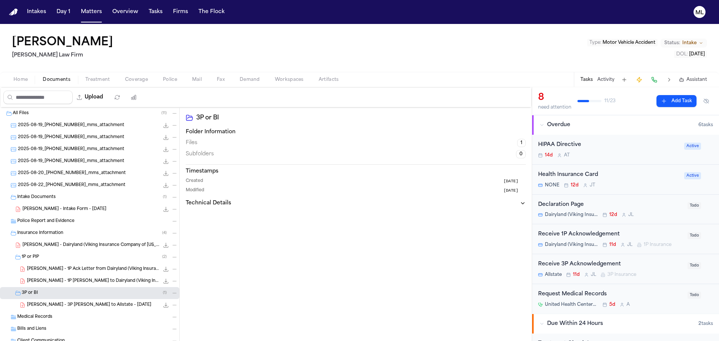
click at [81, 243] on span "[PERSON_NAME] - Dairyland (Viking Insurance Company of [US_STATE]) Policy Decla…" at bounding box center [90, 245] width 137 height 6
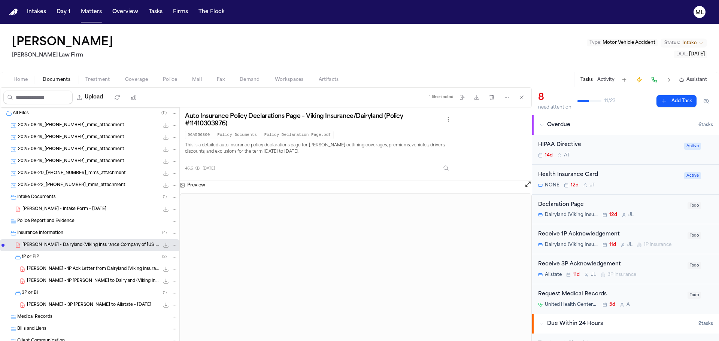
click at [83, 280] on span "[PERSON_NAME] - 1P [PERSON_NAME] to Dairyland (Viking Insurance Company of [US_…" at bounding box center [93, 281] width 132 height 6
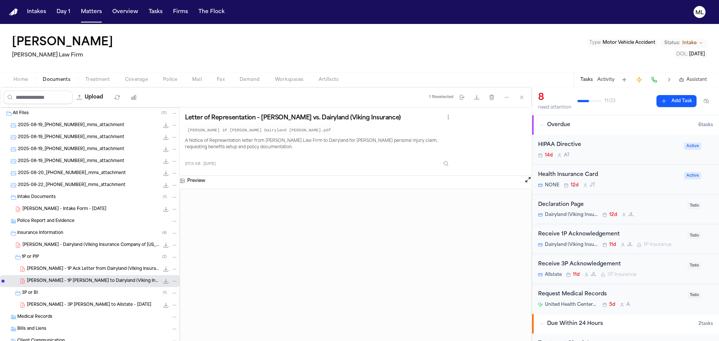
click at [80, 302] on span "[PERSON_NAME] - 3P [PERSON_NAME] to Allstate - [DATE]" at bounding box center [89, 305] width 124 height 6
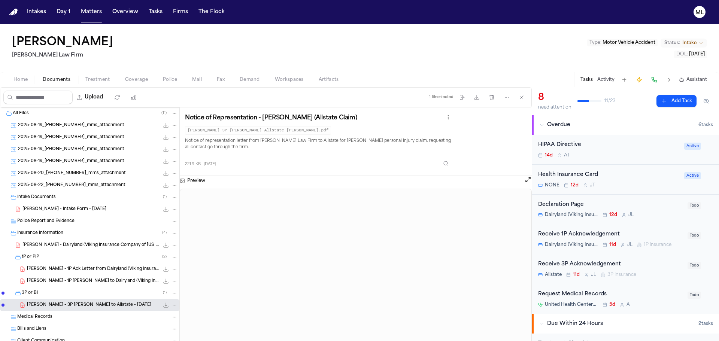
click at [71, 207] on span "[PERSON_NAME] - Intake Form - [DATE]" at bounding box center [64, 209] width 84 height 6
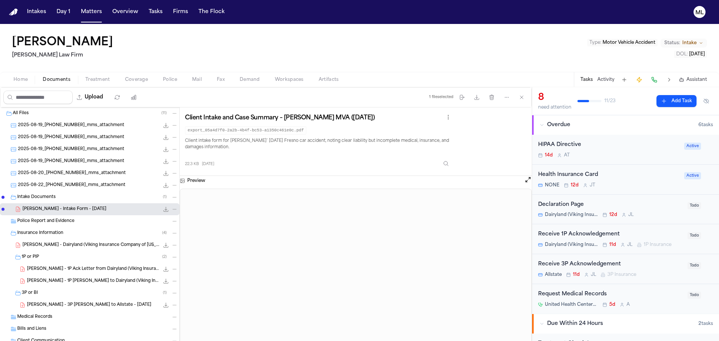
click at [95, 128] on span "2025-08-19_[PHONE_NUMBER]_mms_attachment" at bounding box center [71, 125] width 106 height 6
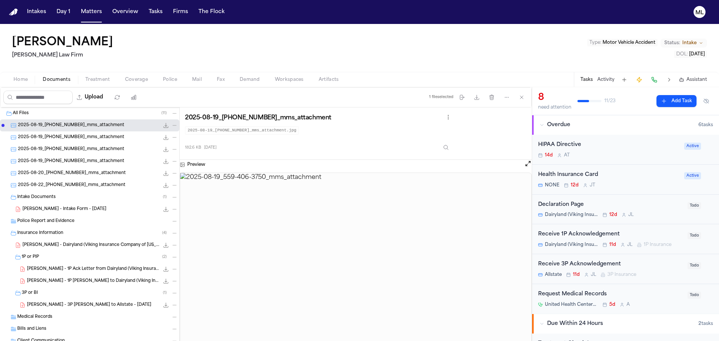
click at [99, 134] on span "2025-08-19_[PHONE_NUMBER]_mms_attachment" at bounding box center [71, 137] width 106 height 6
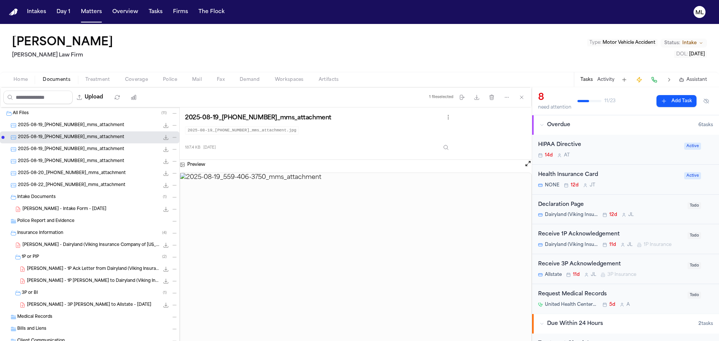
click at [100, 142] on div "2025-08-19_[PHONE_NUMBER]_mms_attachment 187.4 KB • JPG" at bounding box center [89, 137] width 179 height 12
click at [100, 151] on span "2025-08-19_[PHONE_NUMBER]_mms_attachment" at bounding box center [71, 149] width 106 height 6
click at [100, 158] on span "2025-08-19_[PHONE_NUMBER]_mms_attachment" at bounding box center [71, 161] width 106 height 6
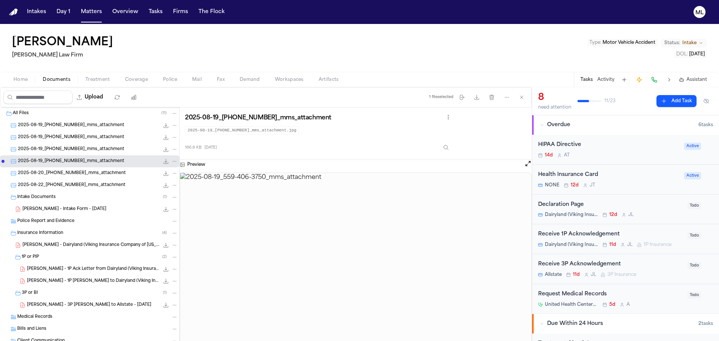
click at [101, 168] on div "2025-08-20_[PHONE_NUMBER]_mms_attachment 642.8 KB • JPG" at bounding box center [89, 173] width 179 height 12
click at [100, 179] on div "2025-08-22_[PHONE_NUMBER]_mms_attachment 275.5 KB • JPG" at bounding box center [89, 185] width 179 height 12
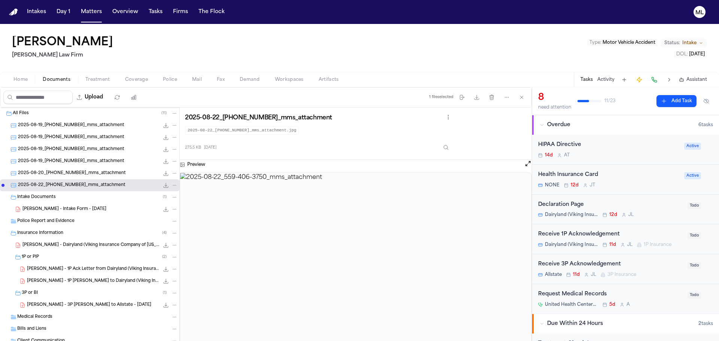
click at [94, 172] on span "2025-08-20_[PHONE_NUMBER]_mms_attachment" at bounding box center [72, 173] width 108 height 6
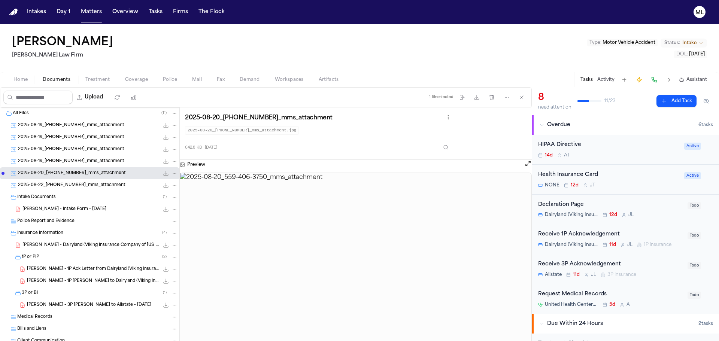
click at [90, 162] on span "2025-08-19_[PHONE_NUMBER]_mms_attachment" at bounding box center [71, 161] width 106 height 6
click at [83, 124] on span "2025-08-19_[PHONE_NUMBER]_mms_attachment" at bounding box center [71, 125] width 106 height 6
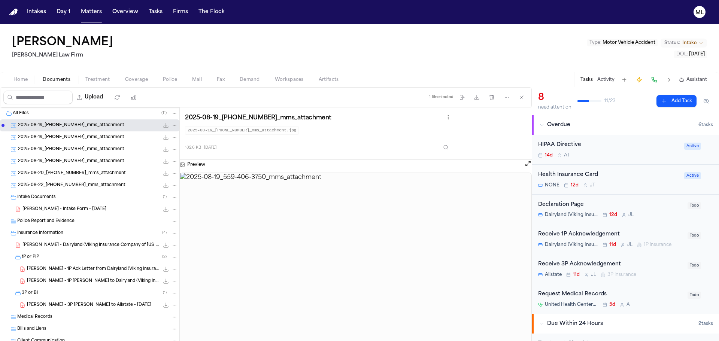
click at [83, 137] on span "2025-08-19_[PHONE_NUMBER]_mms_attachment" at bounding box center [71, 137] width 106 height 6
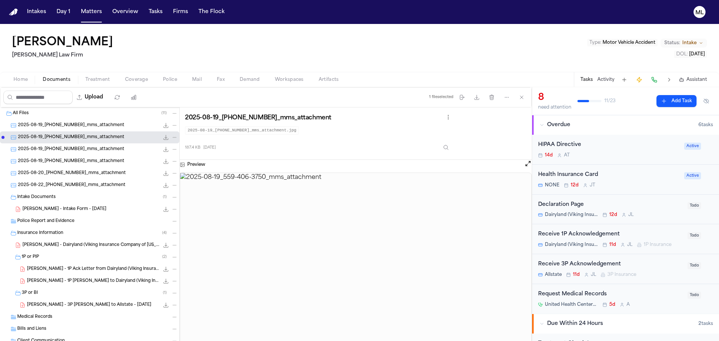
click at [84, 153] on div "2025-08-19_[PHONE_NUMBER]_mms_attachment 173.1 KB • JPG" at bounding box center [98, 149] width 160 height 7
click at [82, 159] on span "2025-08-19_[PHONE_NUMBER]_mms_attachment" at bounding box center [71, 161] width 106 height 6
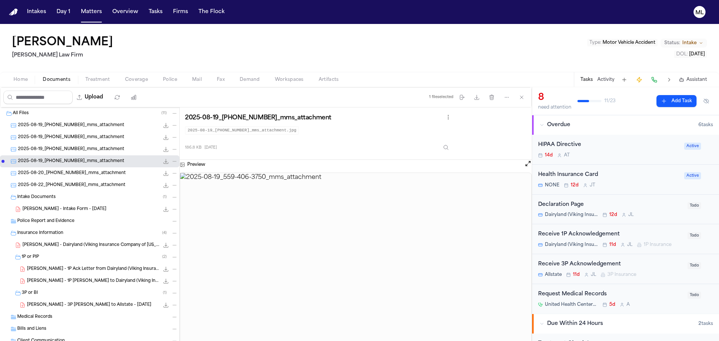
click at [83, 174] on span "2025-08-20_[PHONE_NUMBER]_mms_attachment" at bounding box center [72, 173] width 108 height 6
click at [85, 184] on span "2025-08-22_[PHONE_NUMBER]_mms_attachment" at bounding box center [71, 185] width 107 height 6
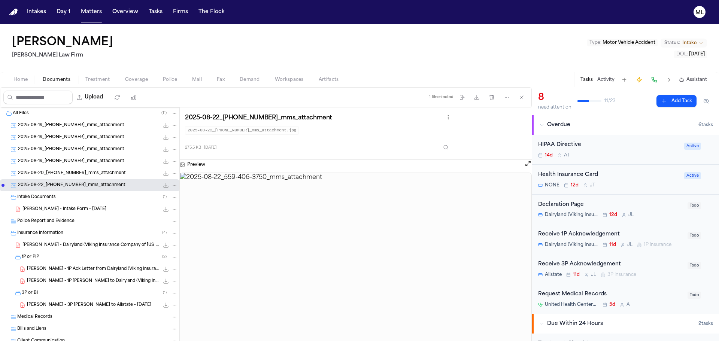
click at [61, 218] on div "Police Report and Evidence" at bounding box center [89, 221] width 179 height 12
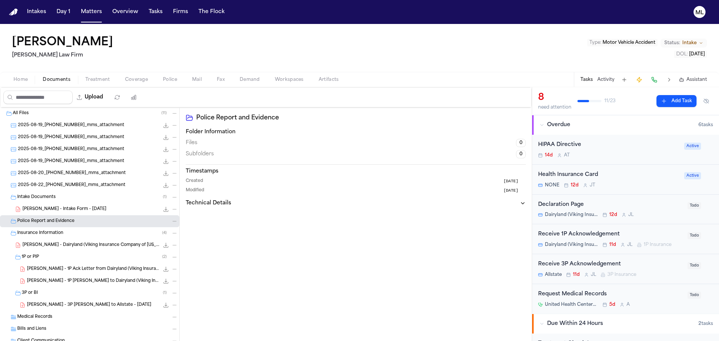
scroll to position [35, 0]
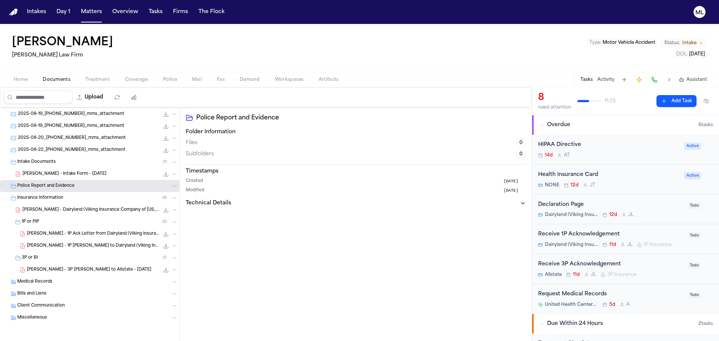
click at [52, 210] on span "[PERSON_NAME] - Dairyland (Viking Insurance Company of [US_STATE]) Policy Decla…" at bounding box center [90, 210] width 137 height 6
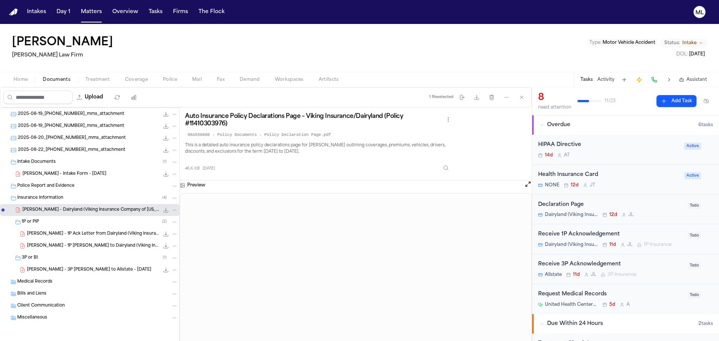
click at [72, 151] on span "2025-08-22_[PHONE_NUMBER]_mms_attachment" at bounding box center [71, 150] width 107 height 6
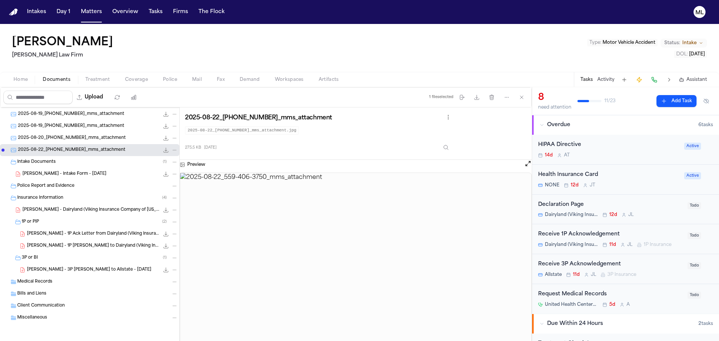
click at [59, 139] on span "2025-08-20_[PHONE_NUMBER]_mms_attachment" at bounding box center [72, 138] width 108 height 6
